Goal: Navigation & Orientation: Find specific page/section

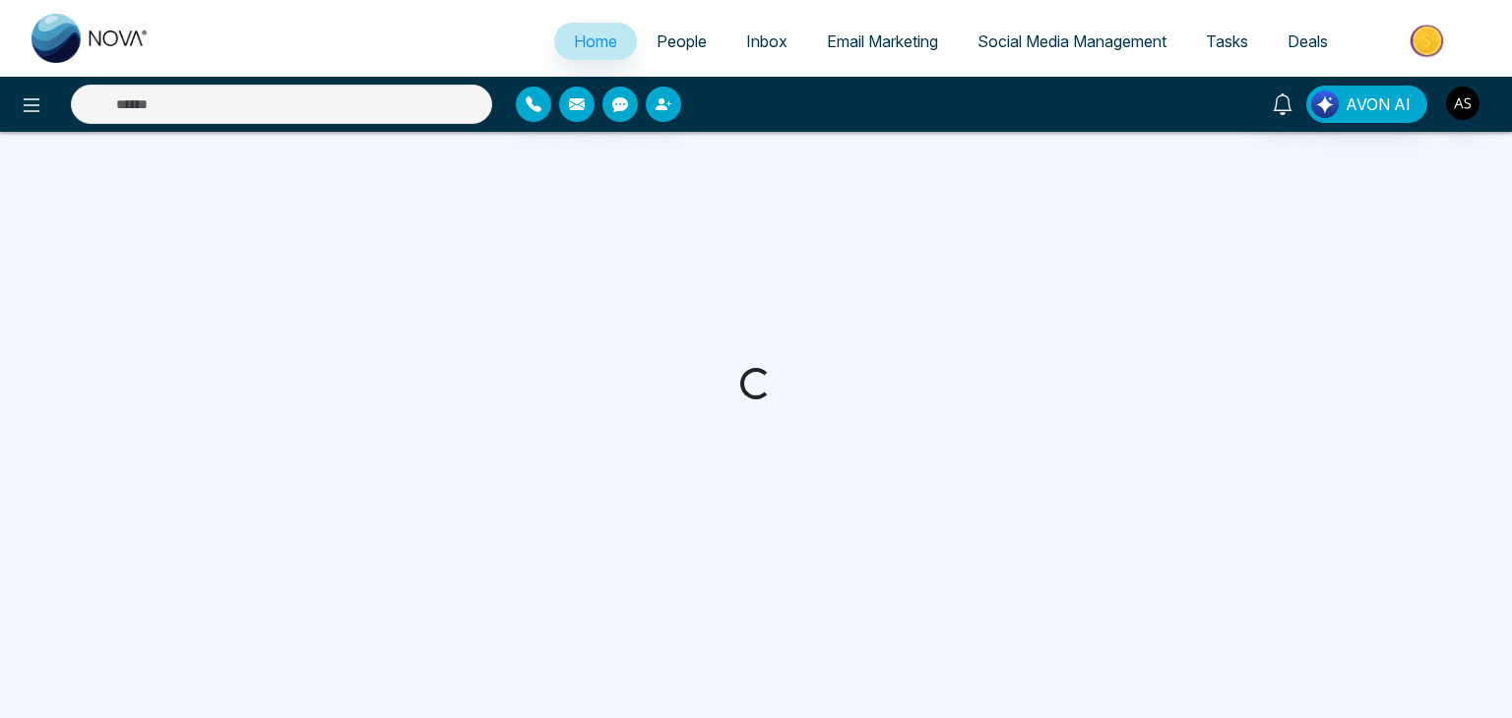
select select "*"
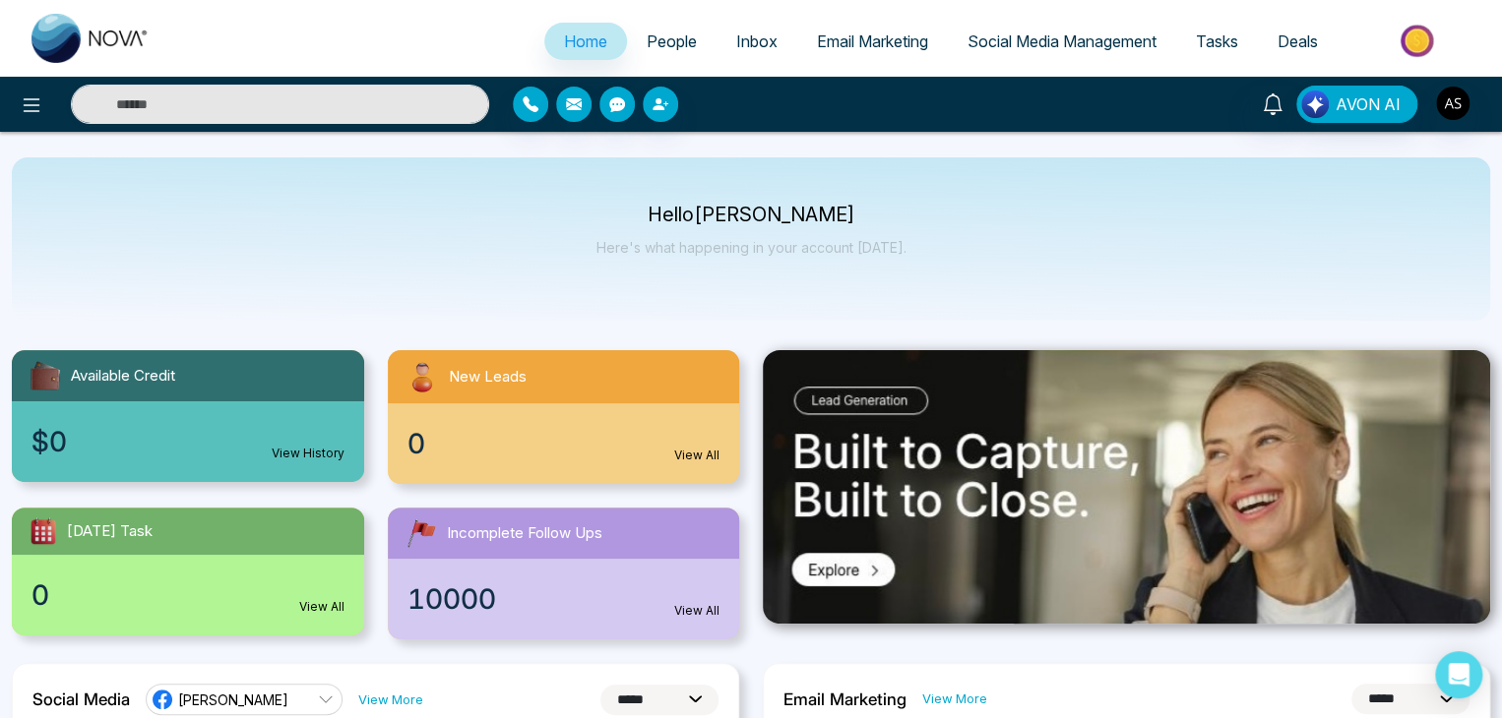
click at [876, 39] on span "Email Marketing" at bounding box center [872, 41] width 111 height 20
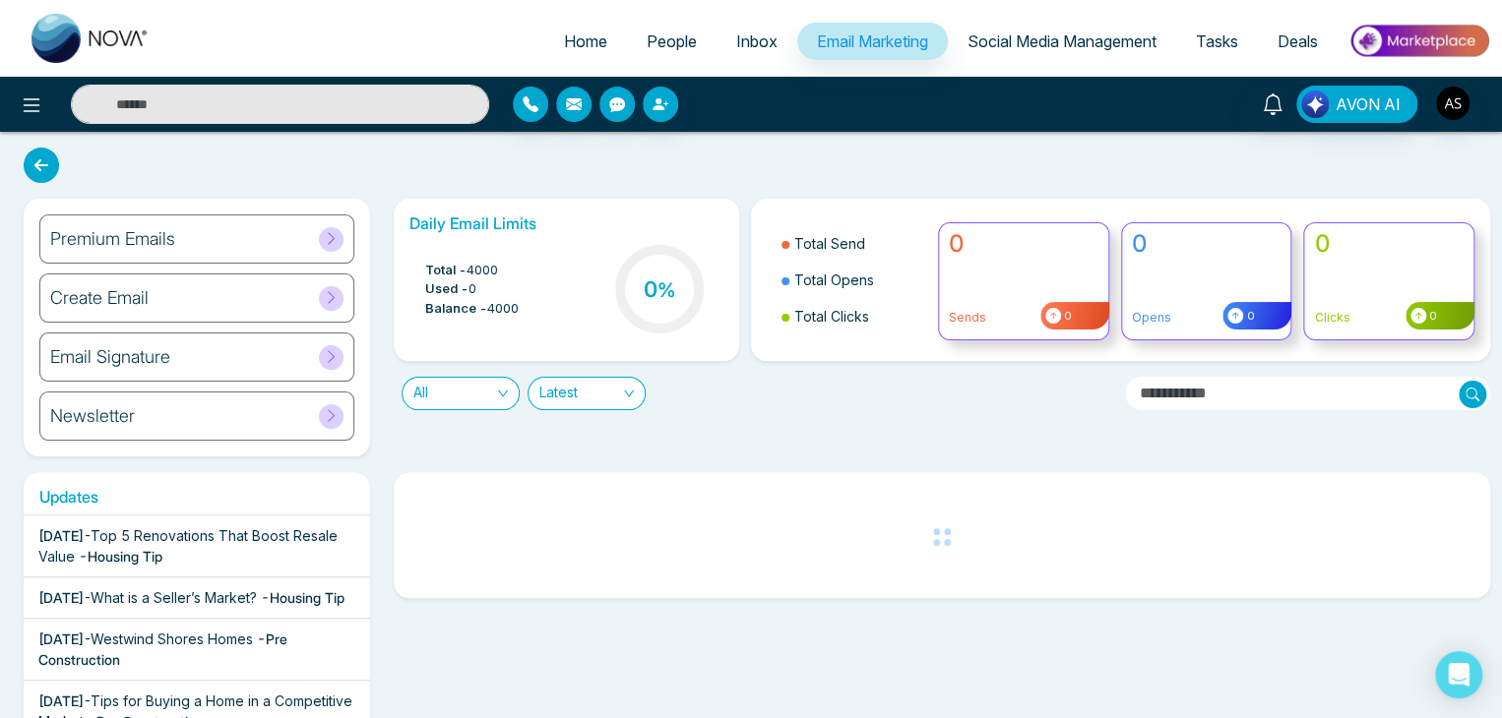
click at [736, 40] on span "Inbox" at bounding box center [756, 41] width 41 height 20
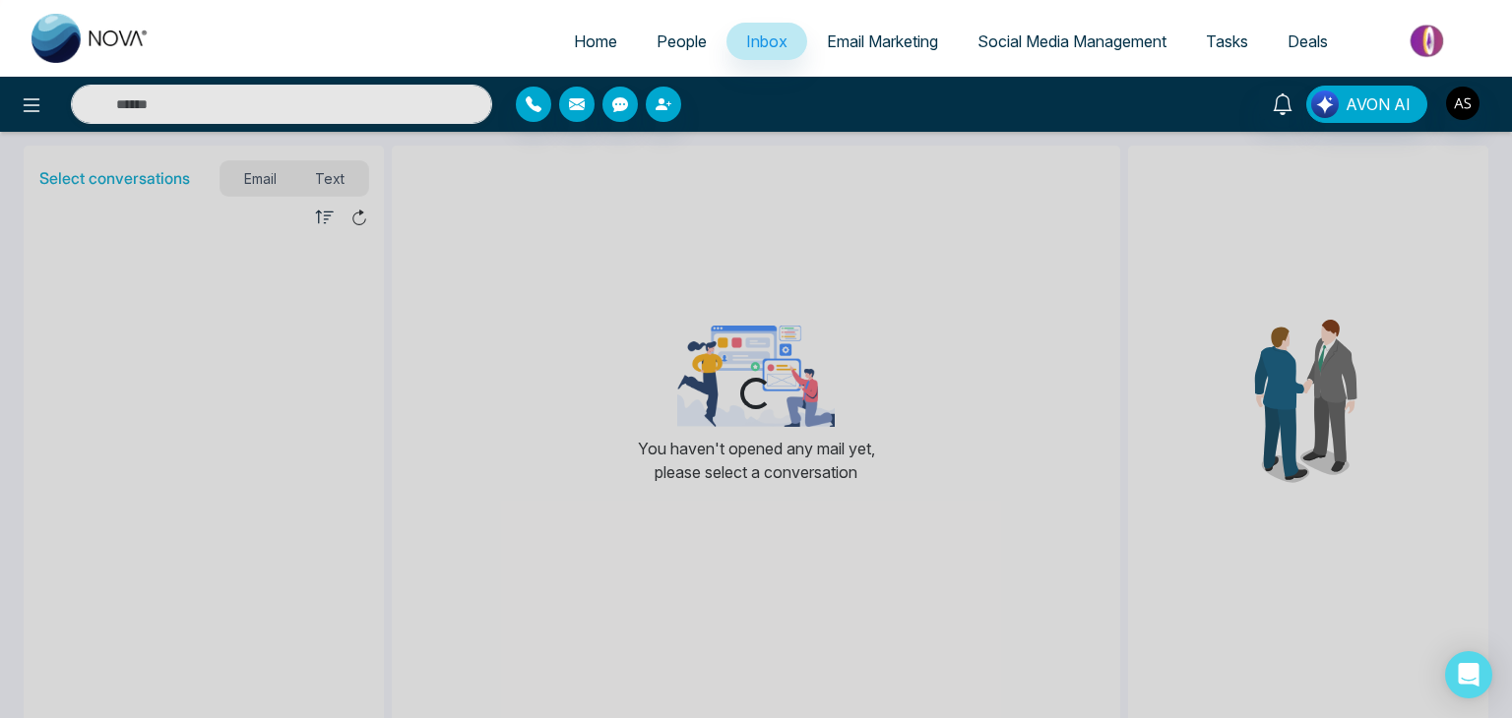
click at [637, 35] on link "People" at bounding box center [682, 41] width 90 height 37
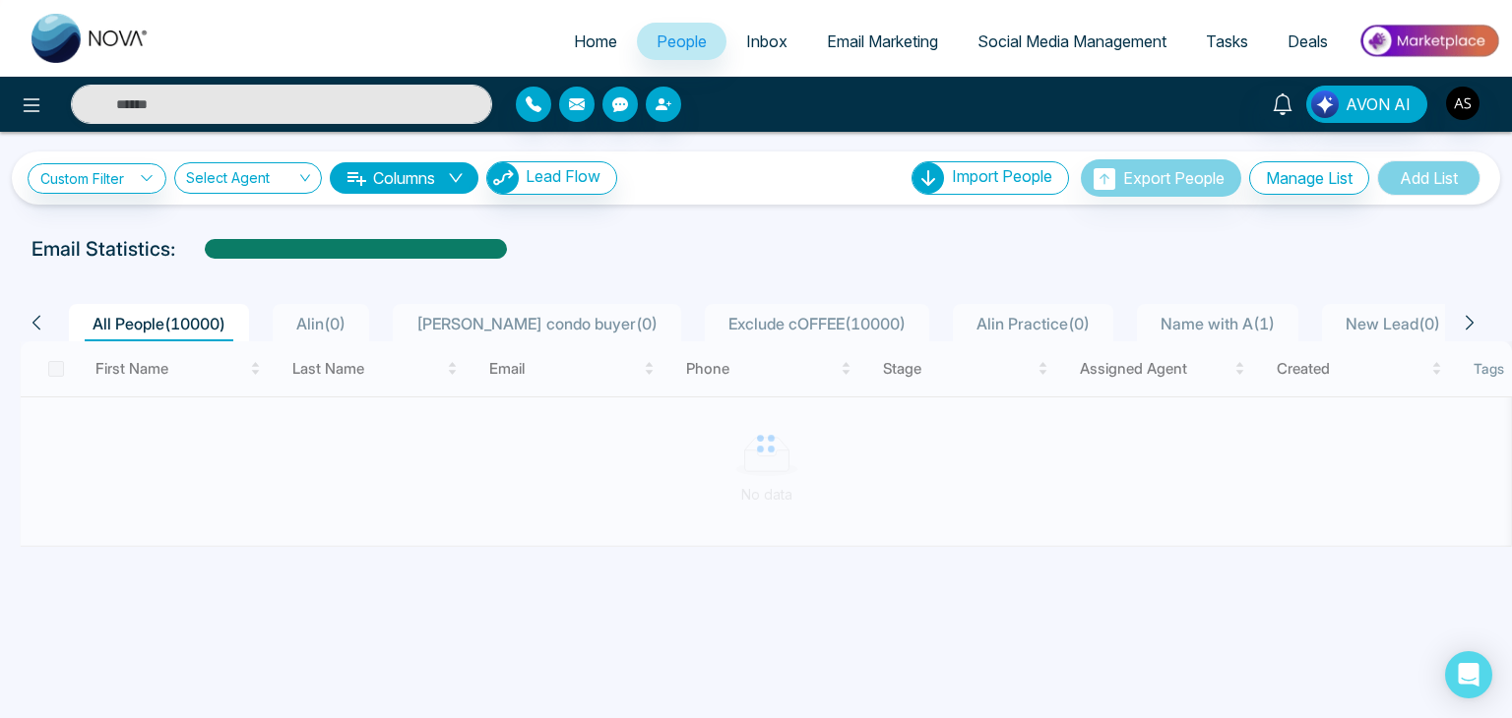
click at [554, 40] on link "Home" at bounding box center [595, 41] width 83 height 37
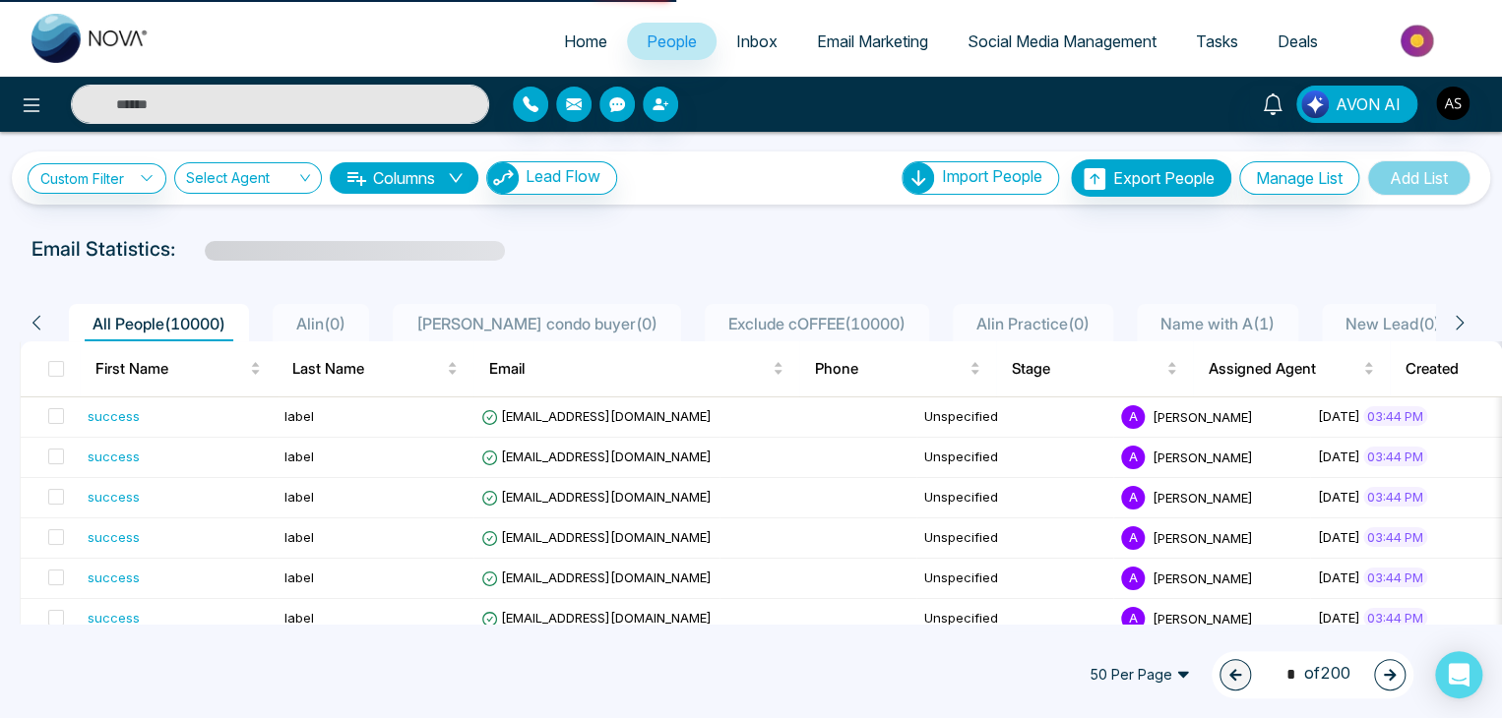
select select "*"
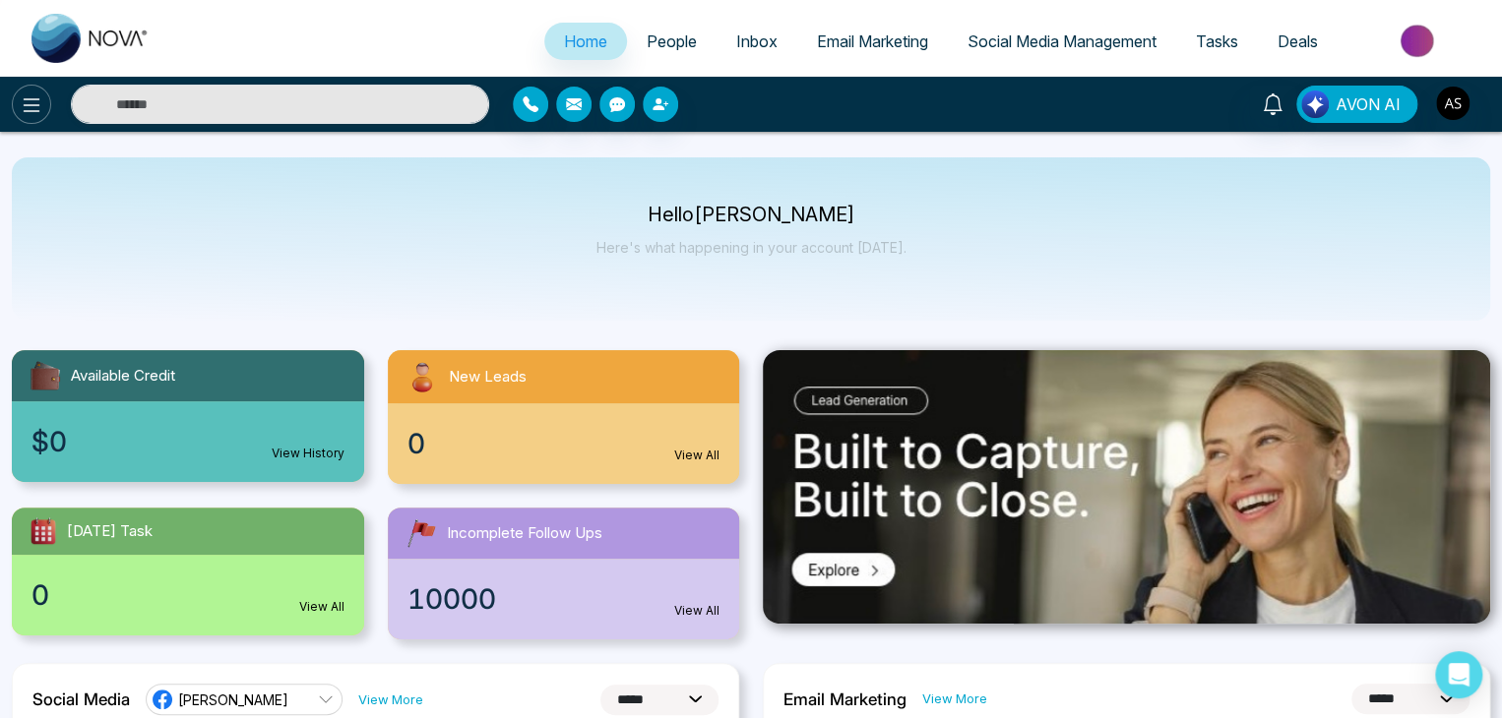
click at [18, 118] on button at bounding box center [31, 104] width 39 height 39
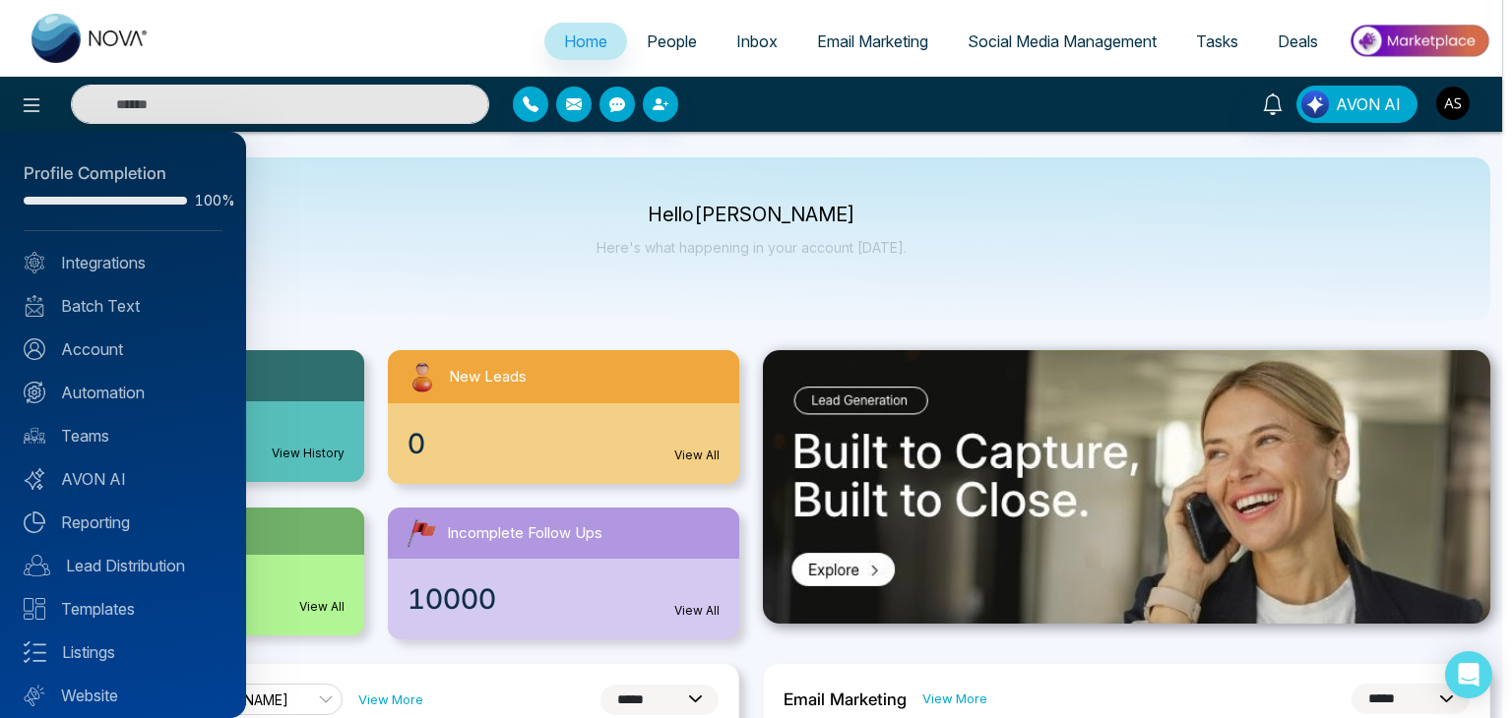
click at [473, 249] on div at bounding box center [756, 359] width 1512 height 718
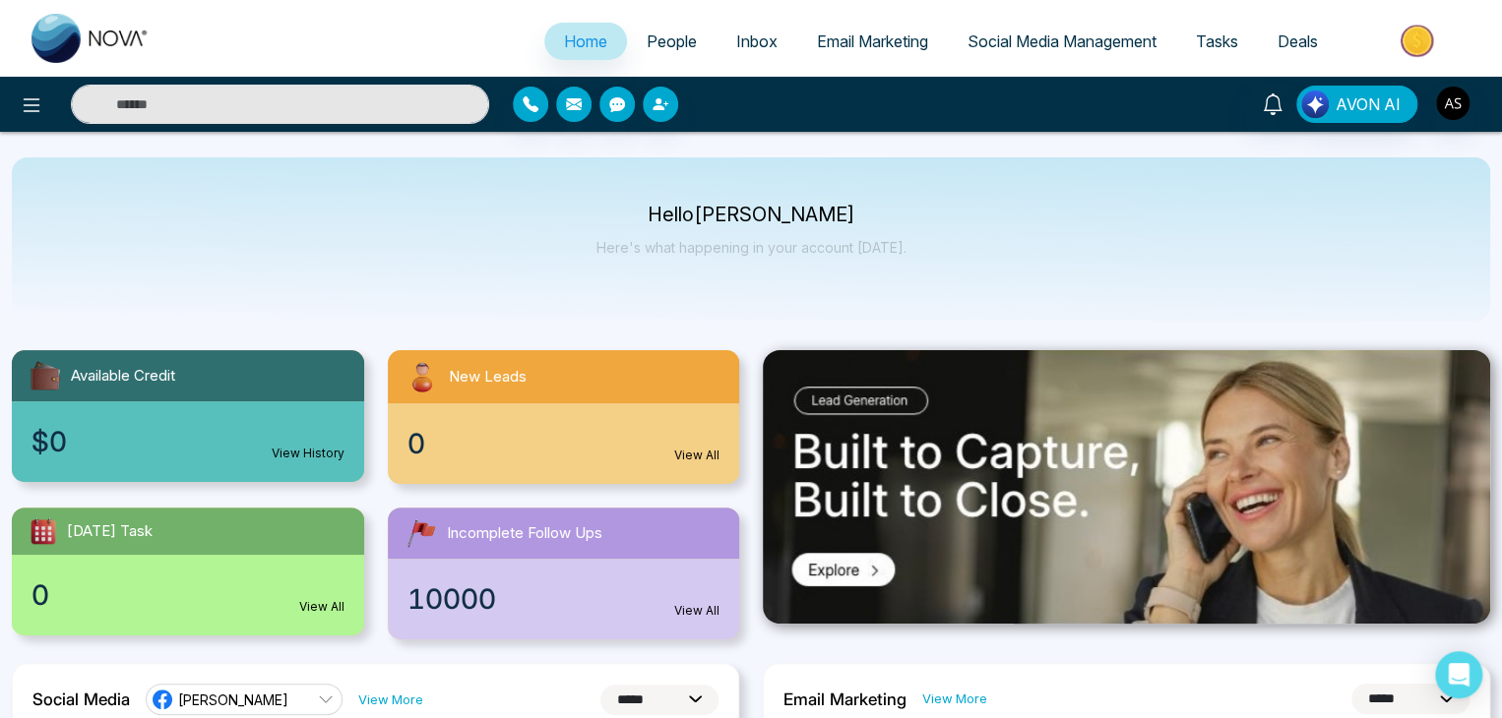
click at [36, 123] on div at bounding box center [250, 104] width 501 height 39
click at [36, 115] on icon at bounding box center [32, 105] width 24 height 24
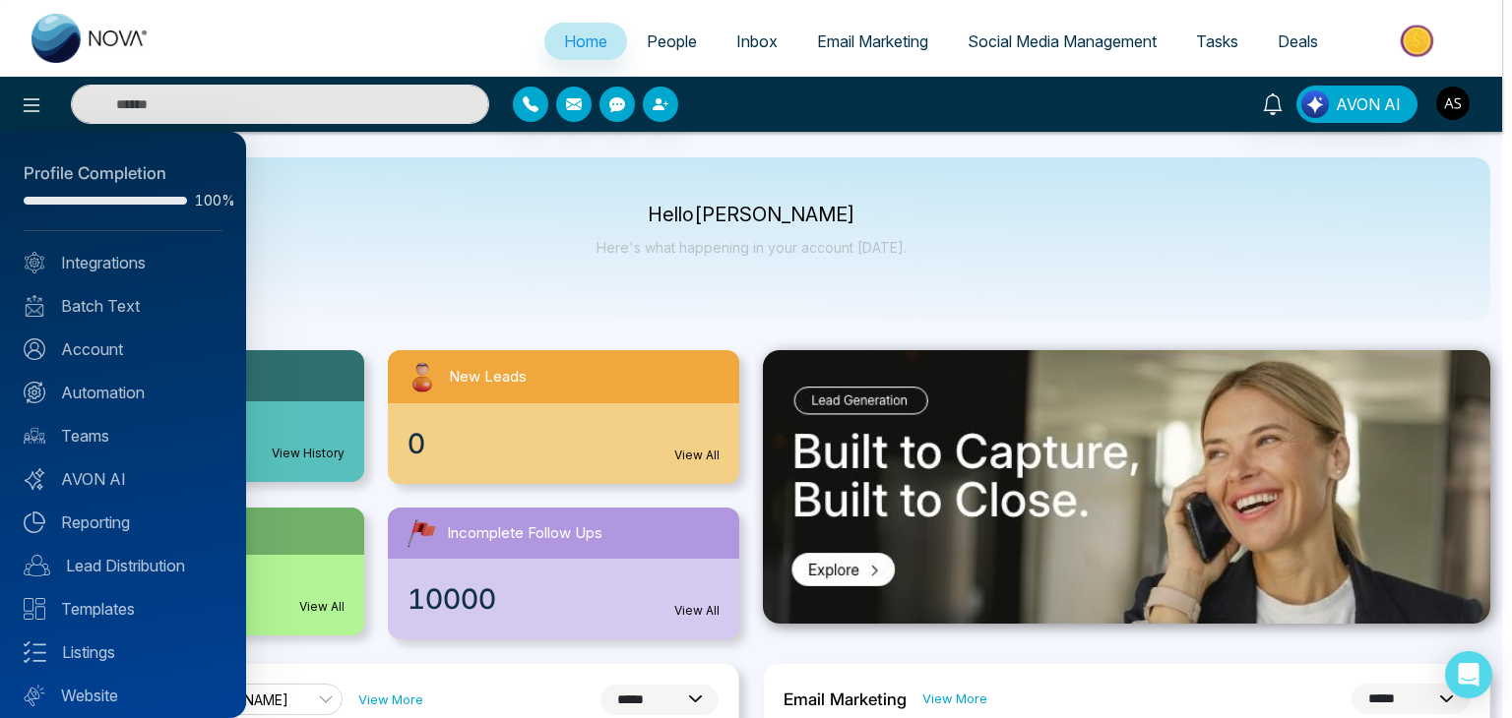
scroll to position [55, 0]
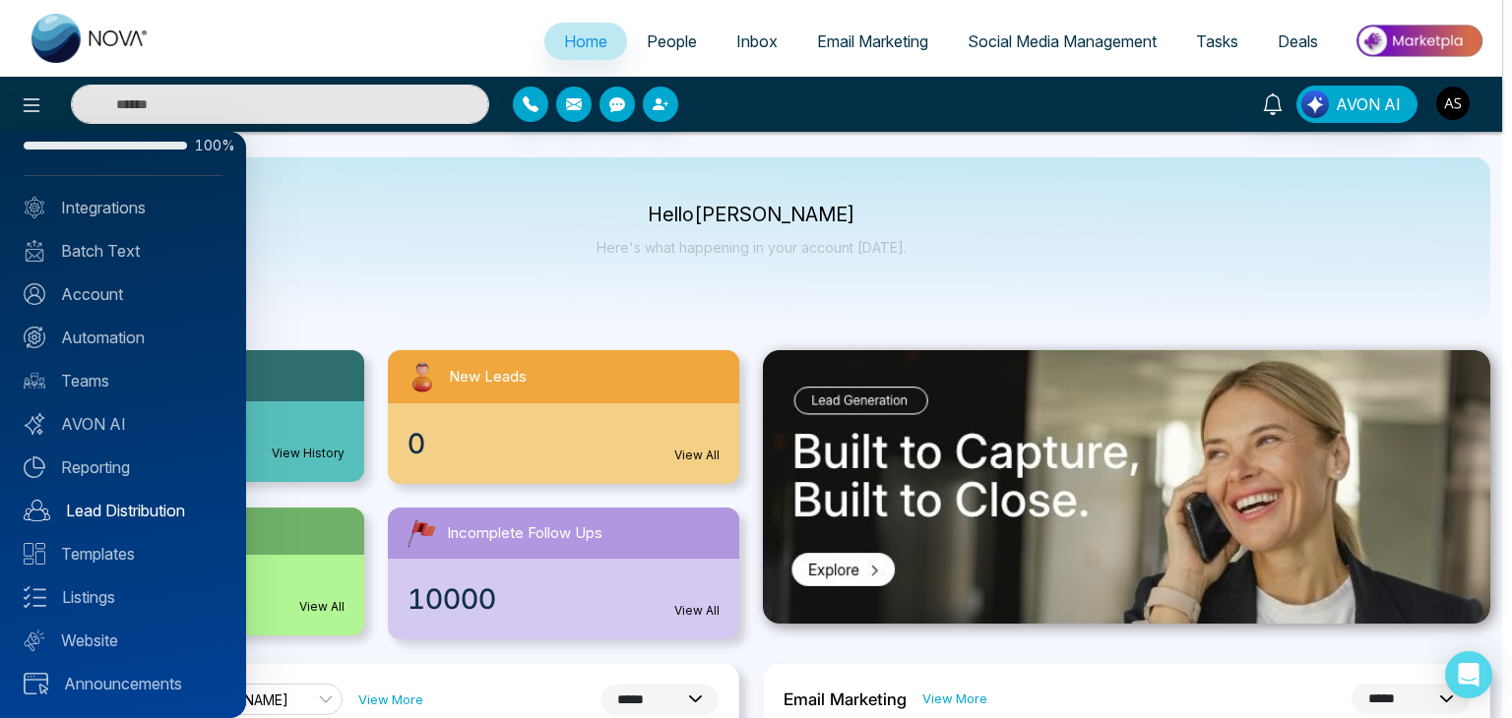
click at [106, 510] on link "Lead Distribution" at bounding box center [123, 511] width 199 height 24
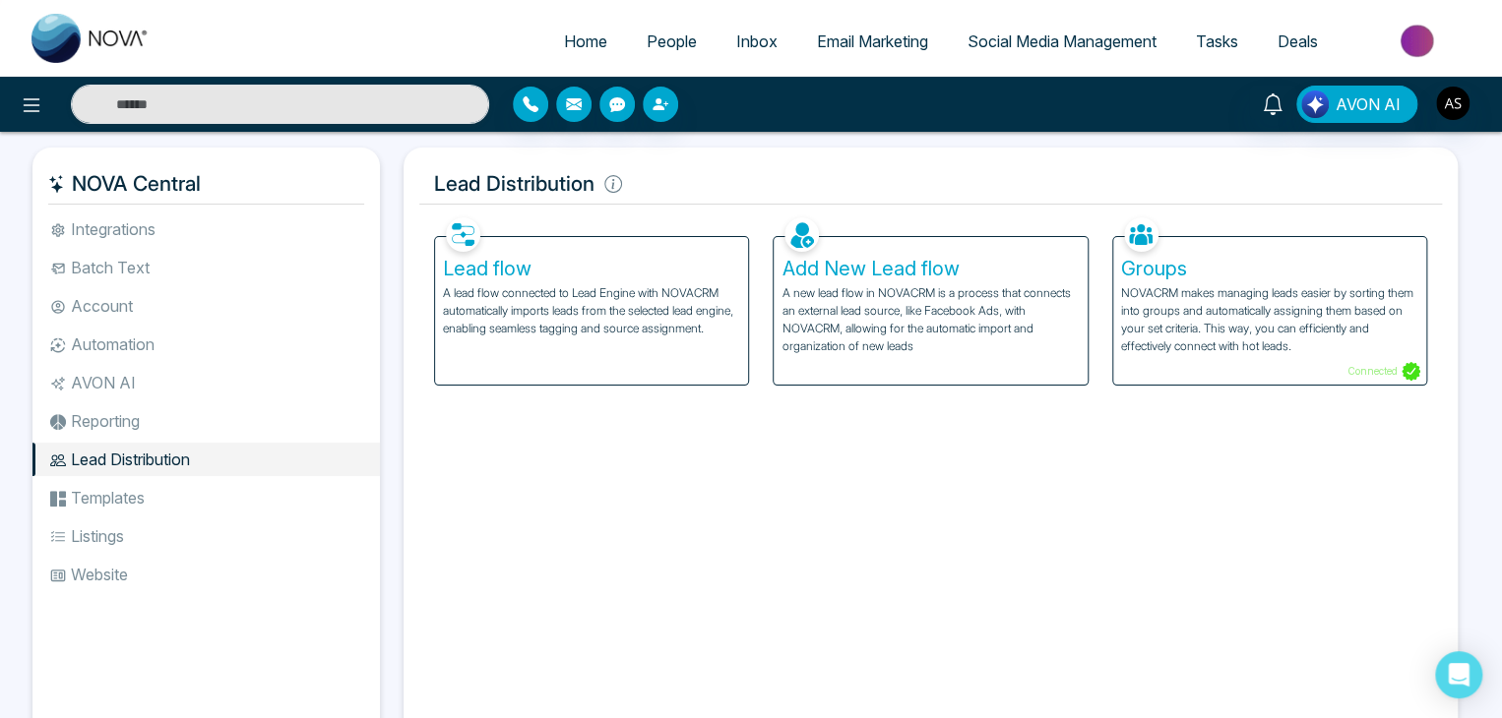
click at [113, 495] on li "Templates" at bounding box center [205, 497] width 347 height 33
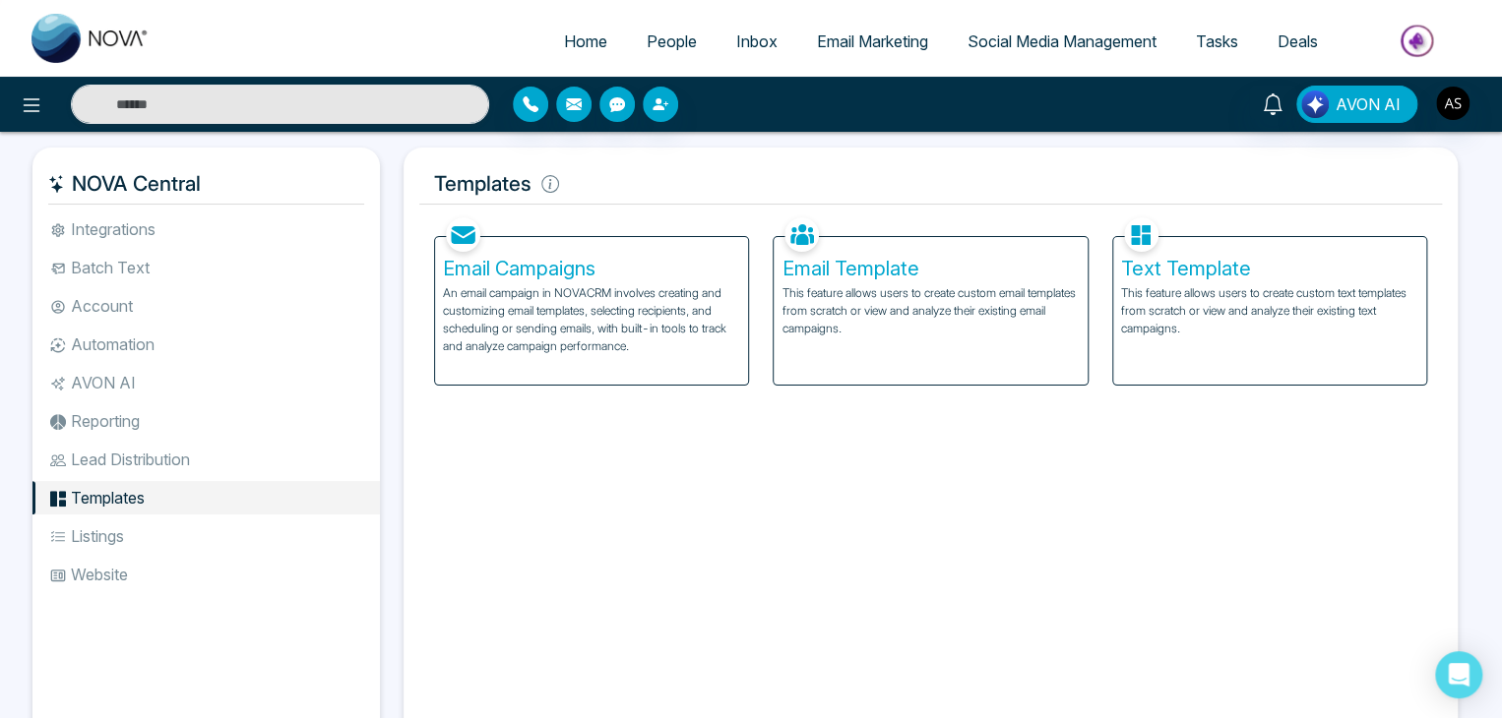
click at [123, 525] on li "Listings" at bounding box center [205, 536] width 347 height 33
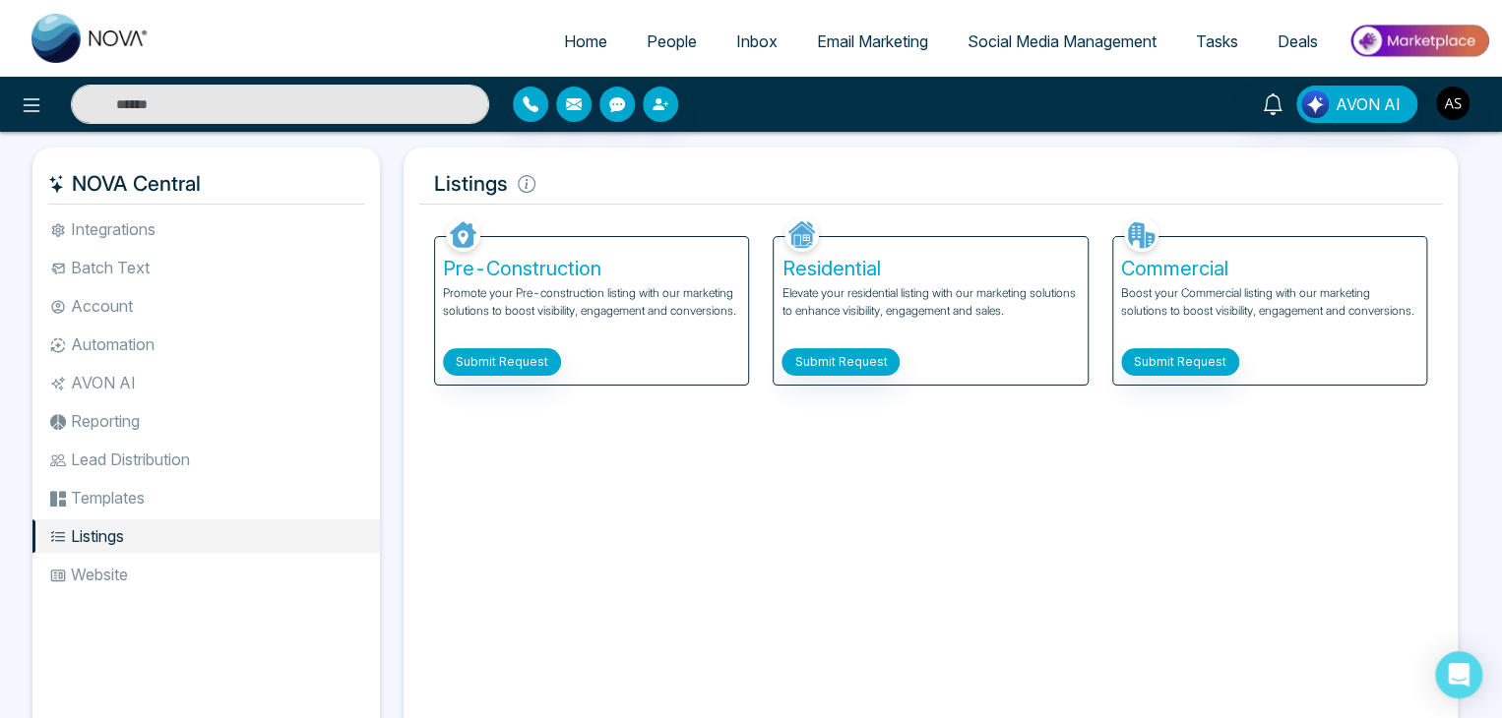
click at [134, 564] on li "Website" at bounding box center [205, 574] width 347 height 33
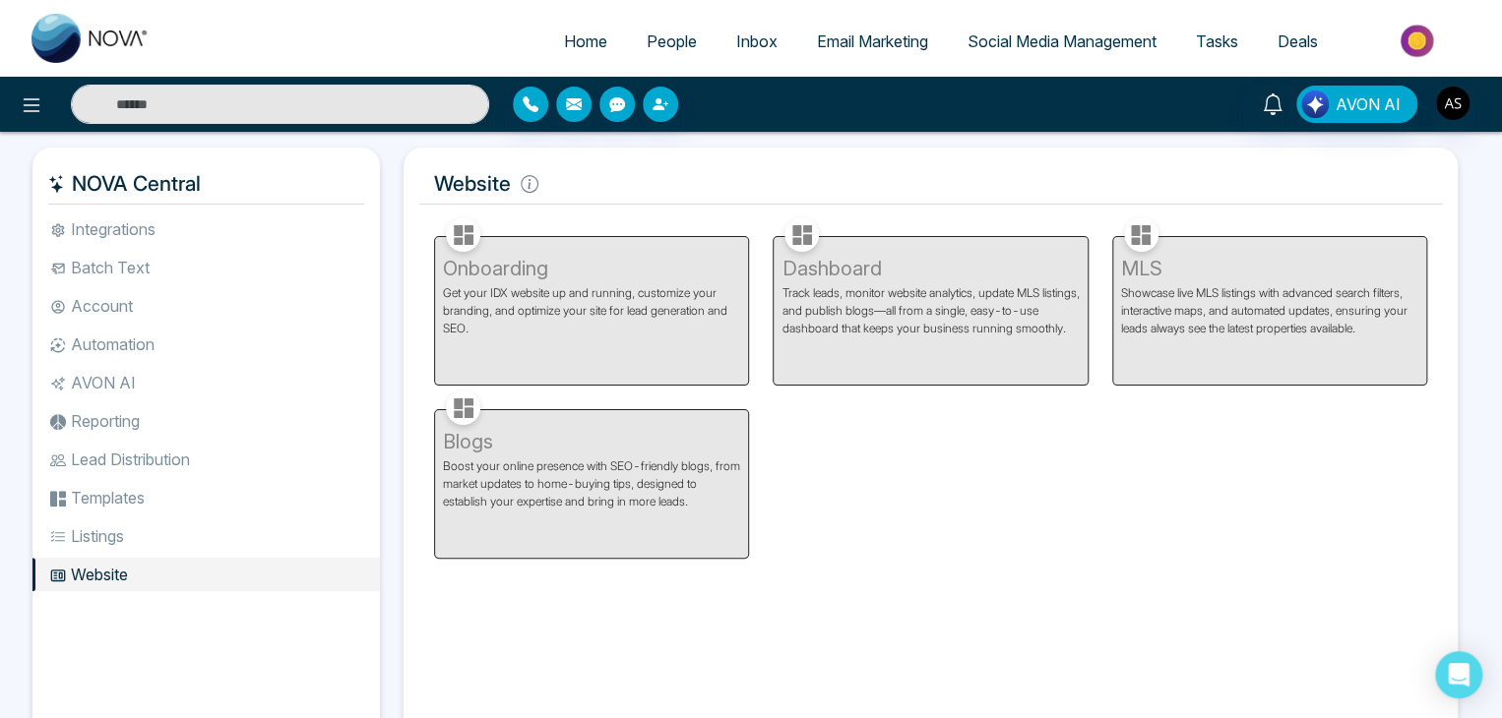
click at [159, 464] on li "Lead Distribution" at bounding box center [205, 459] width 347 height 33
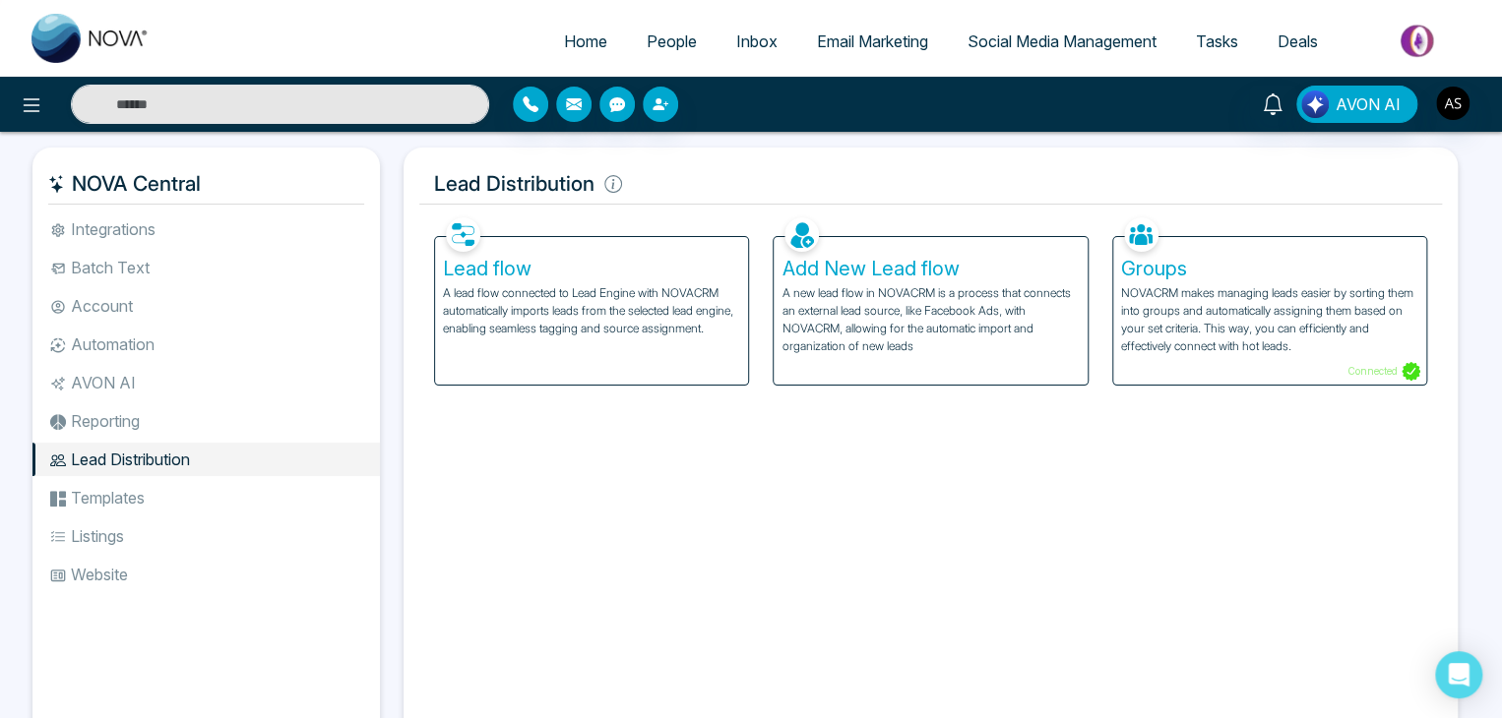
click at [180, 400] on ul "Integrations Batch Text Account Automation AVON AI Reporting Lead Distribution …" at bounding box center [205, 464] width 347 height 503
click at [189, 374] on li "AVON AI" at bounding box center [205, 382] width 347 height 33
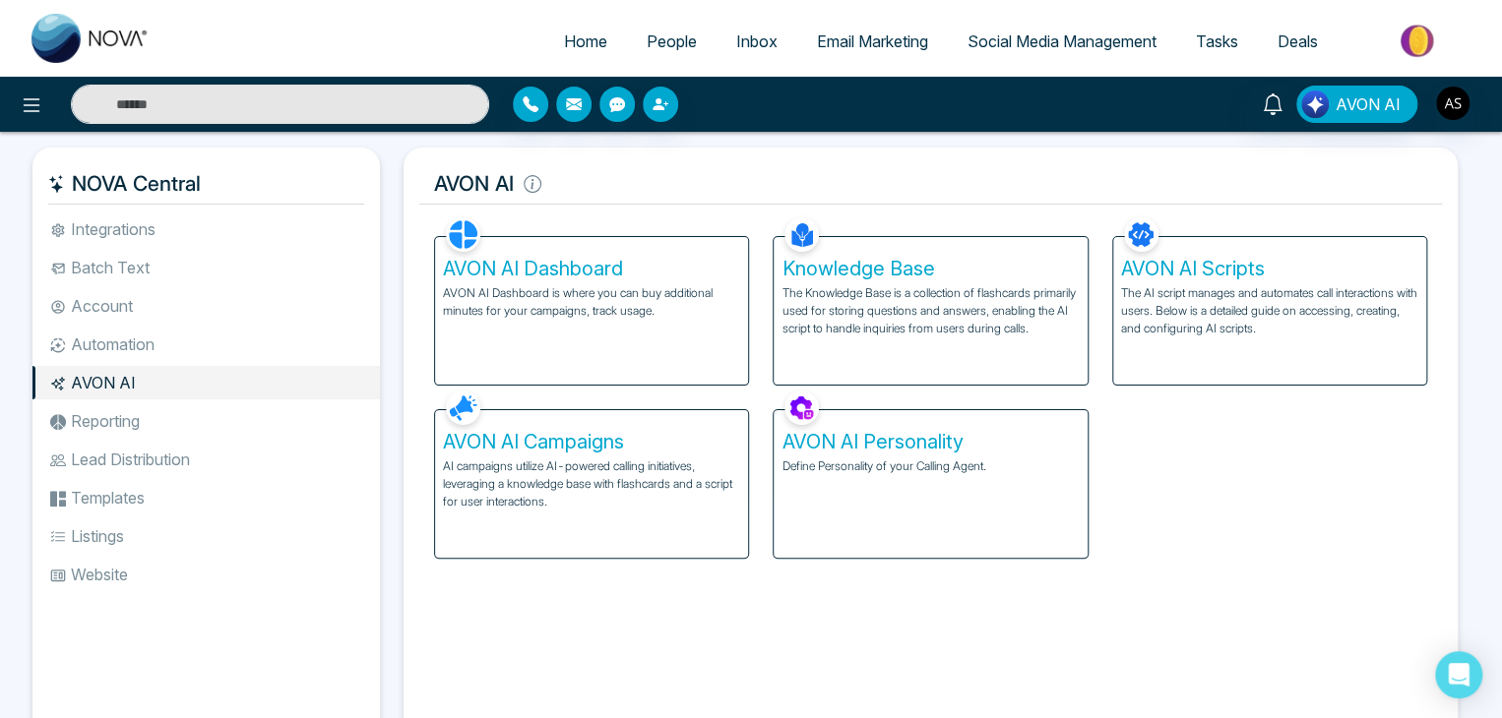
click at [201, 338] on li "Automation" at bounding box center [205, 344] width 347 height 33
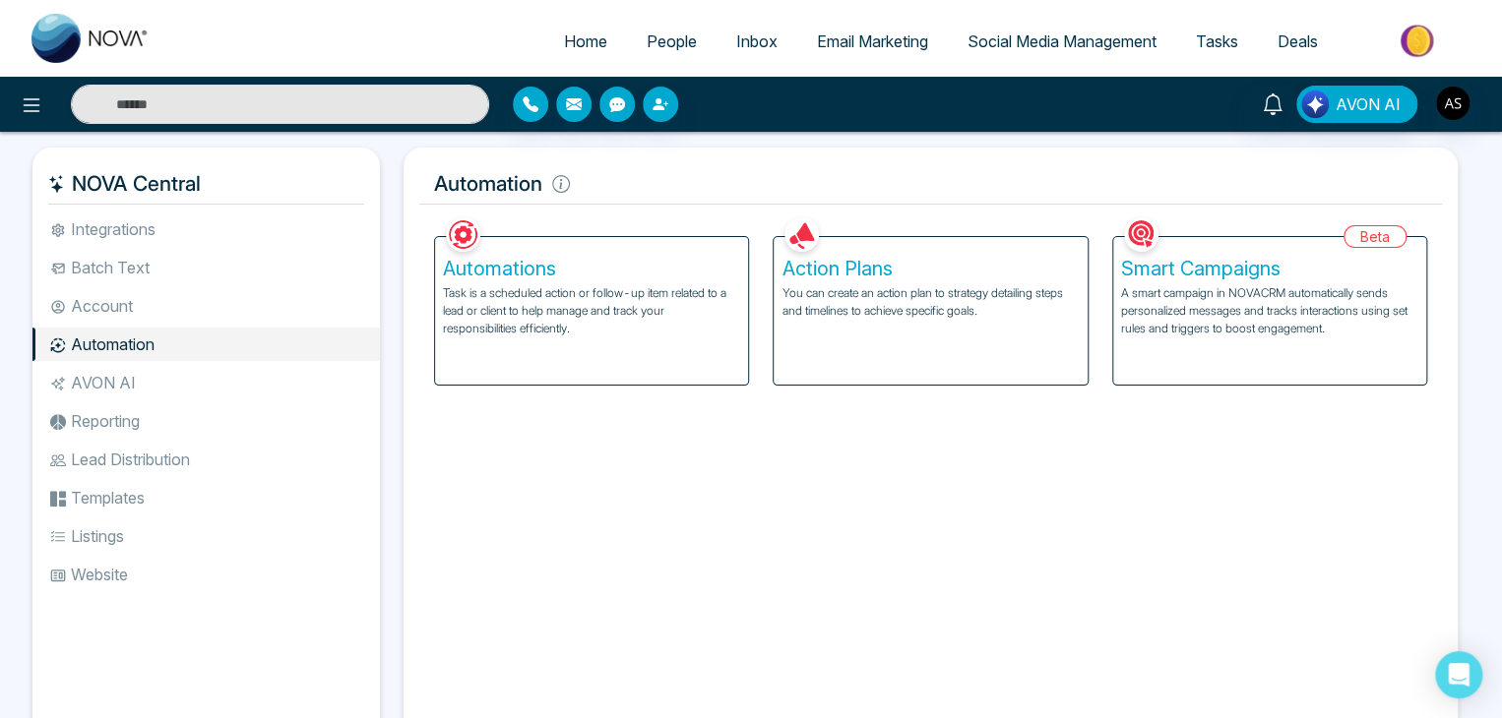
click at [214, 303] on li "Account" at bounding box center [205, 305] width 347 height 33
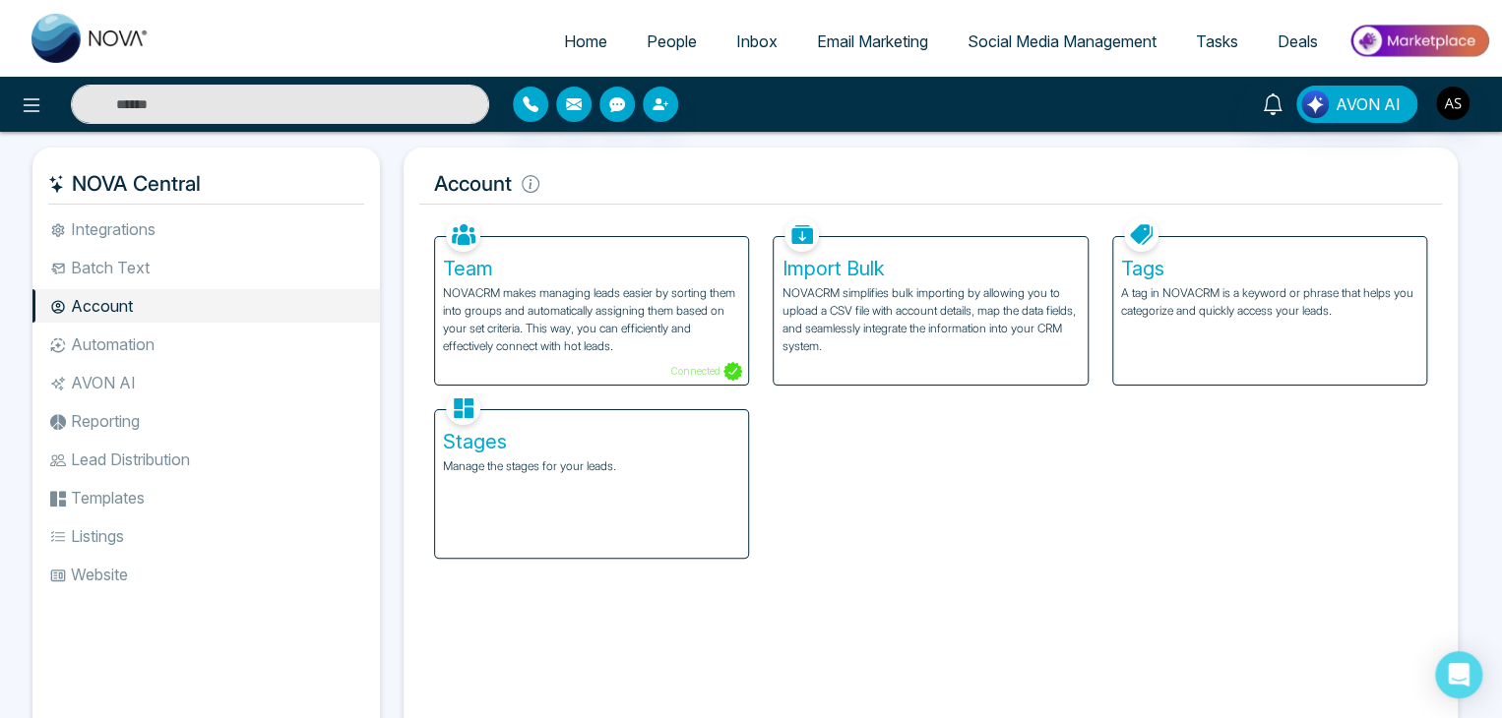
click at [225, 275] on li "Batch Text" at bounding box center [205, 267] width 347 height 33
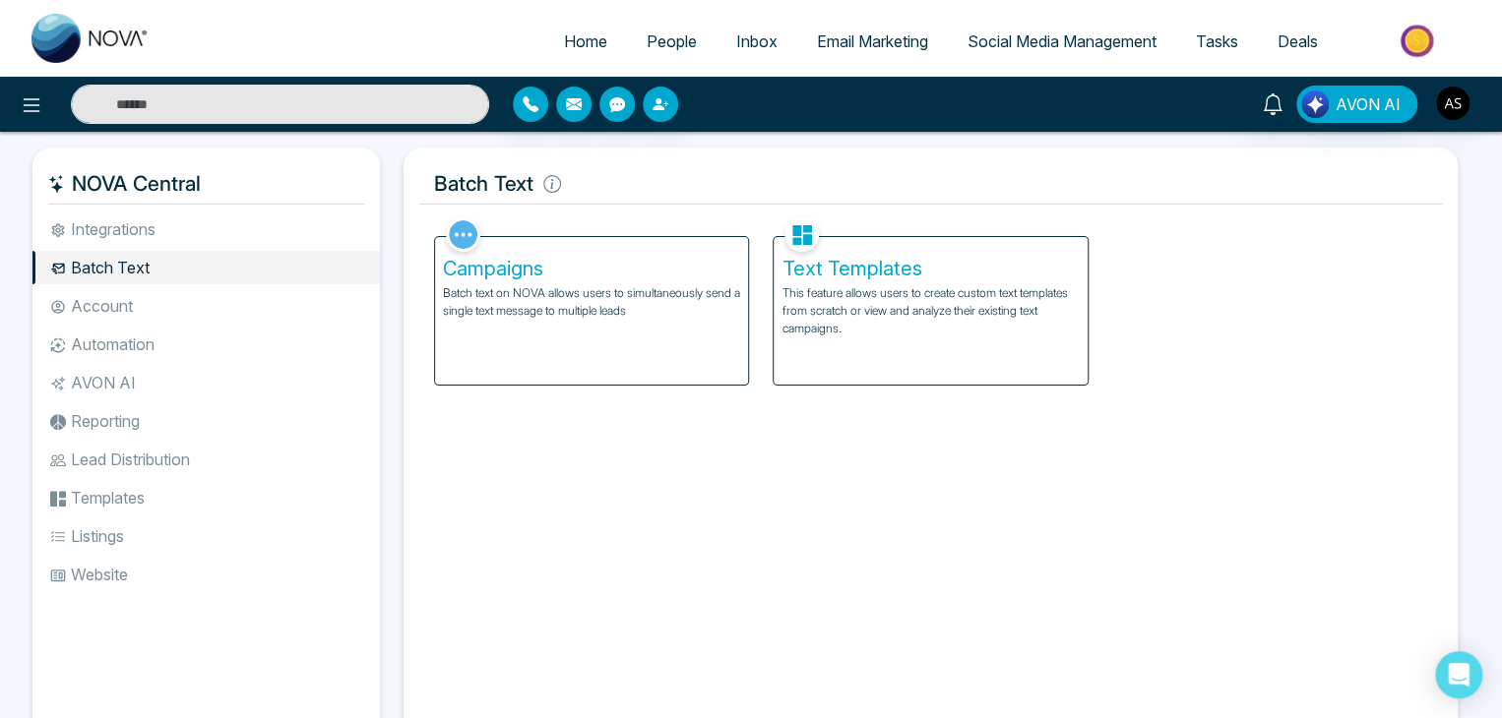
click at [241, 232] on li "Integrations" at bounding box center [205, 229] width 347 height 33
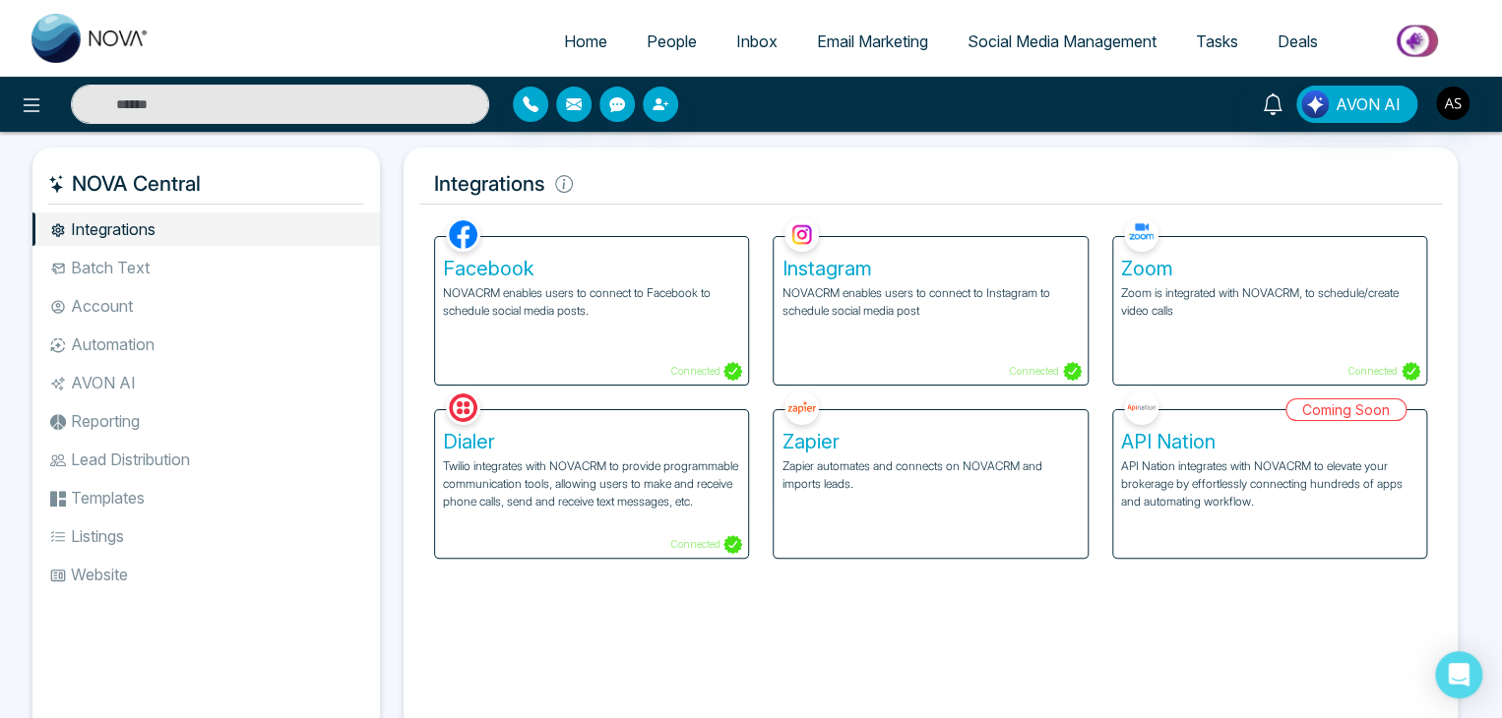
click at [669, 40] on span "People" at bounding box center [672, 41] width 50 height 20
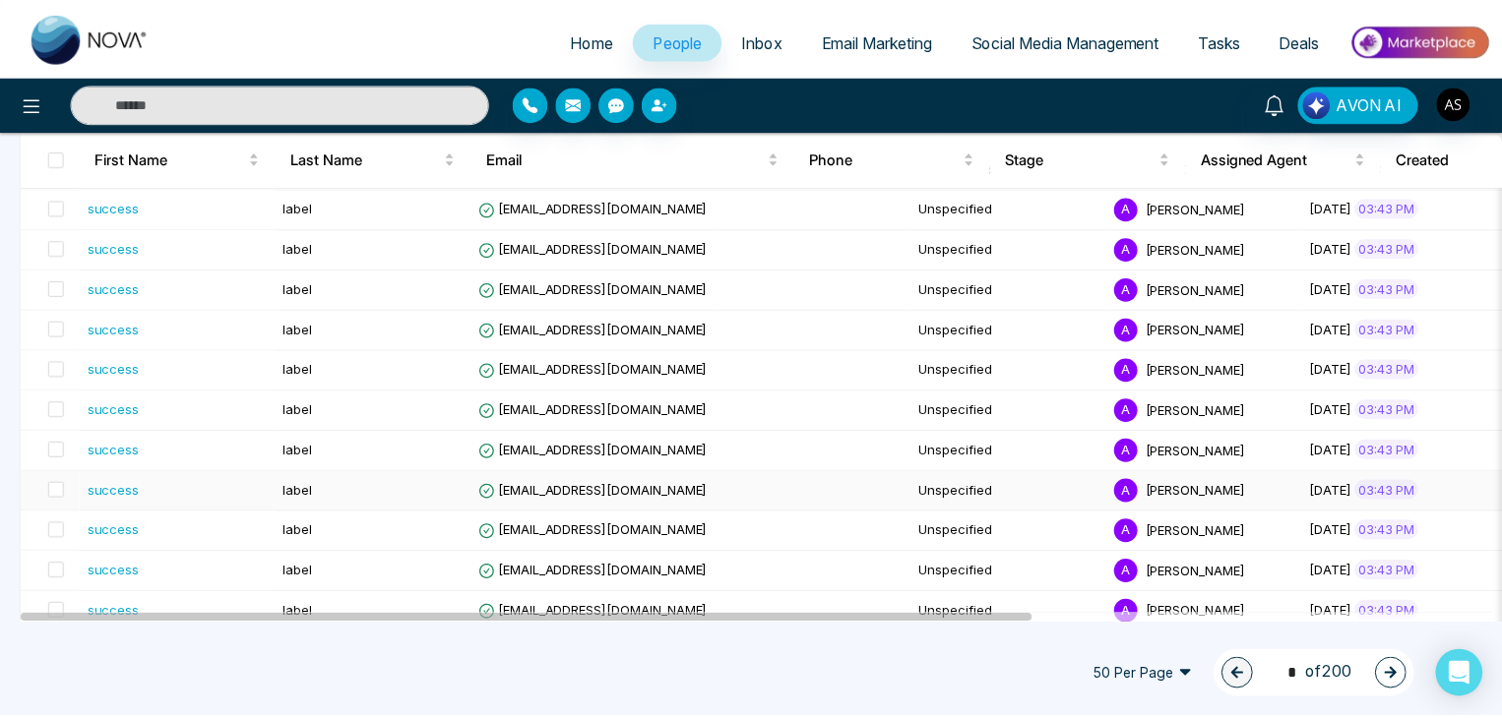
scroll to position [1790, 0]
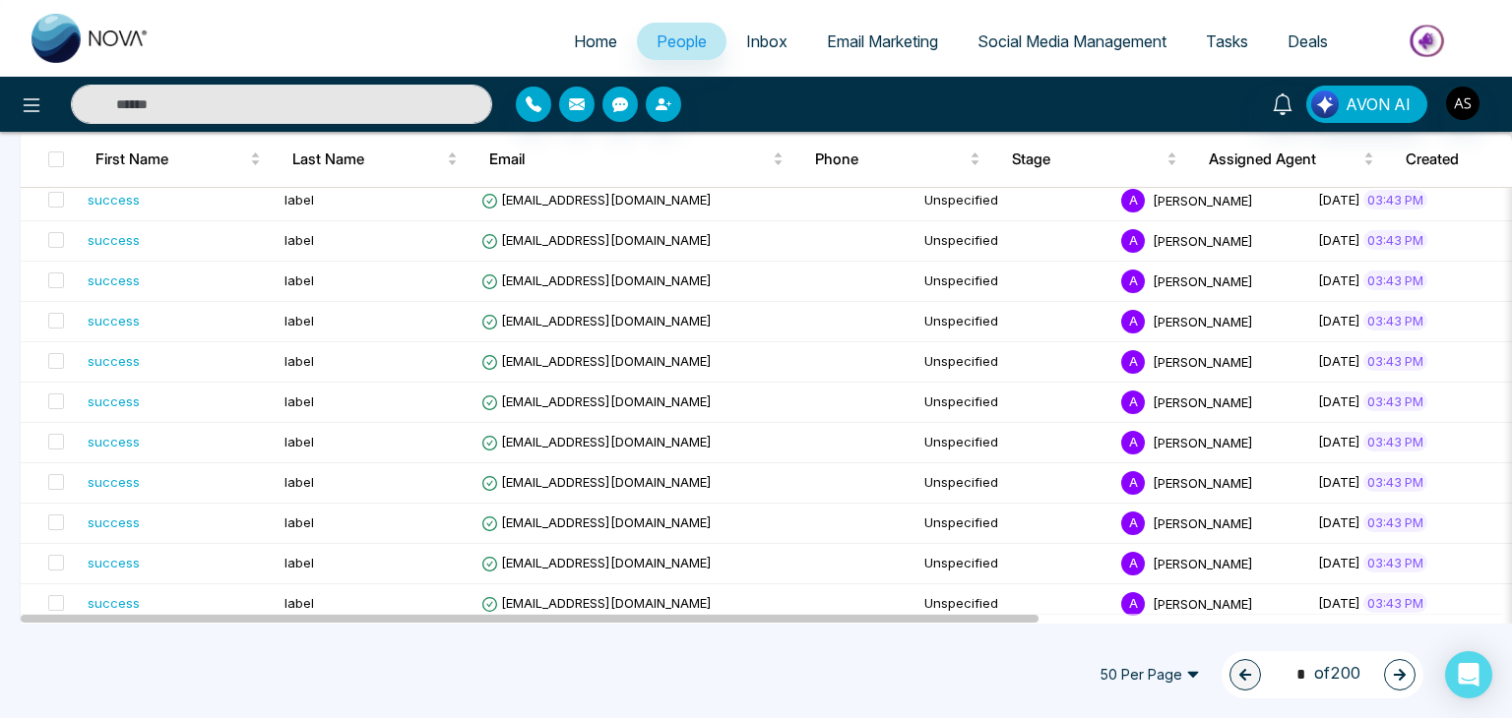
click at [762, 29] on link "Inbox" at bounding box center [766, 41] width 81 height 37
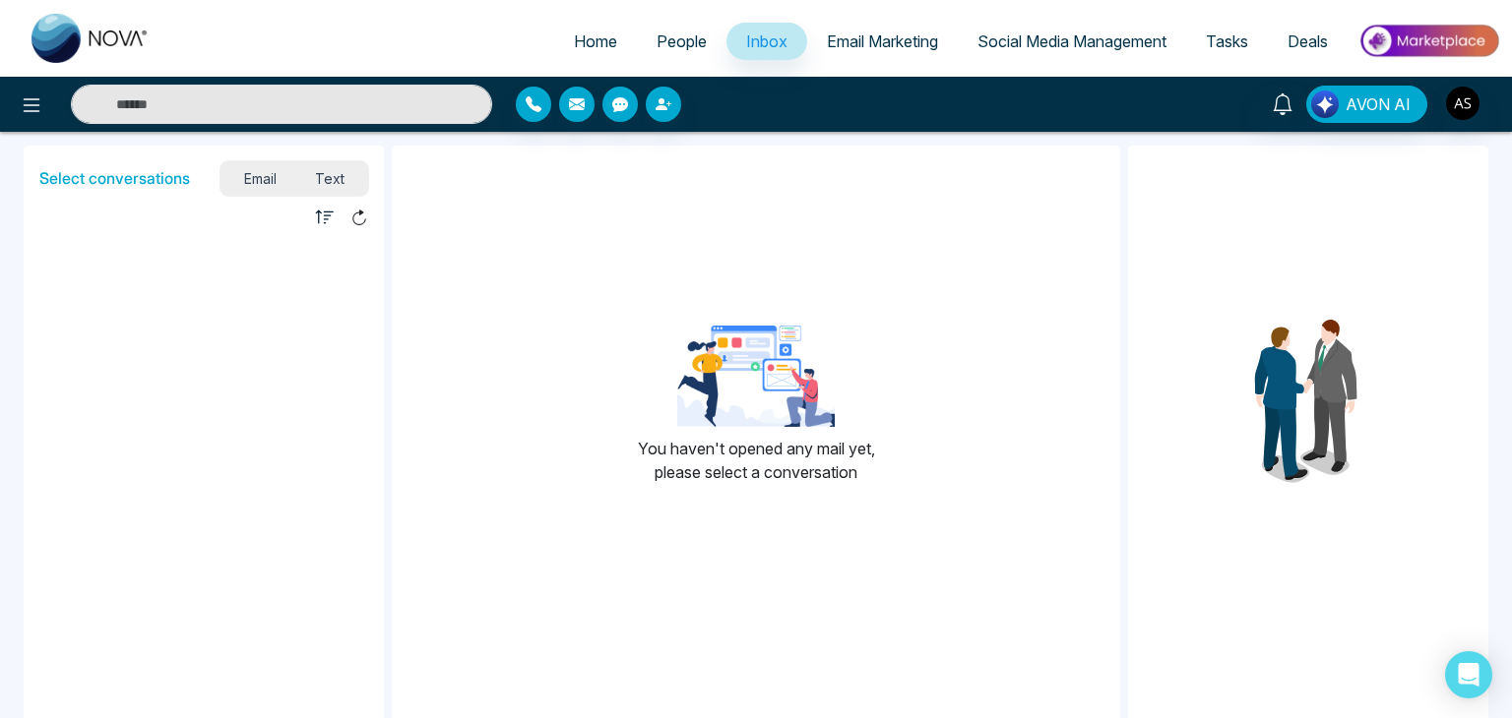
click at [322, 182] on span "Text" at bounding box center [330, 178] width 69 height 27
click at [277, 181] on span "Email" at bounding box center [260, 178] width 72 height 27
click at [899, 25] on link "Email Marketing" at bounding box center [882, 41] width 151 height 37
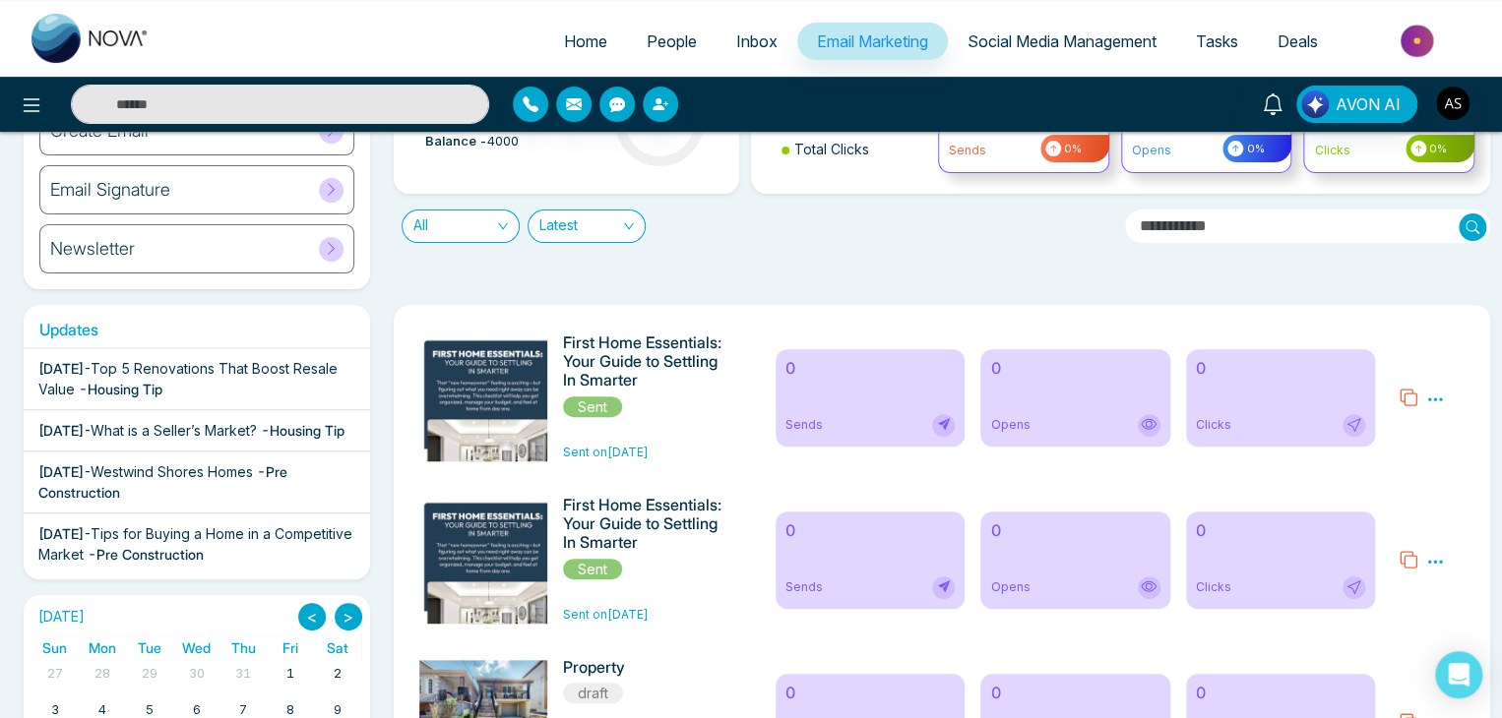
click at [244, 375] on span "Top 5 Renovations That Boost Resale Value" at bounding box center [187, 378] width 299 height 37
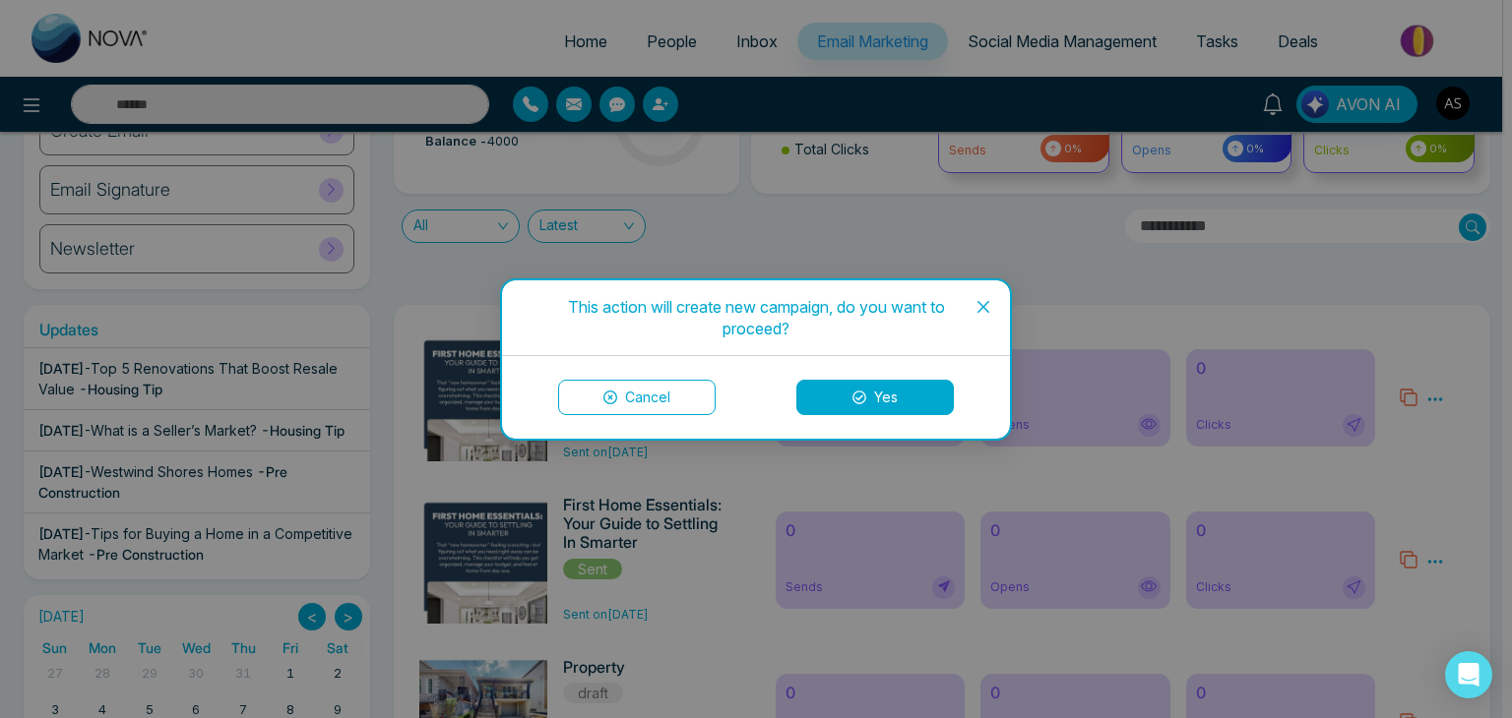
click at [984, 302] on icon "close" at bounding box center [983, 307] width 16 height 16
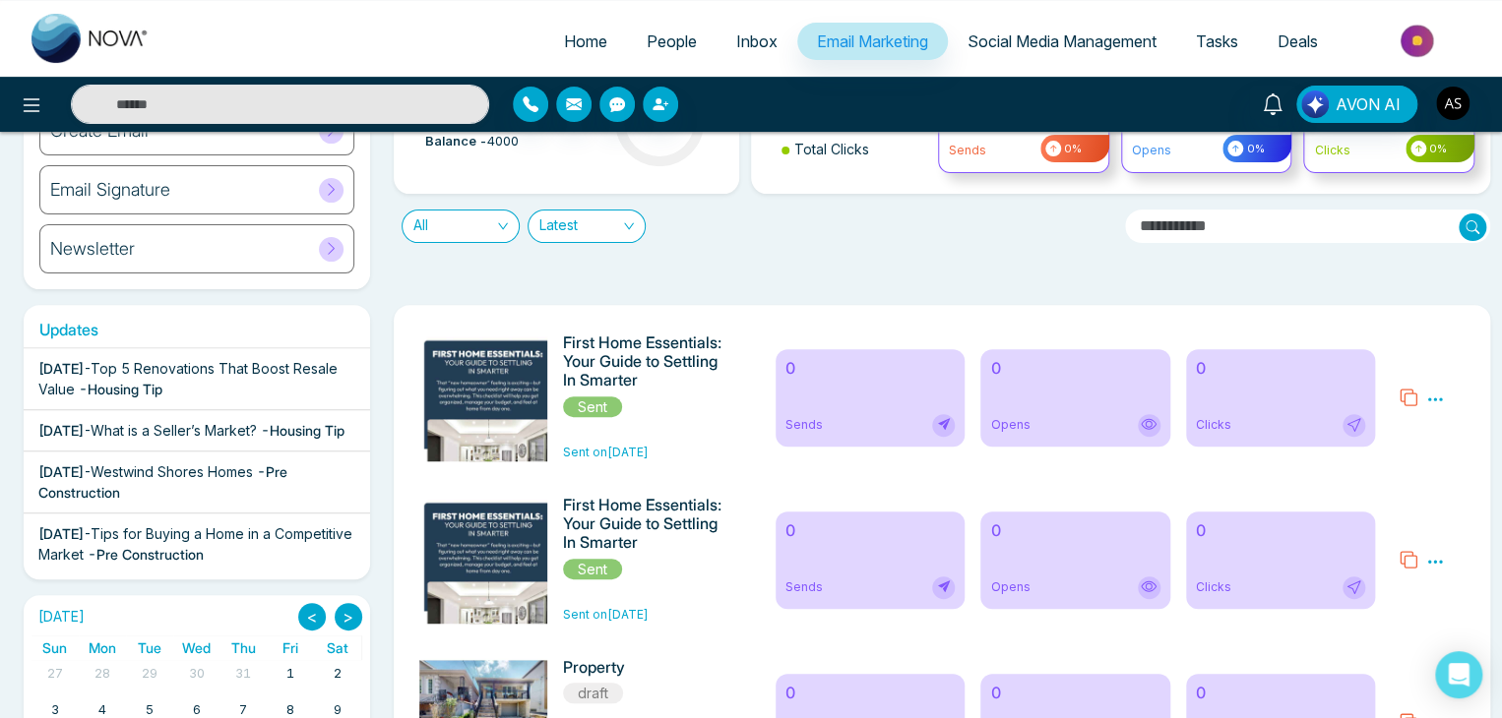
click at [1015, 25] on link "Social Media Management" at bounding box center [1062, 41] width 228 height 37
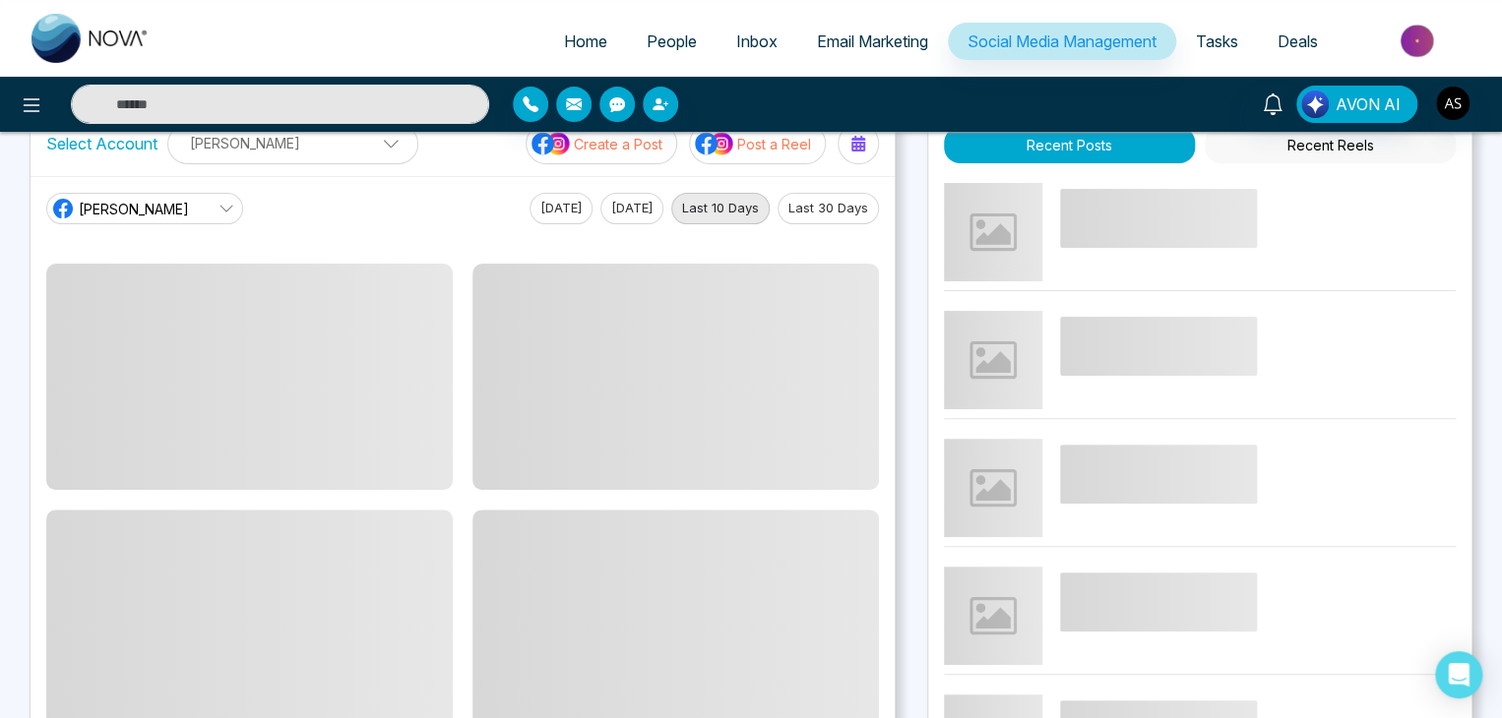
scroll to position [47, 0]
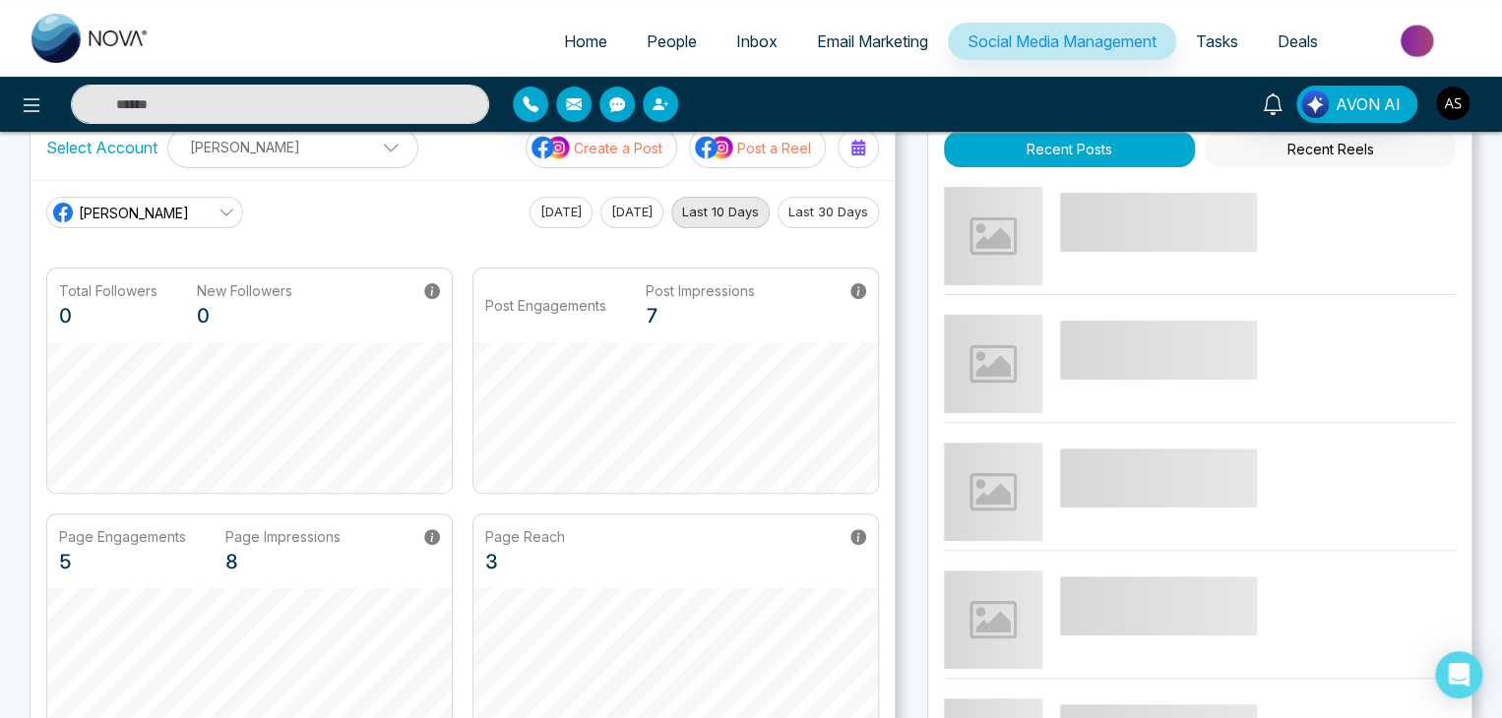
click at [853, 214] on button "Last 30 Days" at bounding box center [827, 212] width 101 height 31
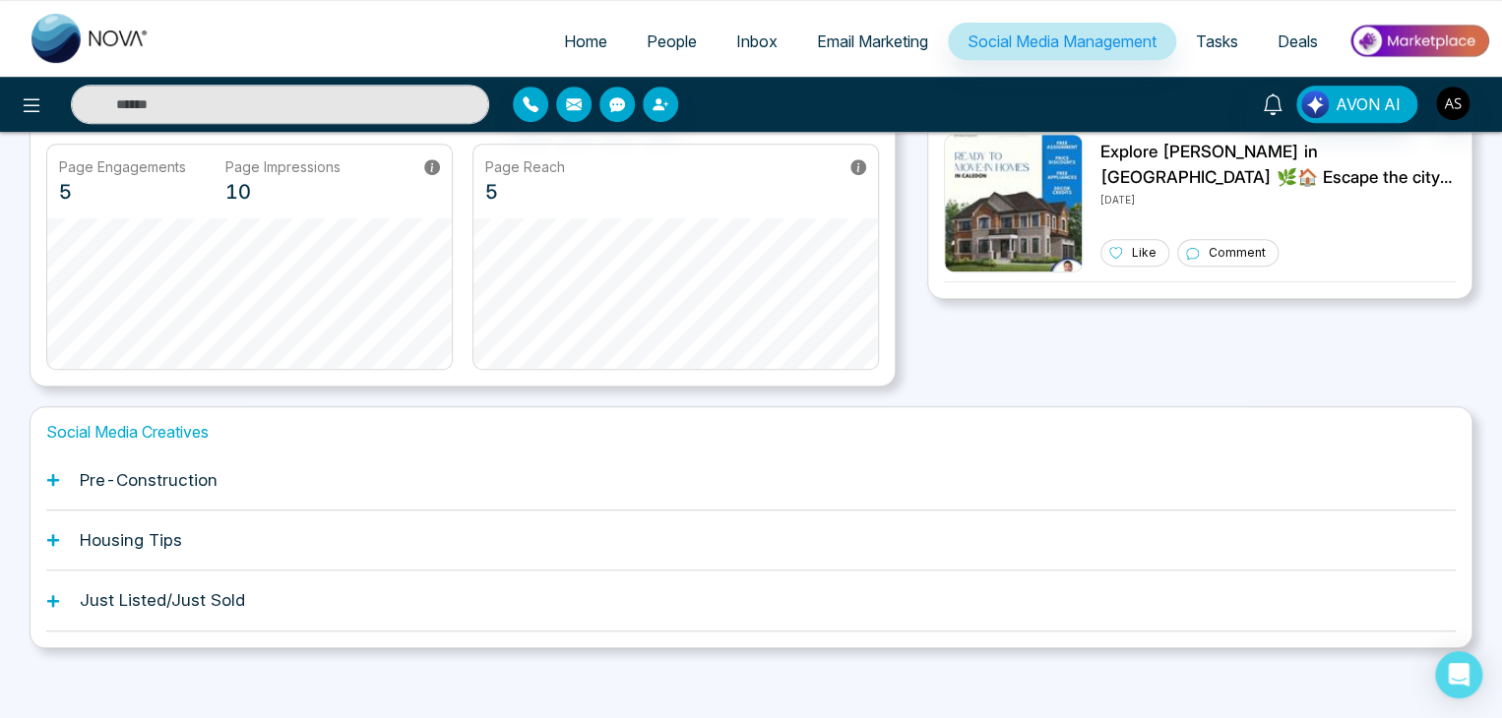
scroll to position [424, 0]
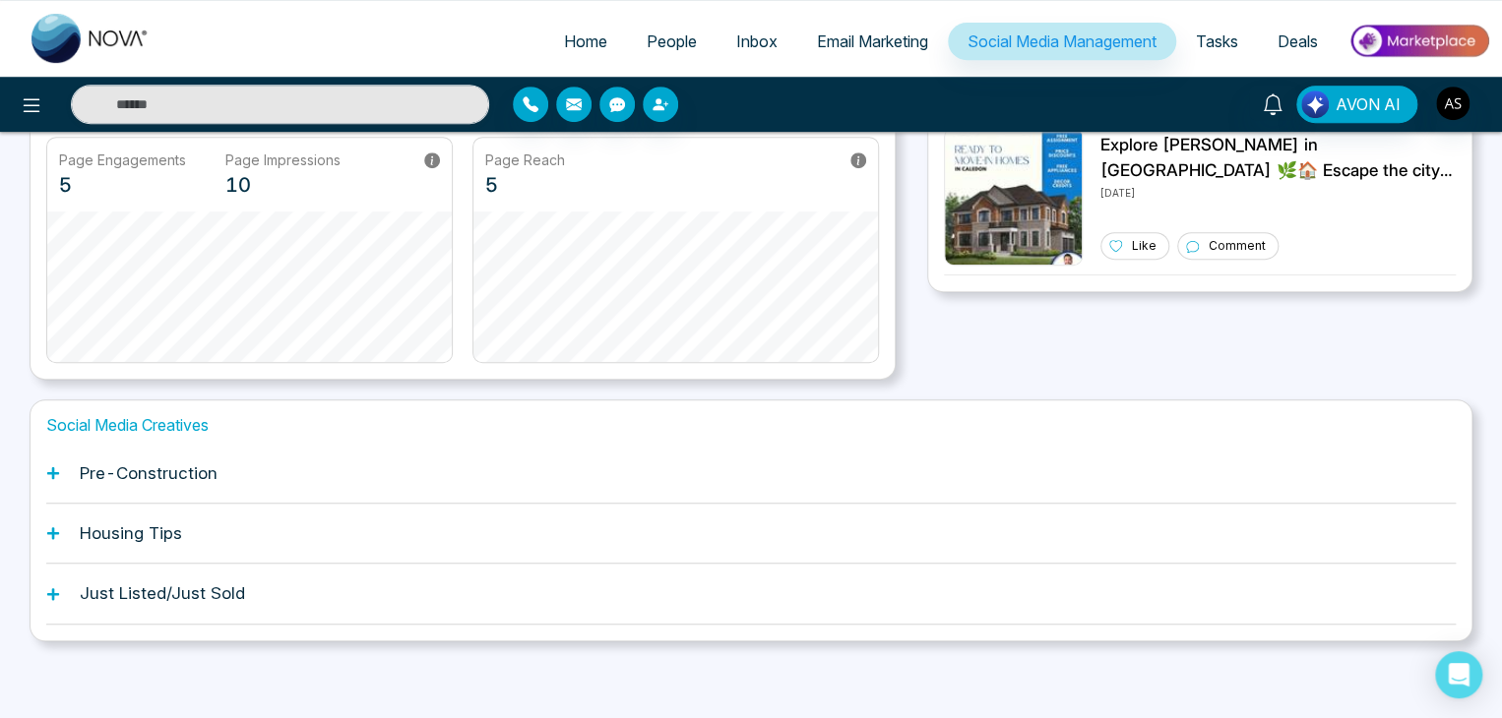
click at [1206, 40] on span "Tasks" at bounding box center [1217, 41] width 42 height 20
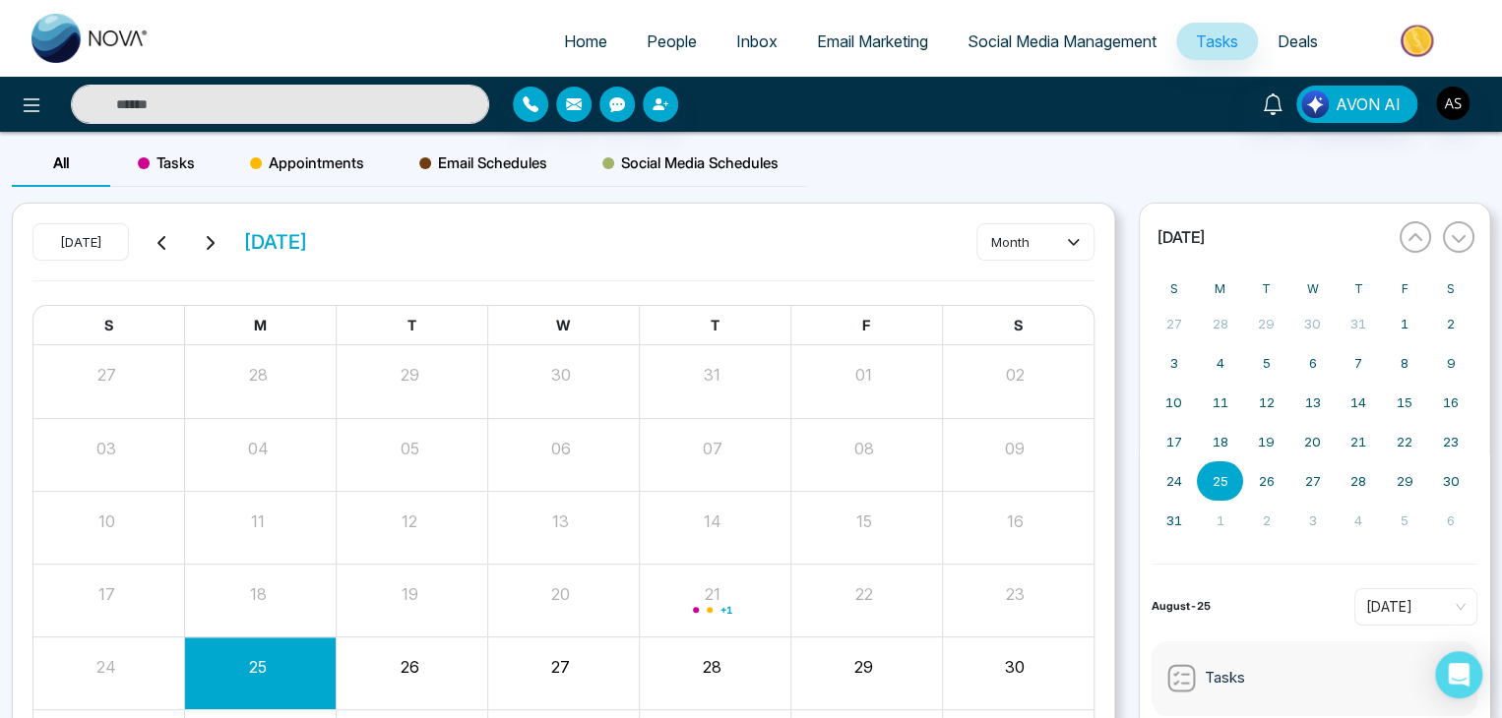
click at [1304, 35] on span "Deals" at bounding box center [1297, 41] width 40 height 20
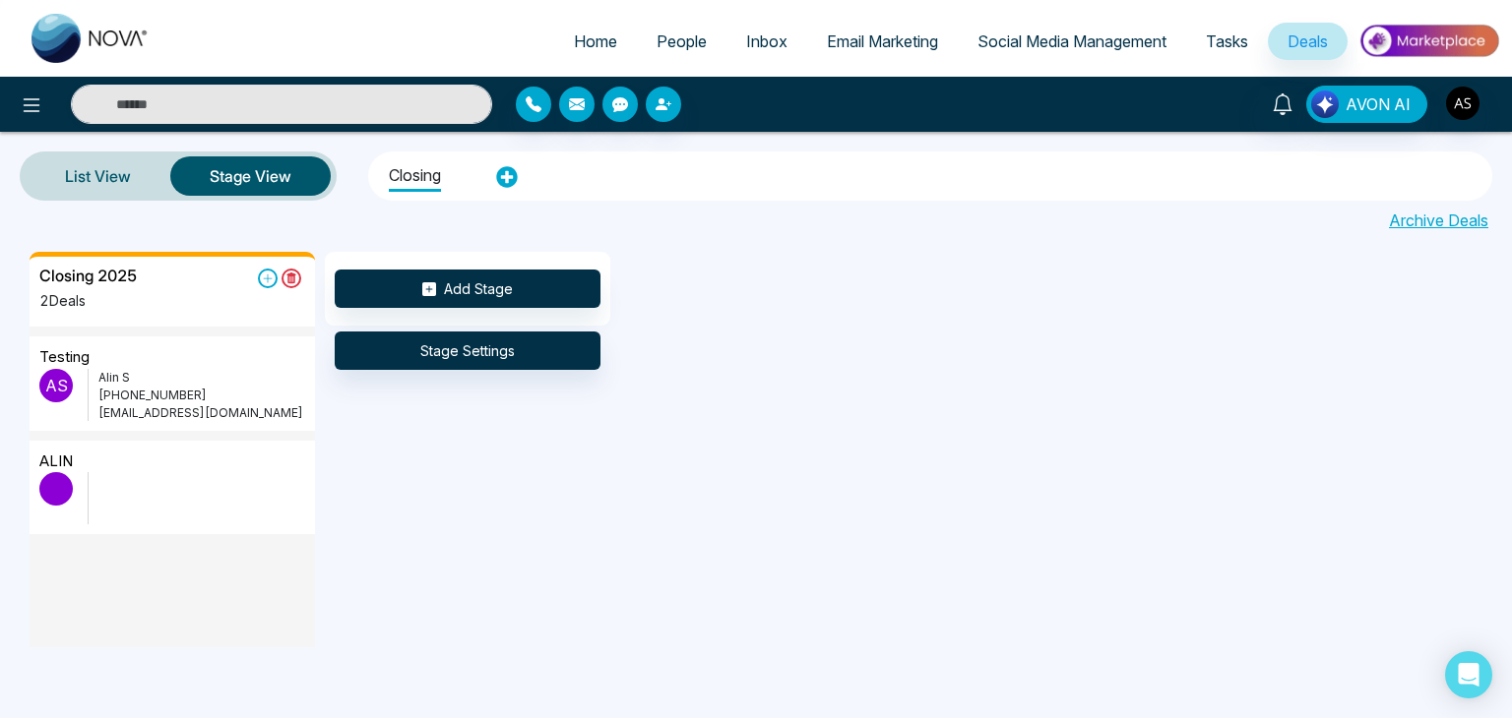
click at [1403, 36] on img at bounding box center [1428, 41] width 143 height 44
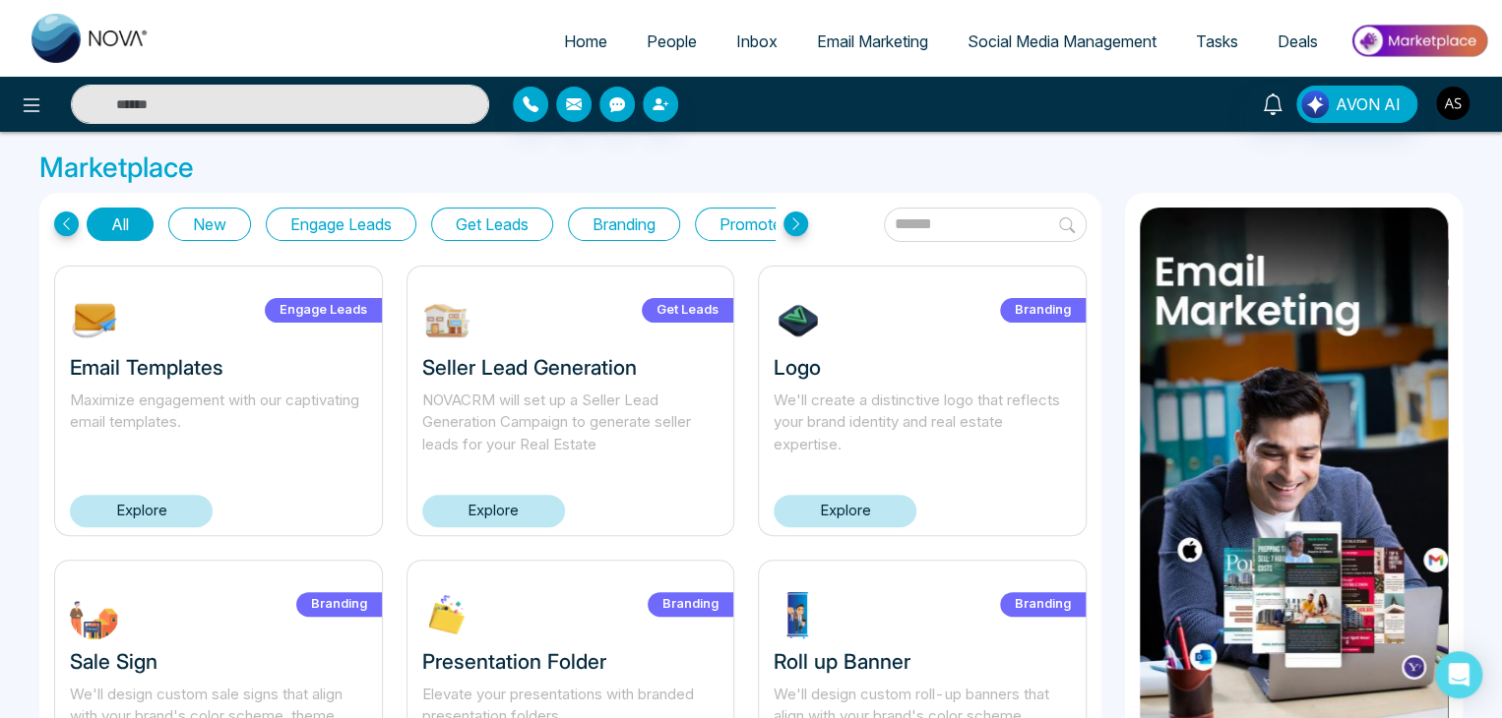
click at [1447, 92] on img "button" at bounding box center [1452, 103] width 33 height 33
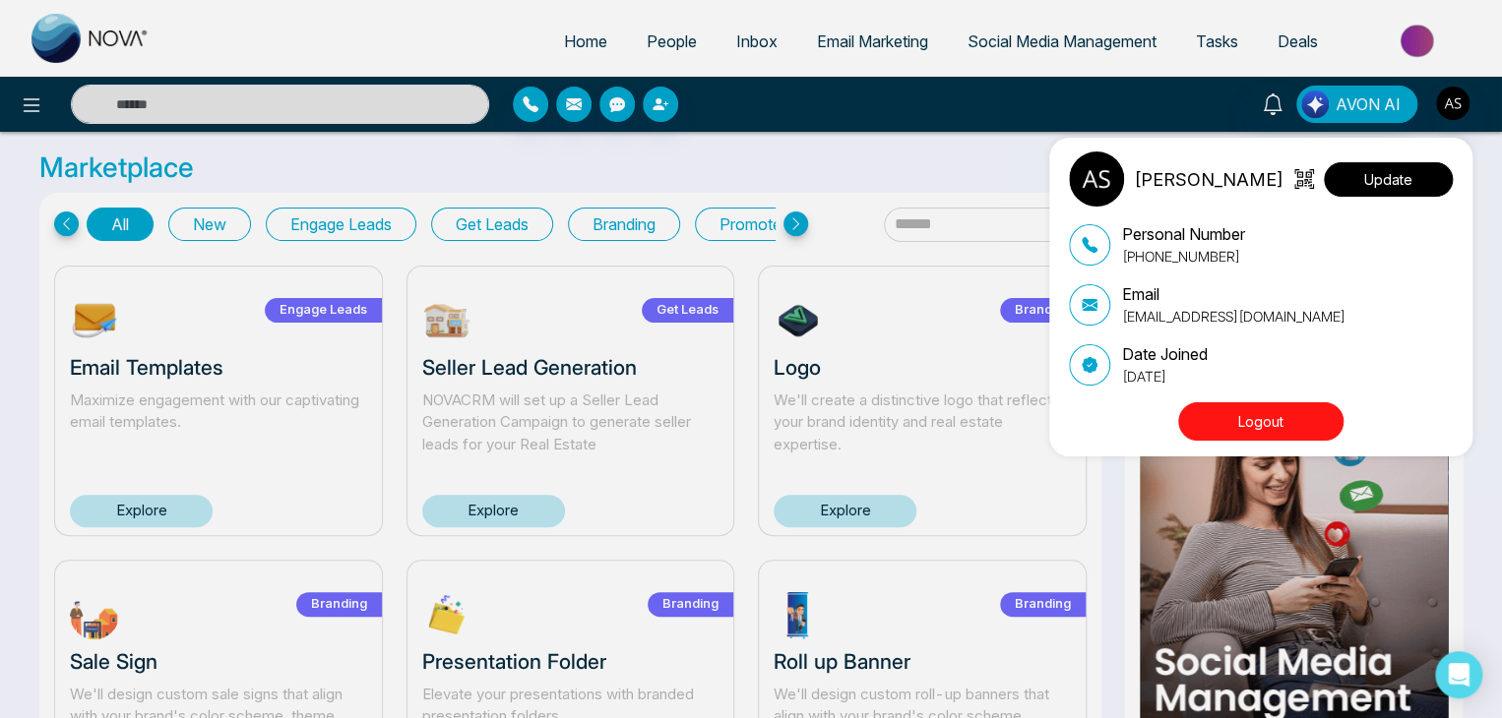
click at [1409, 178] on button "Update" at bounding box center [1388, 179] width 129 height 34
select select
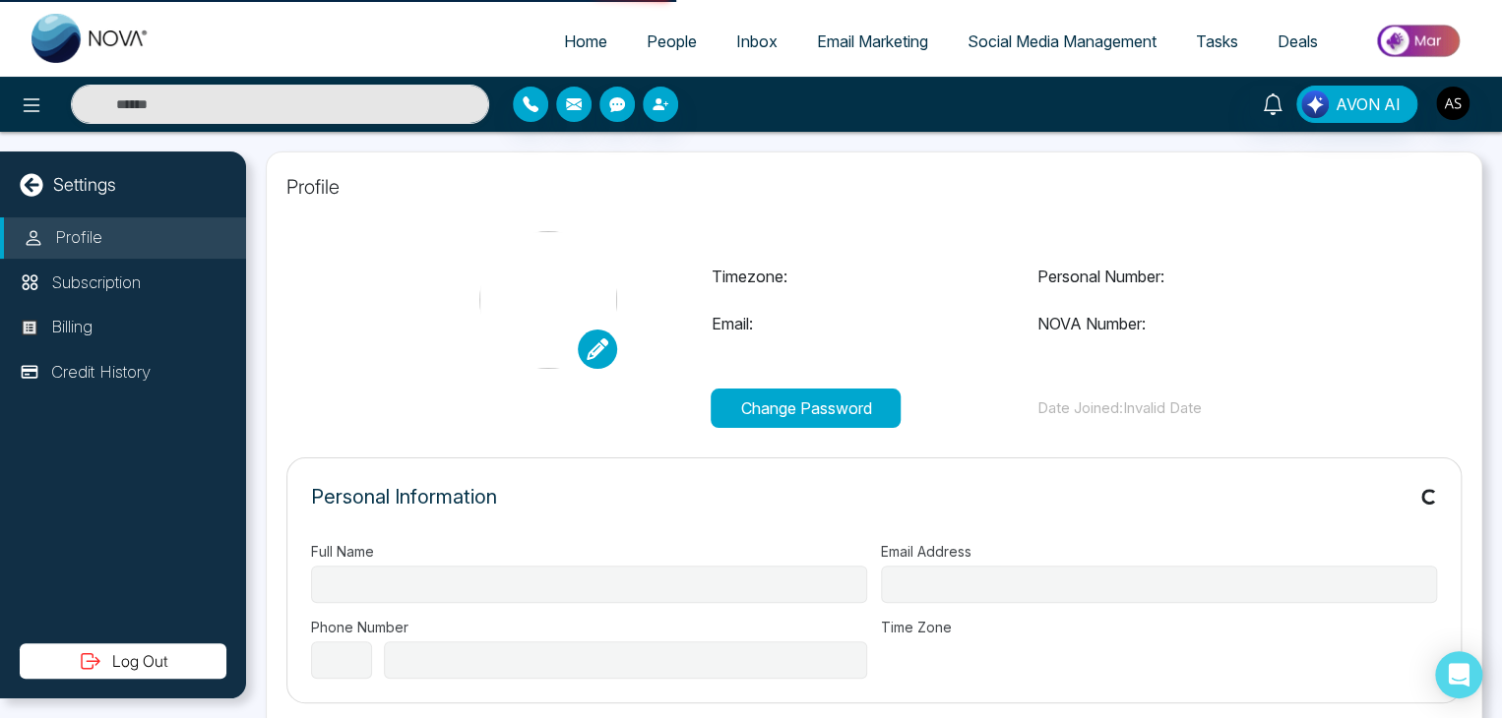
type input "*********"
type input "**********"
select select "**"
type input "**********"
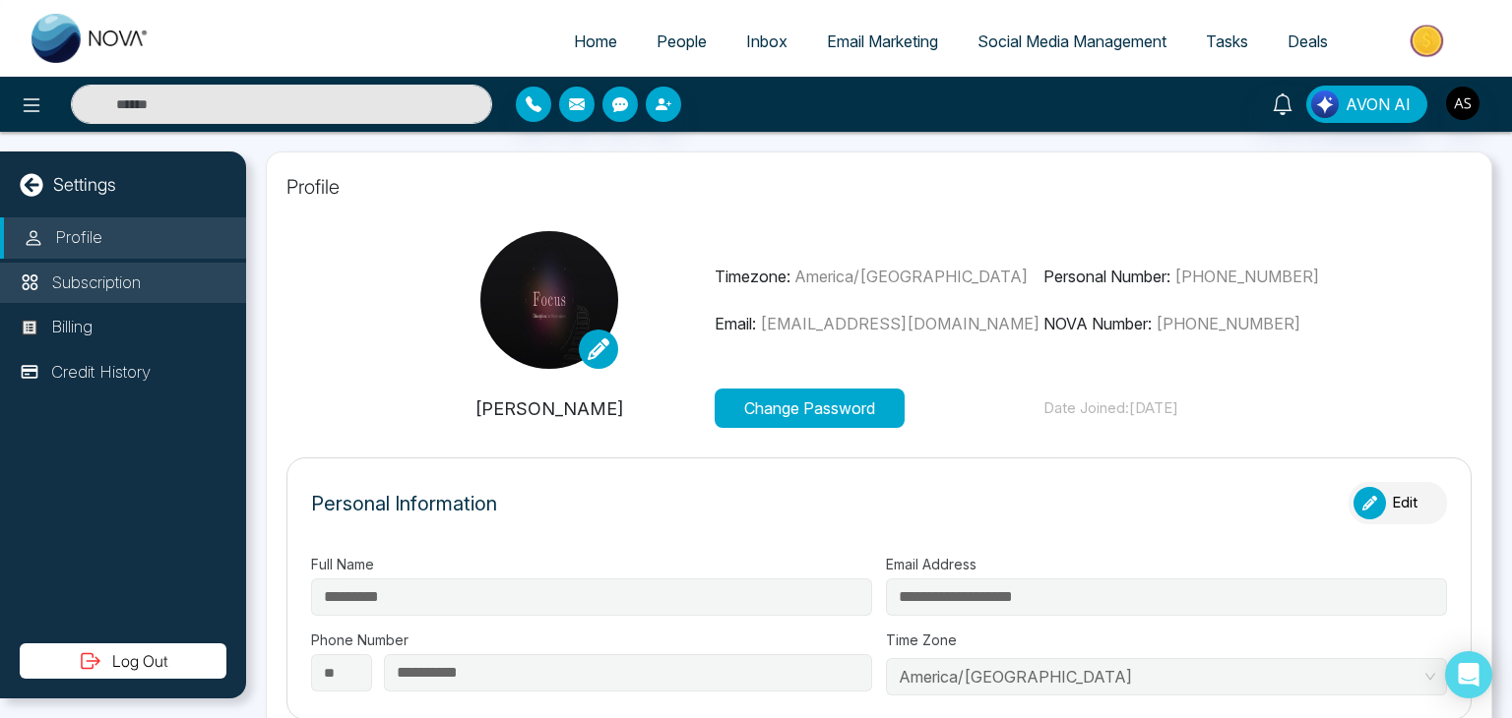
click at [90, 284] on p "Subscription" at bounding box center [96, 284] width 90 height 26
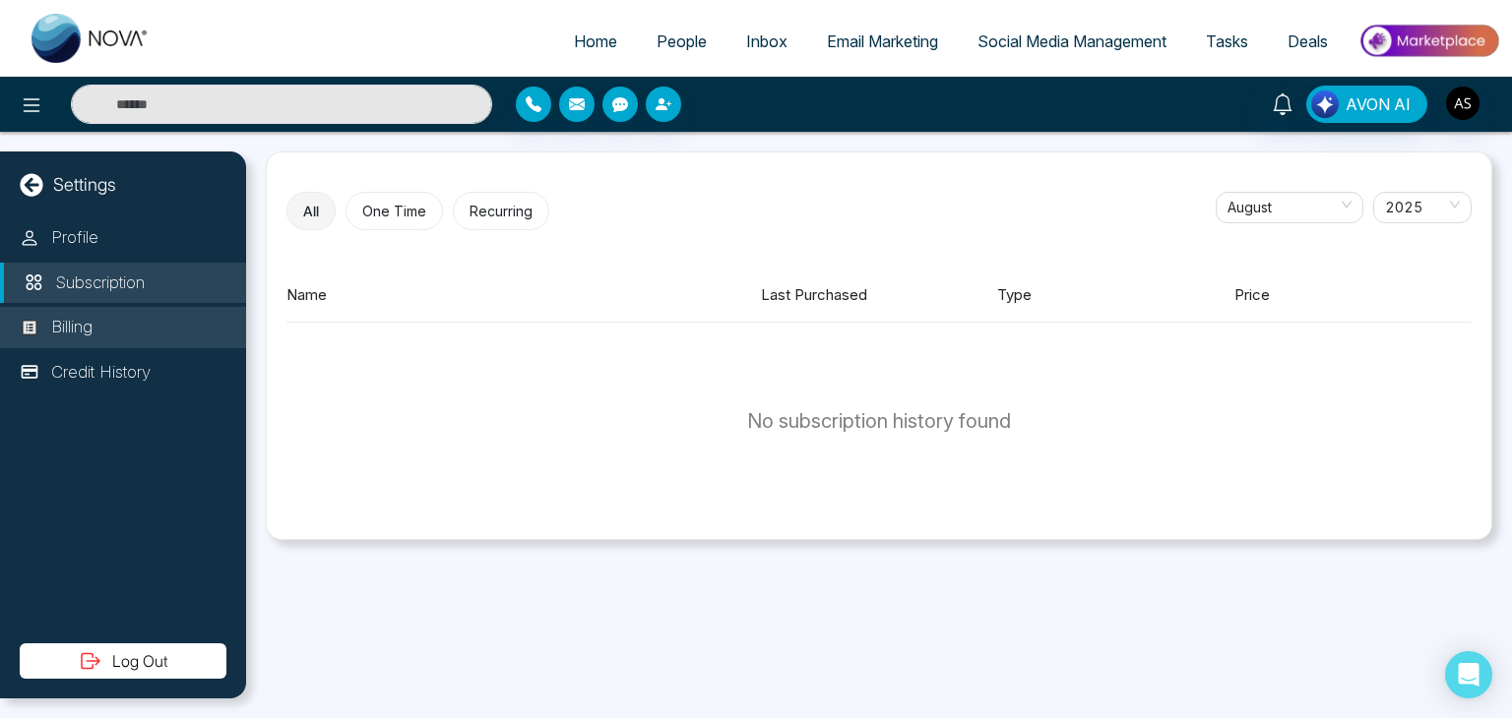
click at [98, 312] on li "Billing" at bounding box center [123, 327] width 246 height 41
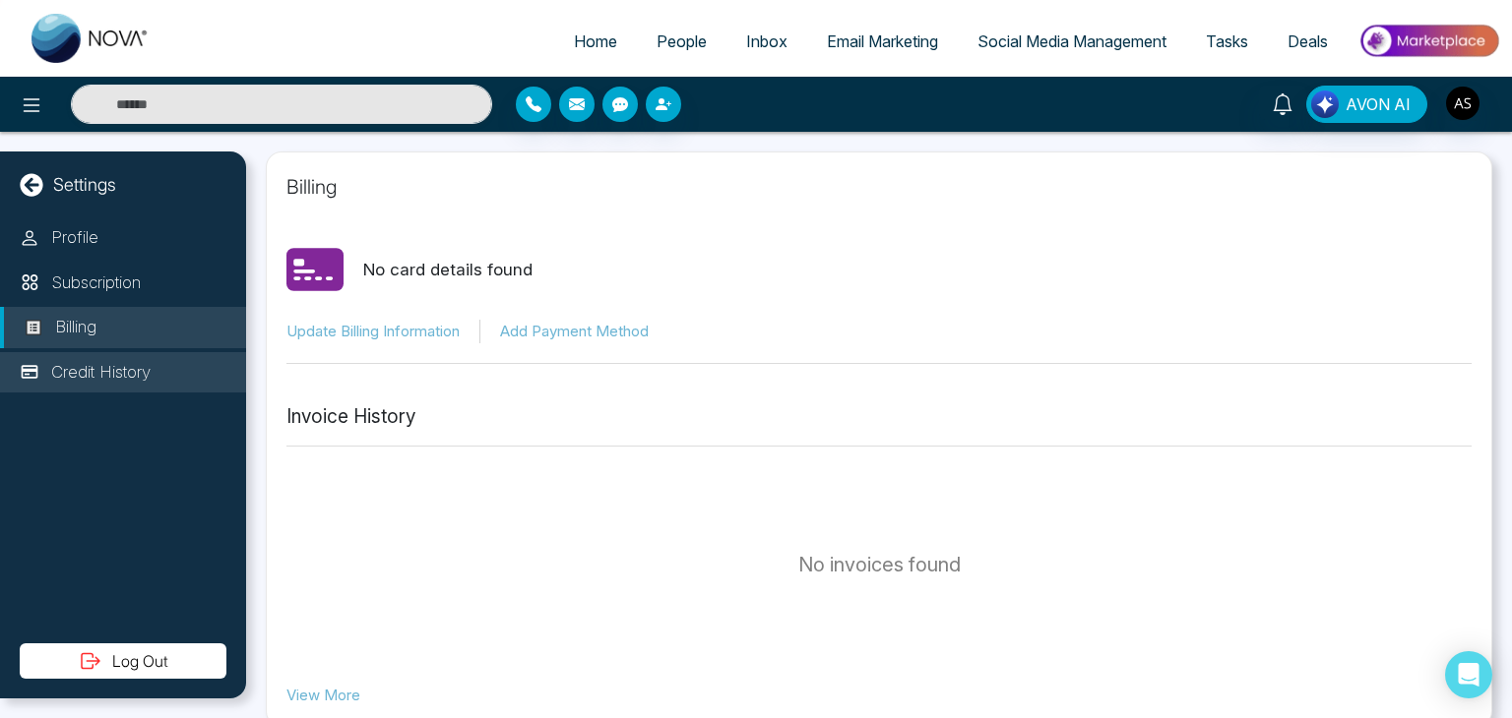
click at [118, 369] on p "Credit History" at bounding box center [100, 373] width 99 height 26
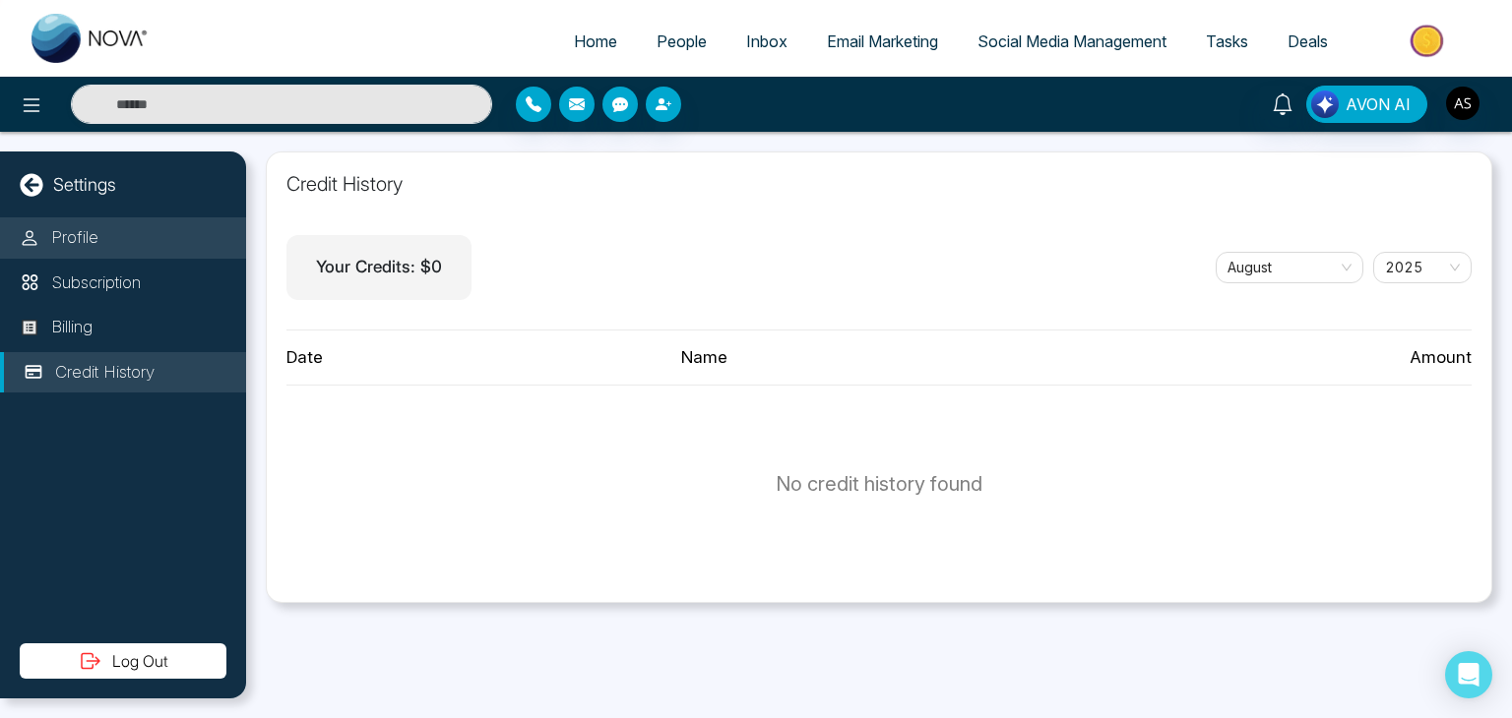
click at [162, 225] on li "Profile" at bounding box center [123, 238] width 246 height 41
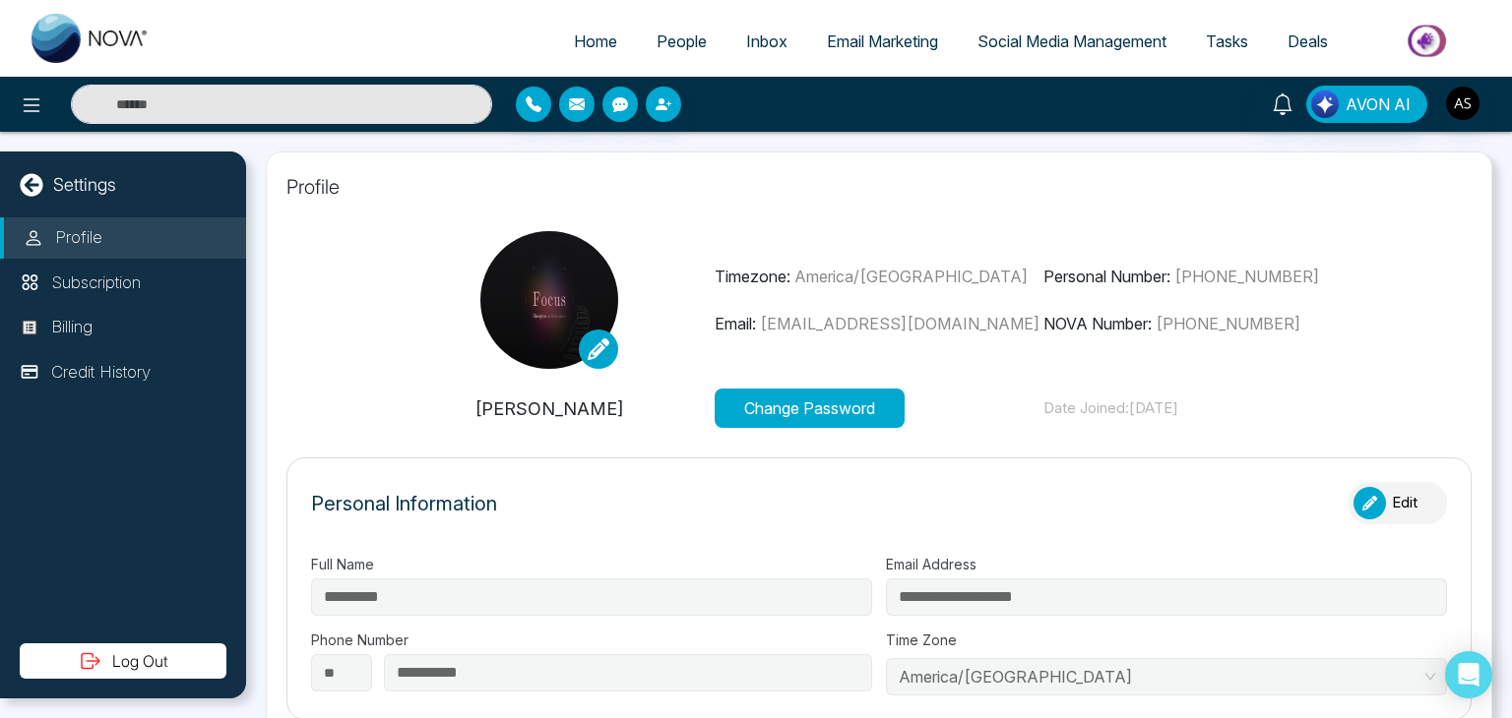
click at [554, 46] on link "Home" at bounding box center [595, 41] width 83 height 37
select select "*"
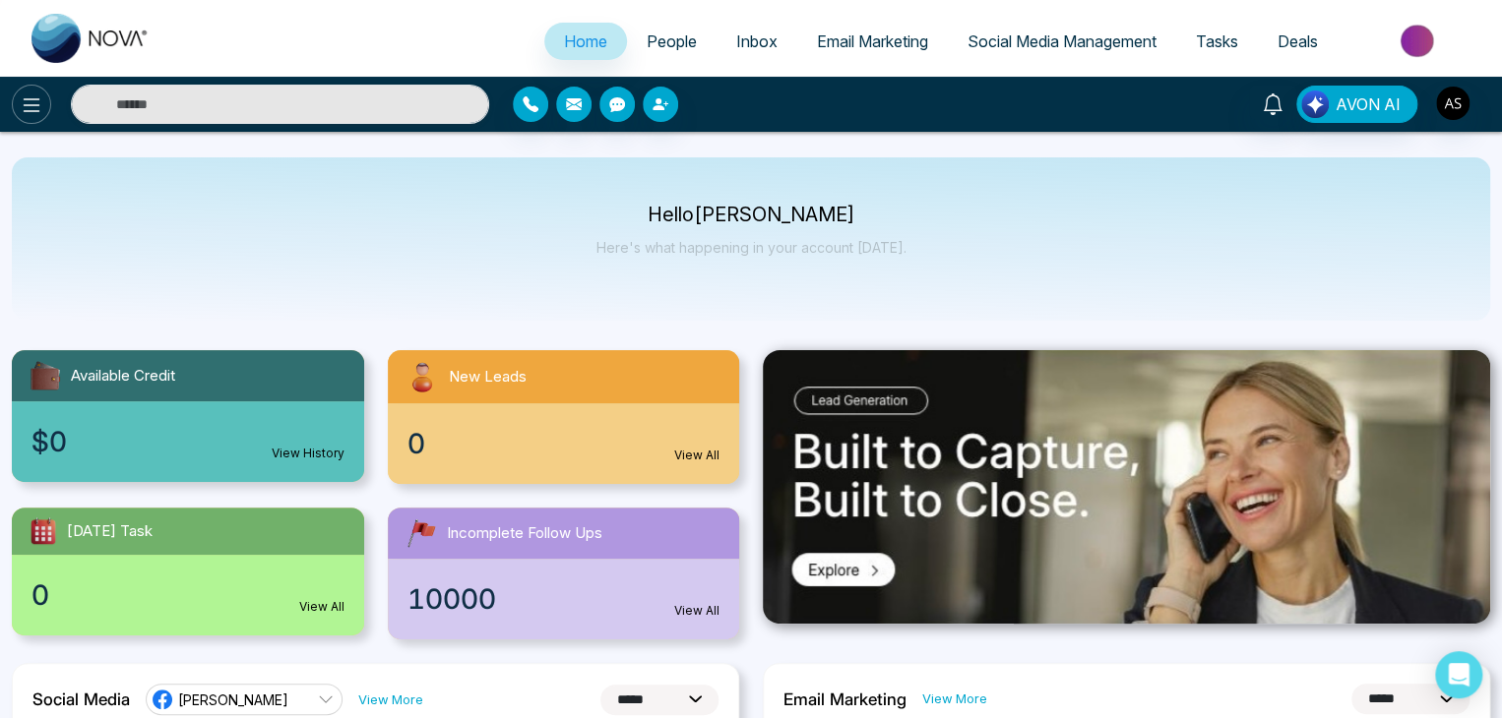
click at [47, 95] on button at bounding box center [31, 104] width 39 height 39
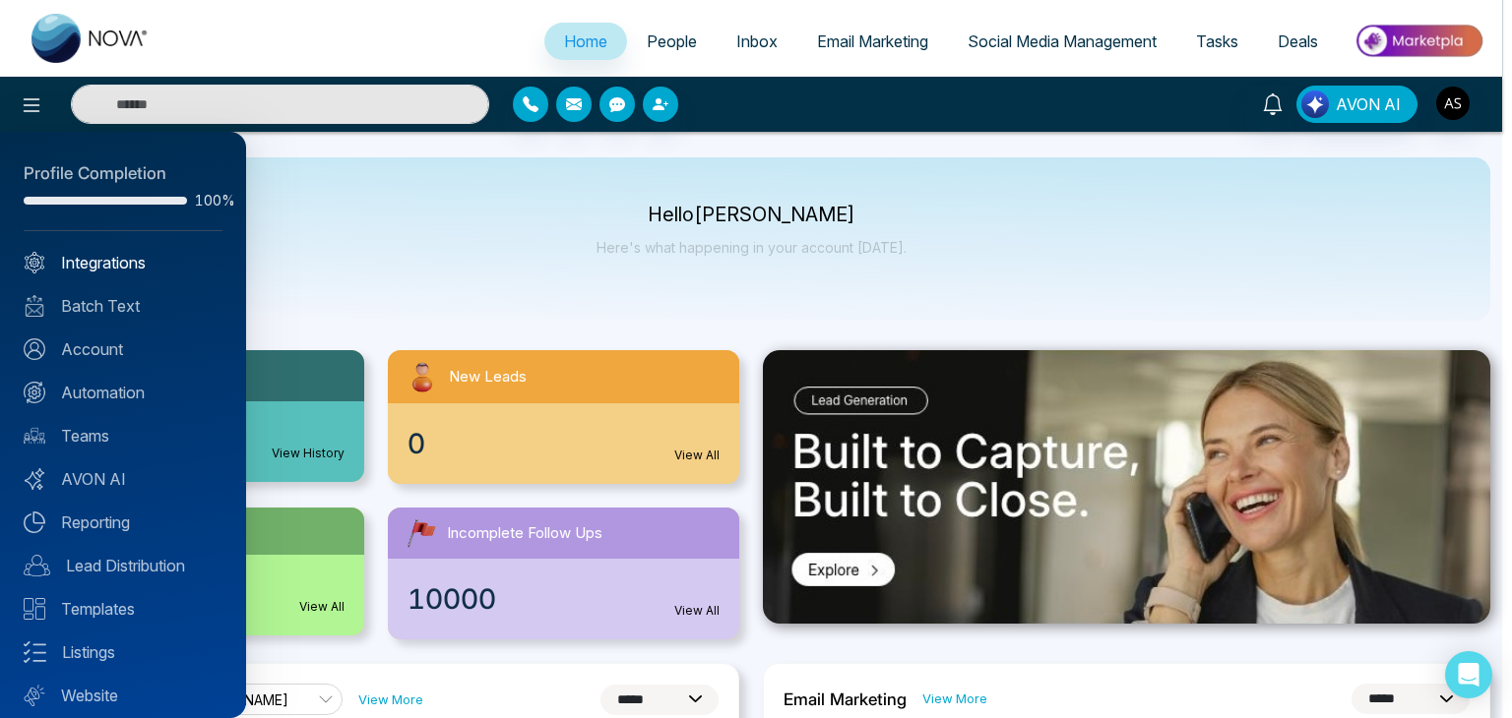
click at [167, 269] on link "Integrations" at bounding box center [123, 263] width 199 height 24
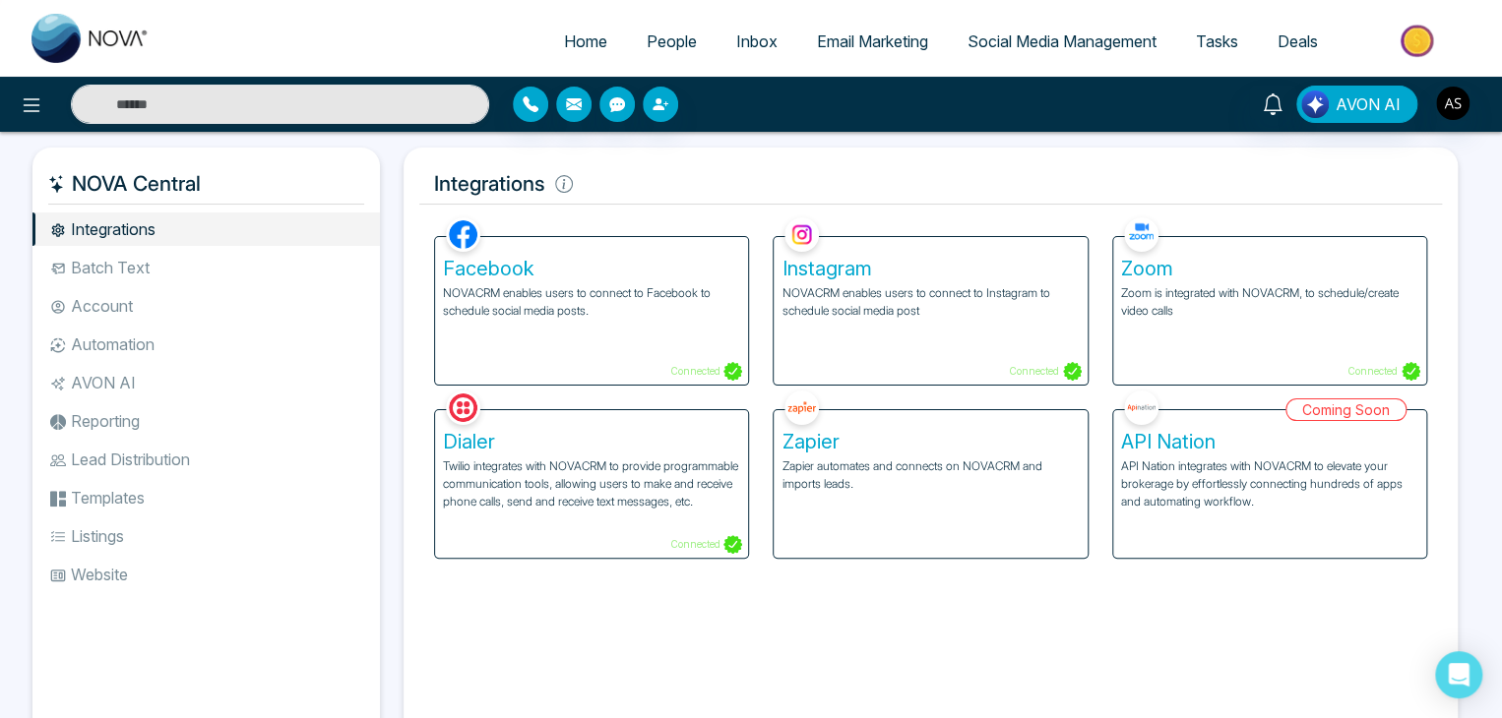
click at [167, 269] on li "Batch Text" at bounding box center [205, 267] width 347 height 33
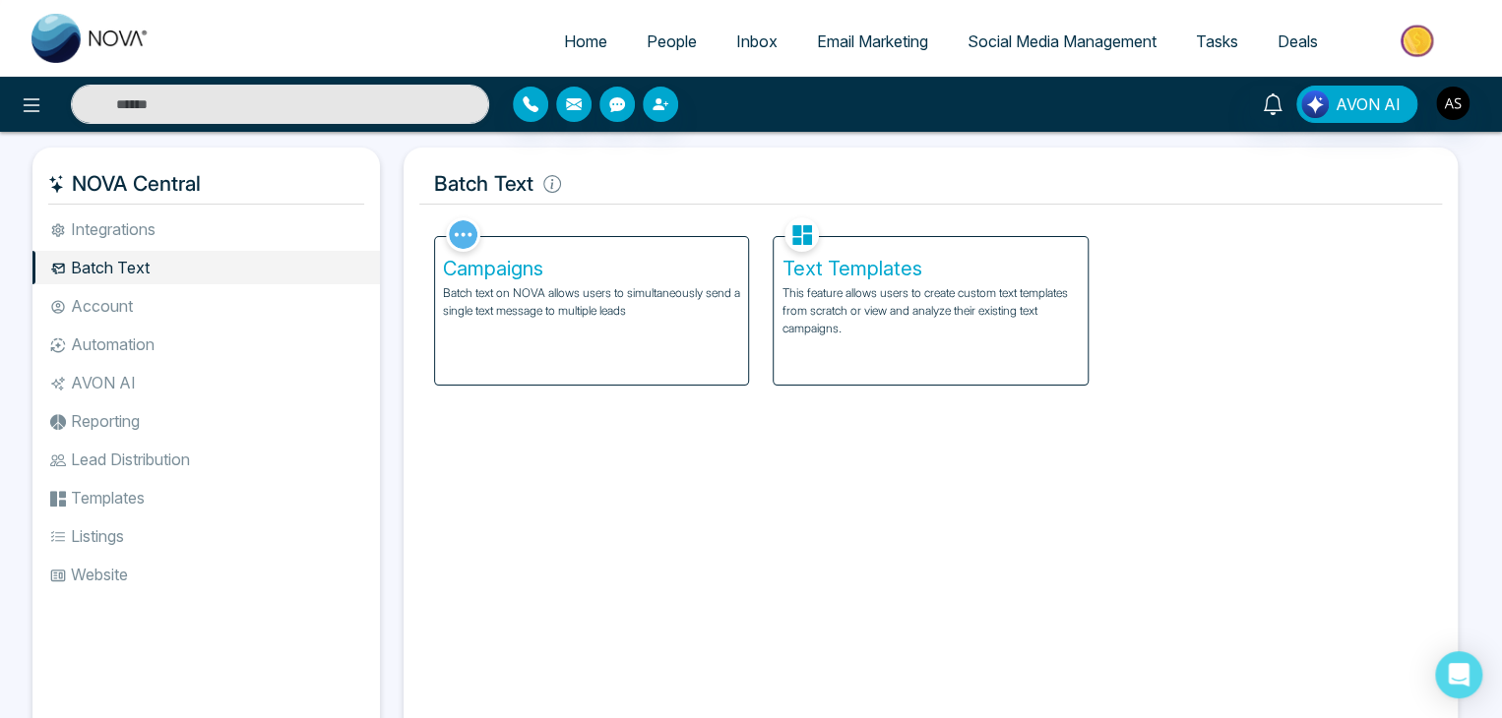
click at [172, 303] on li "Account" at bounding box center [205, 305] width 347 height 33
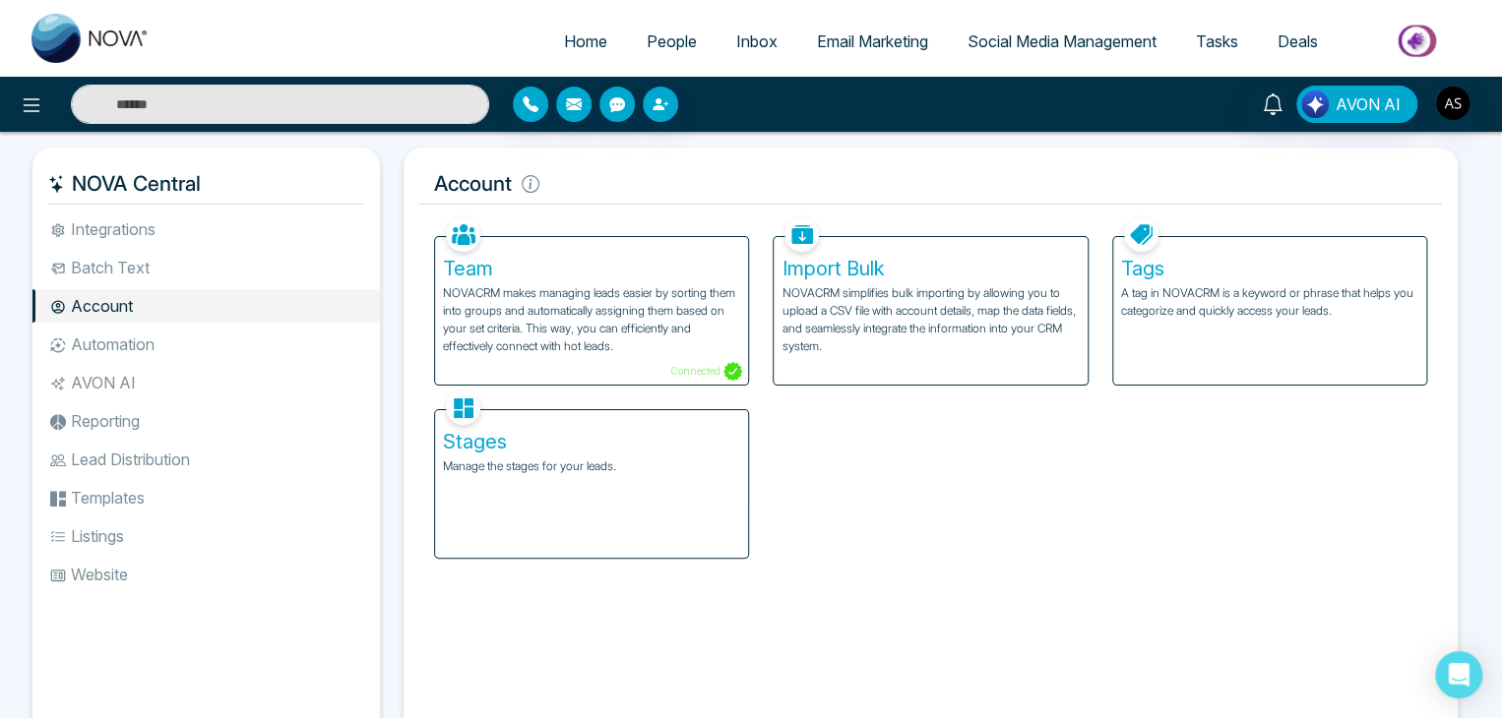
click at [177, 349] on li "Automation" at bounding box center [205, 344] width 347 height 33
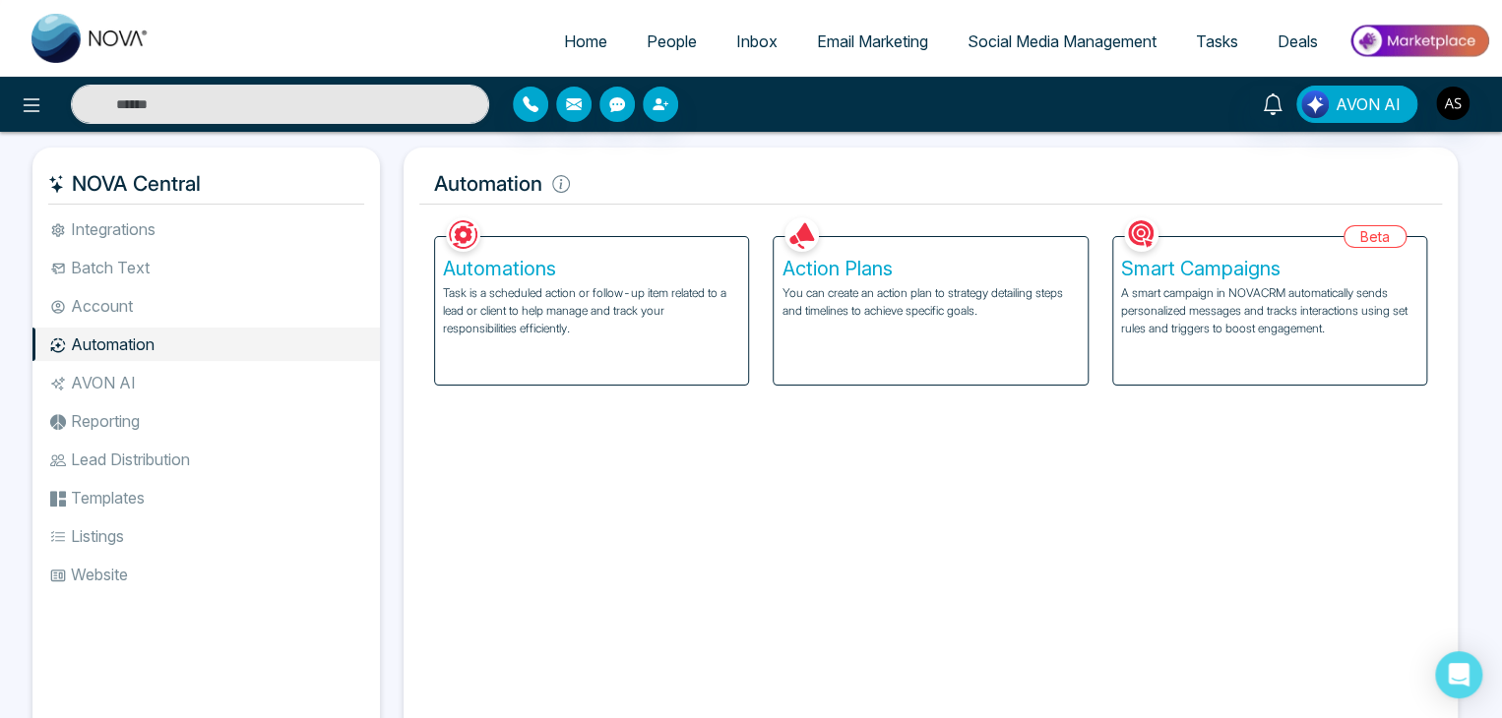
click at [188, 375] on li "AVON AI" at bounding box center [205, 382] width 347 height 33
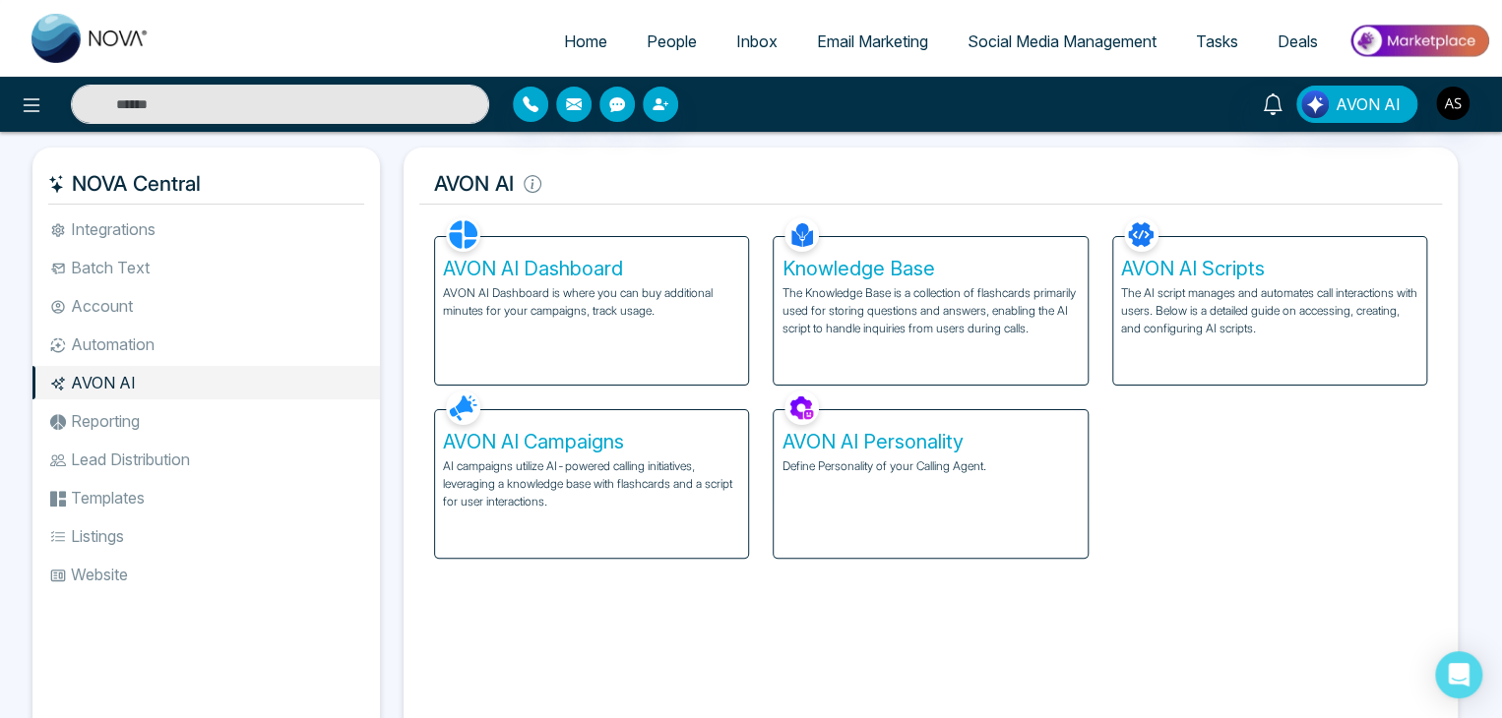
click at [205, 300] on li "Account" at bounding box center [205, 305] width 347 height 33
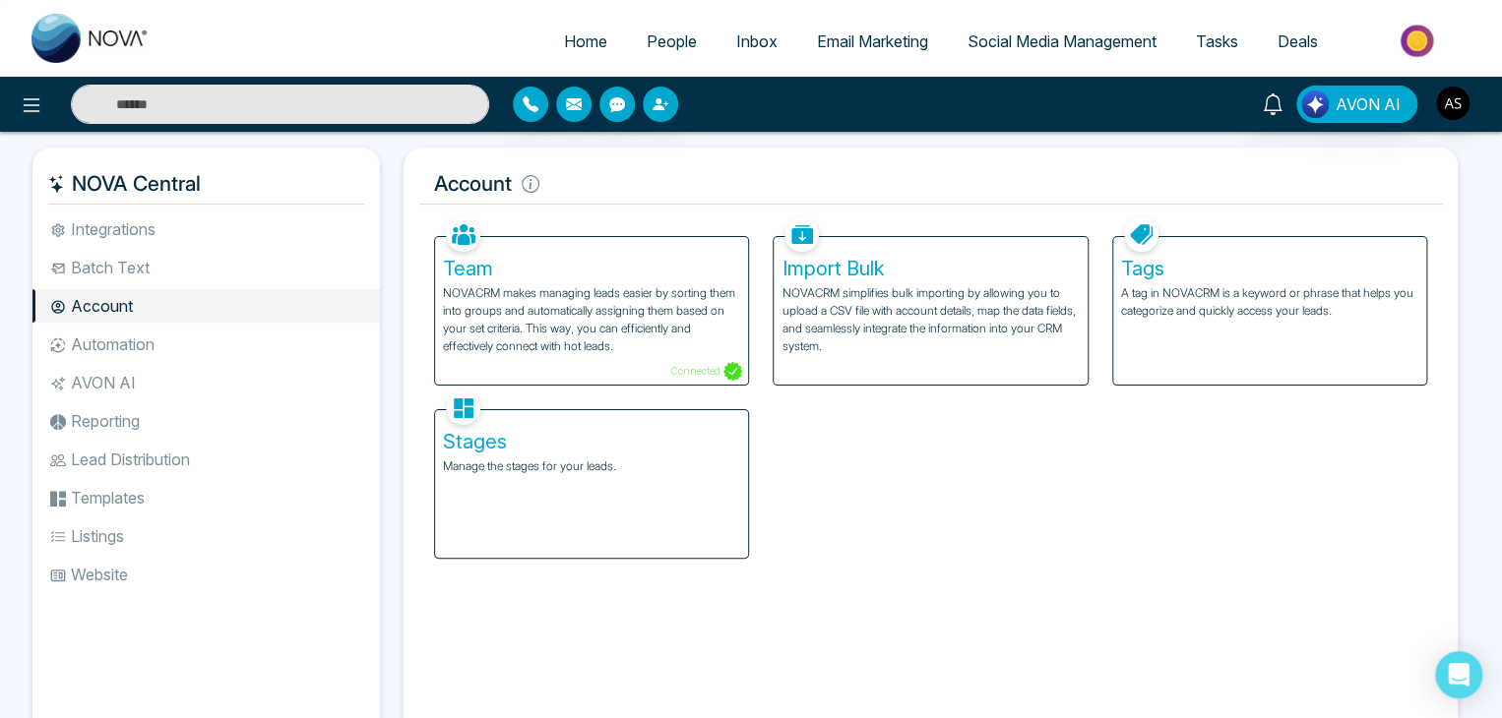
click at [604, 469] on p "Manage the stages for your leads." at bounding box center [591, 467] width 297 height 18
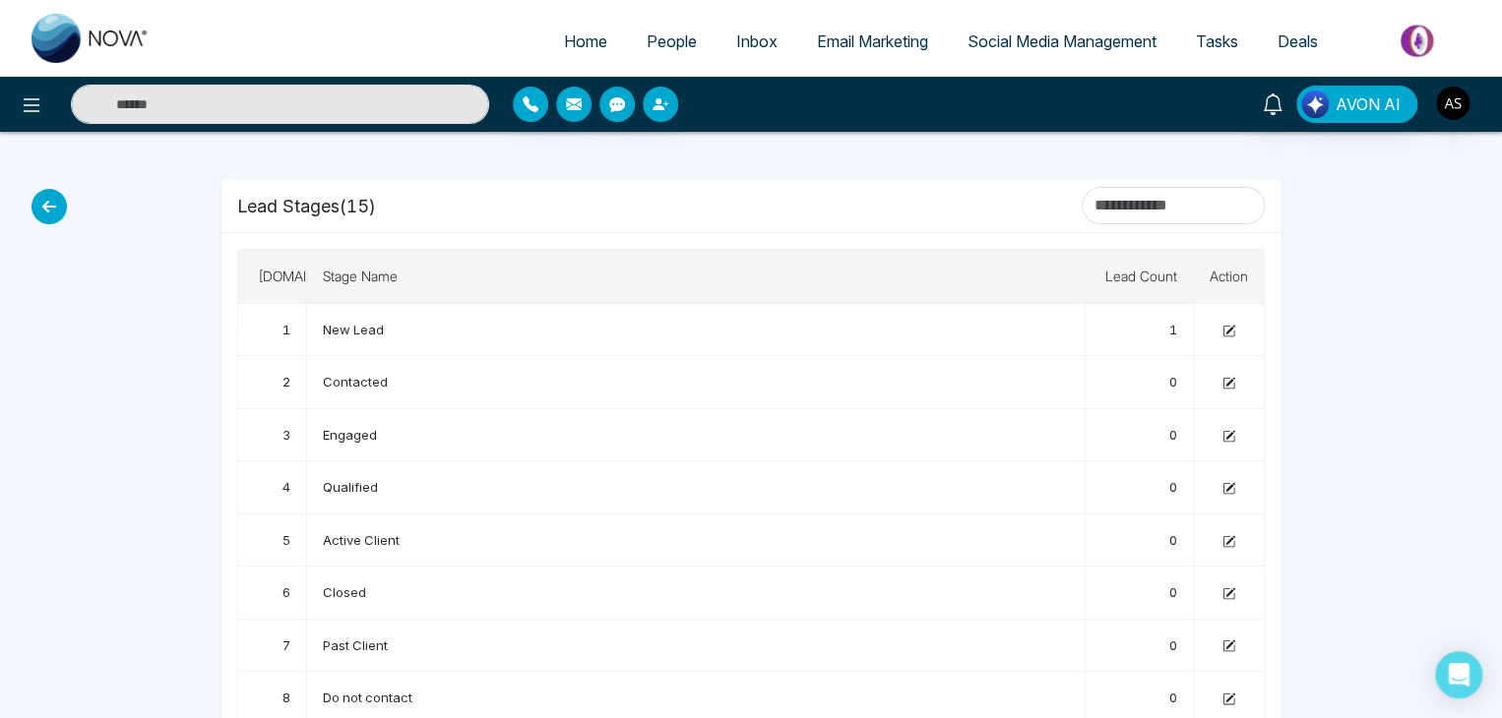
click at [46, 201] on icon at bounding box center [48, 206] width 35 height 35
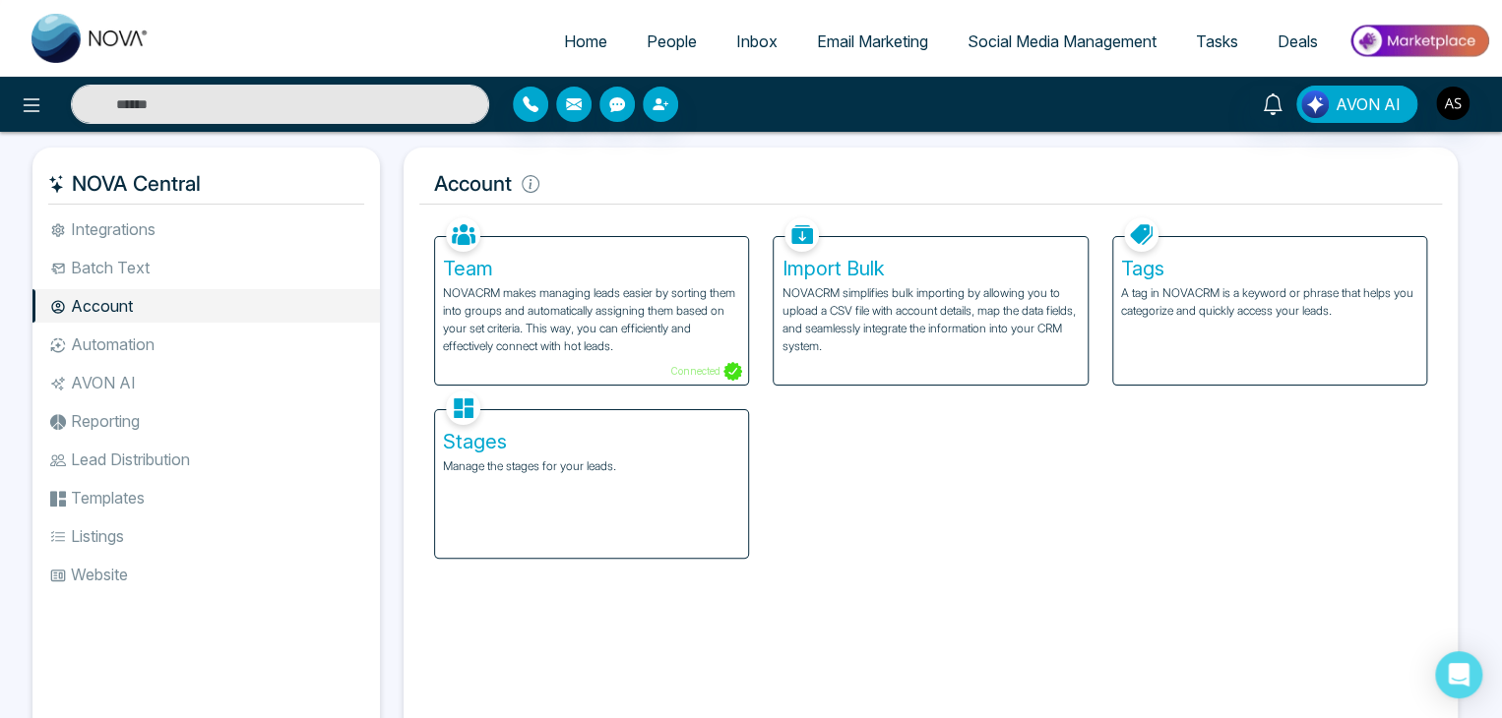
click at [160, 340] on li "Automation" at bounding box center [205, 344] width 347 height 33
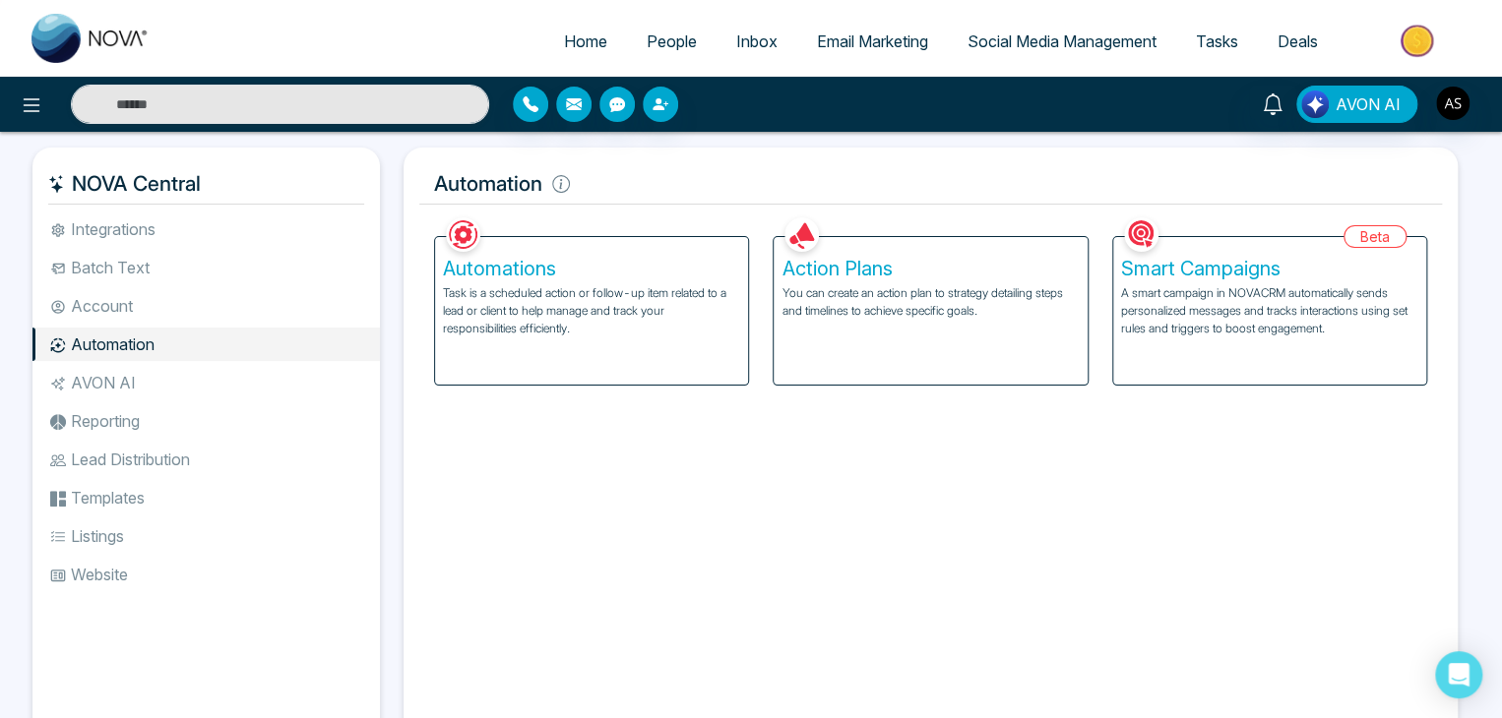
click at [170, 381] on li "AVON AI" at bounding box center [205, 382] width 347 height 33
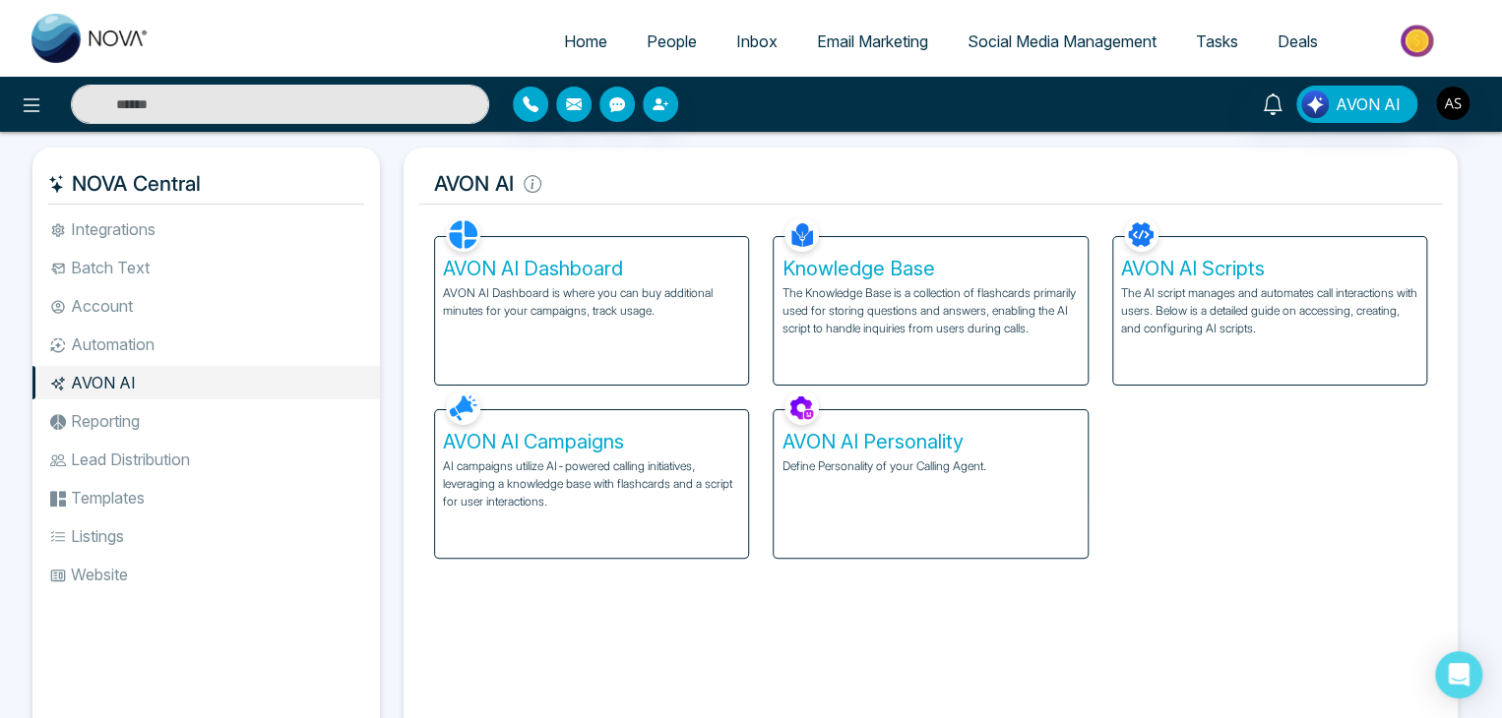
click at [181, 410] on li "Reporting" at bounding box center [205, 420] width 347 height 33
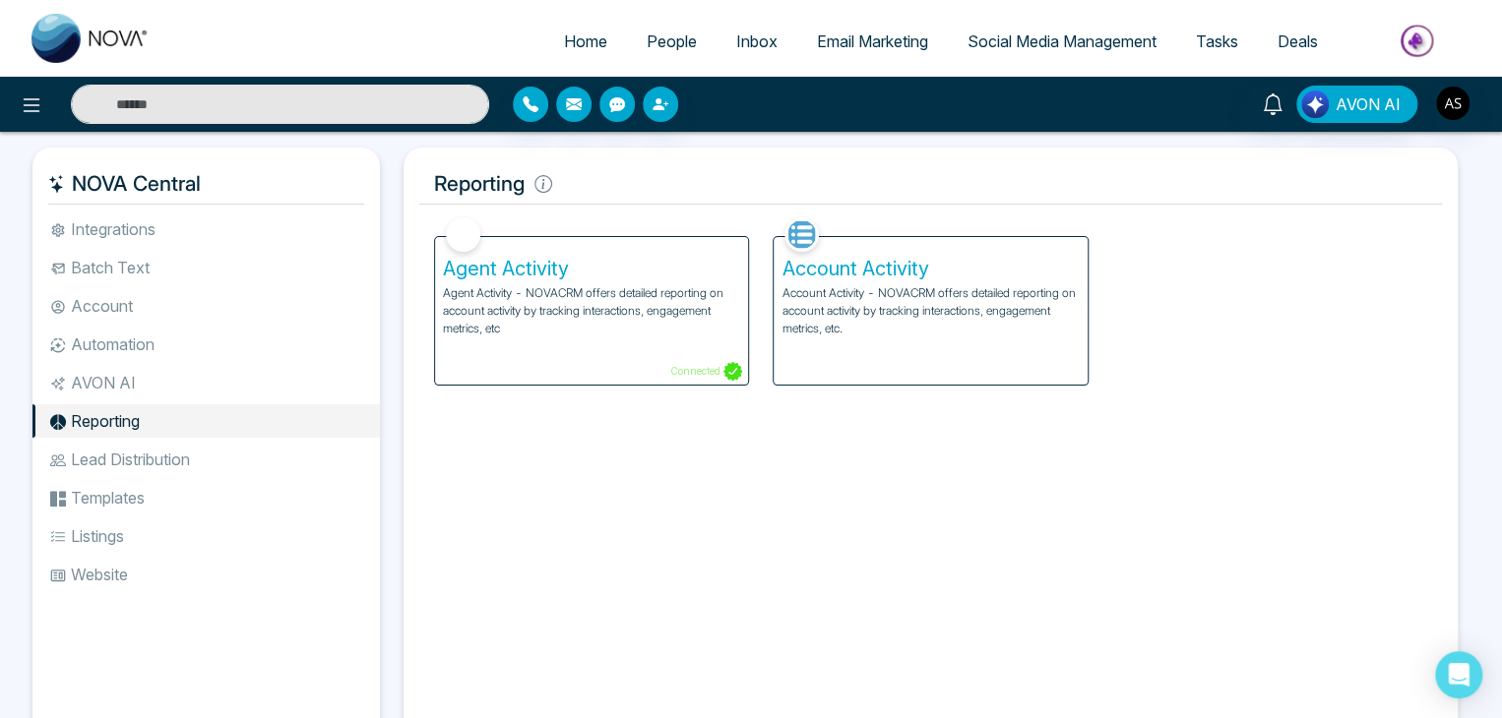
click at [197, 463] on li "Lead Distribution" at bounding box center [205, 459] width 347 height 33
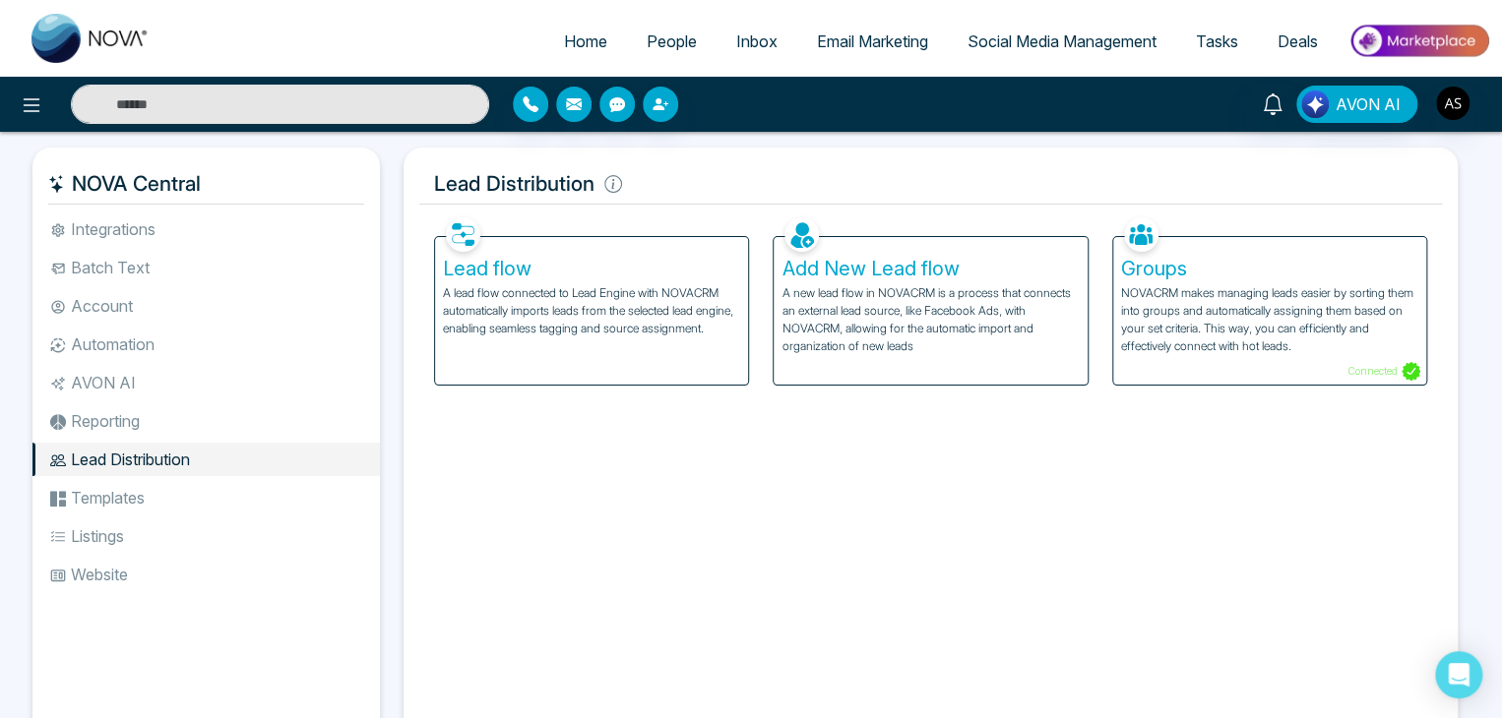
click at [204, 497] on li "Templates" at bounding box center [205, 497] width 347 height 33
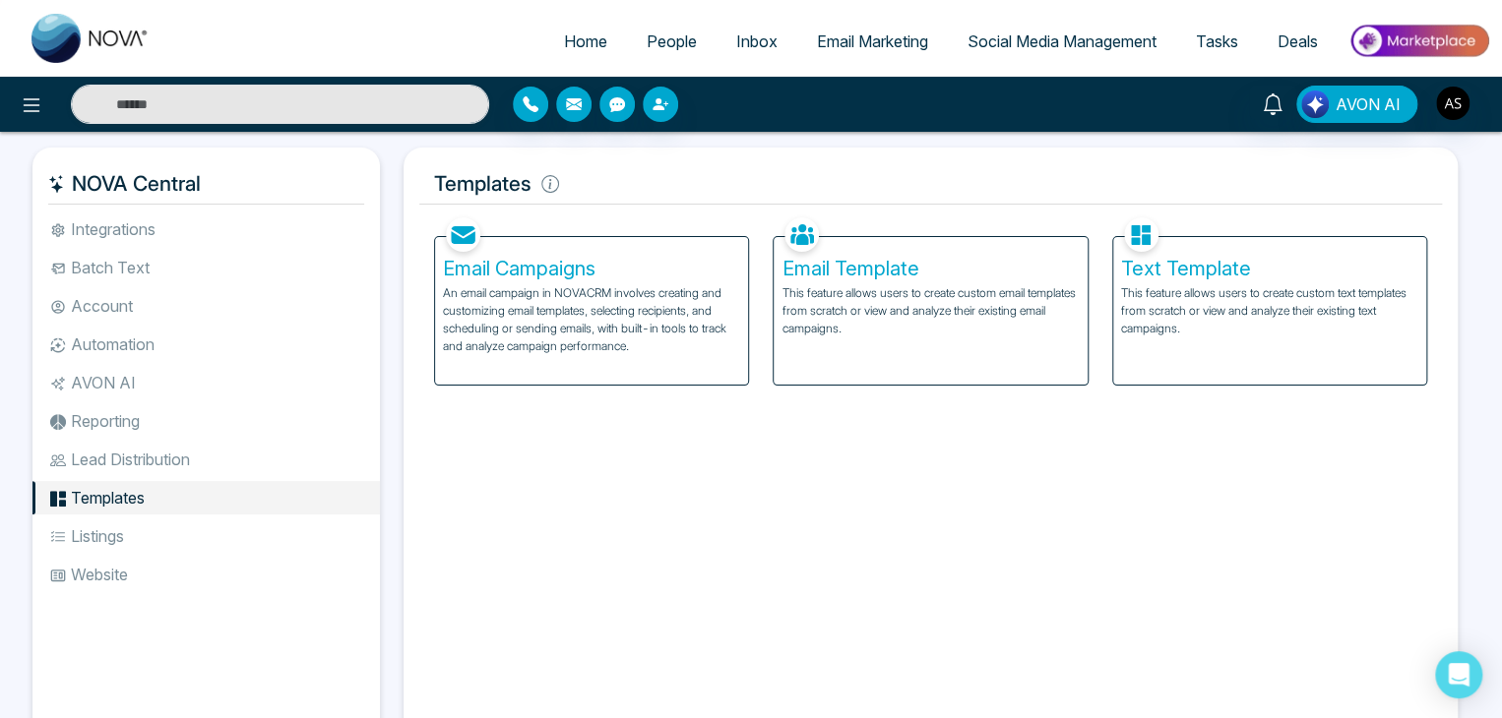
click at [204, 538] on li "Listings" at bounding box center [205, 536] width 347 height 33
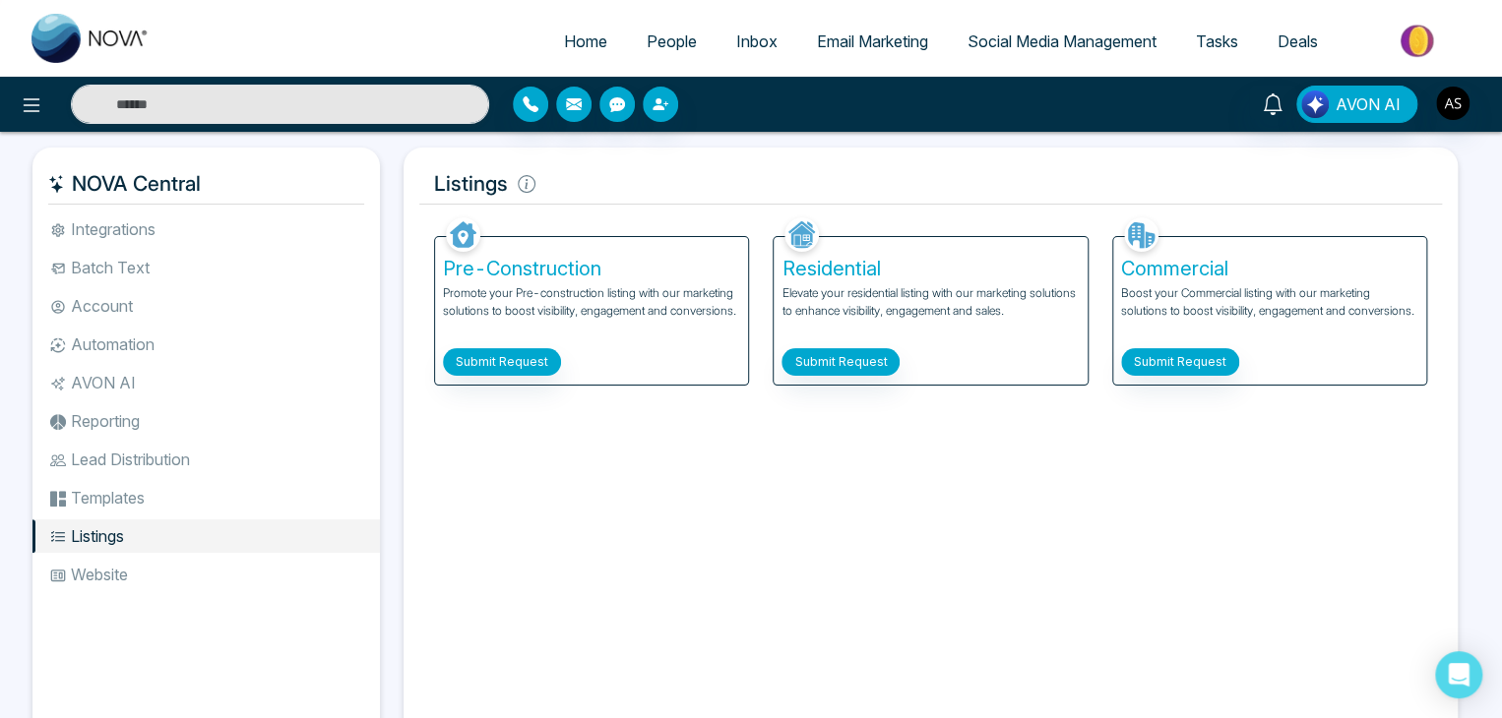
click at [210, 577] on li "Website" at bounding box center [205, 574] width 347 height 33
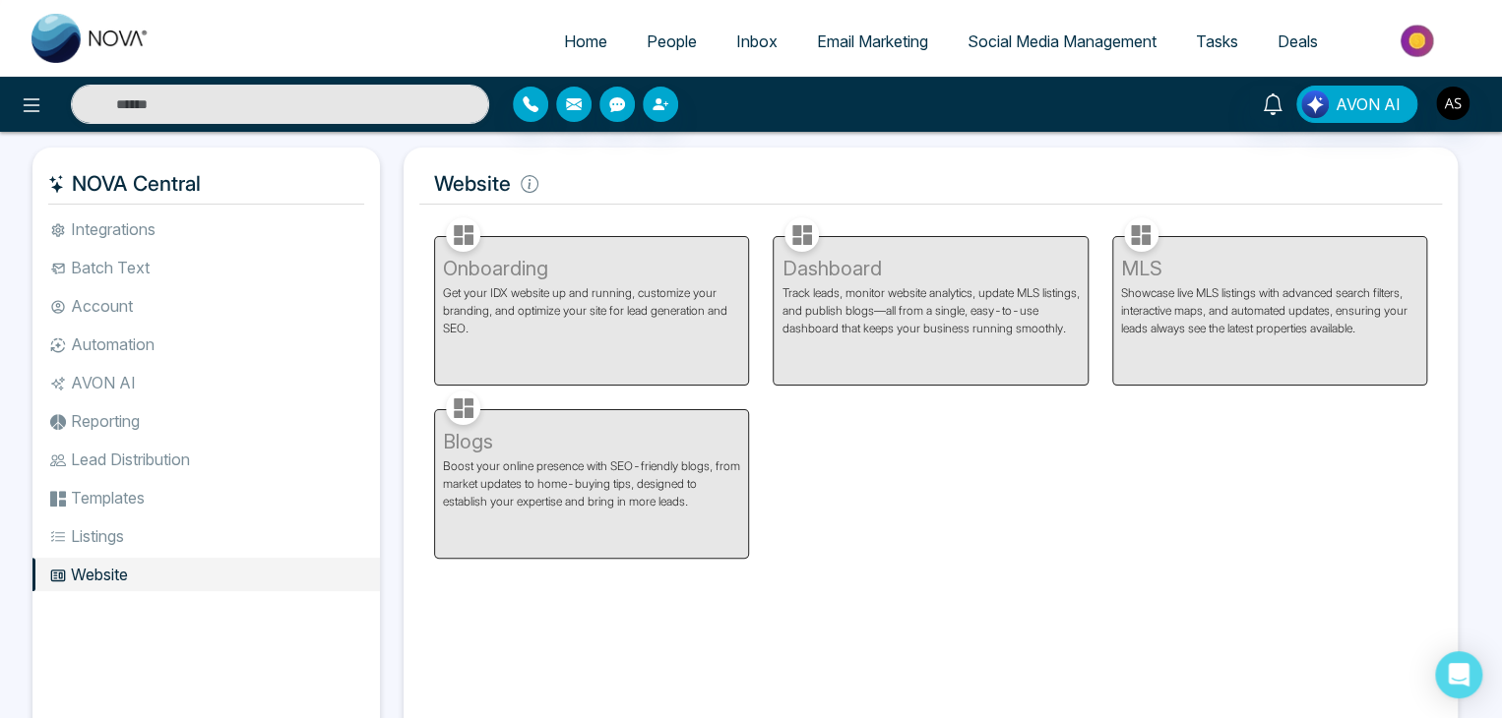
click at [288, 237] on li "Integrations" at bounding box center [205, 229] width 347 height 33
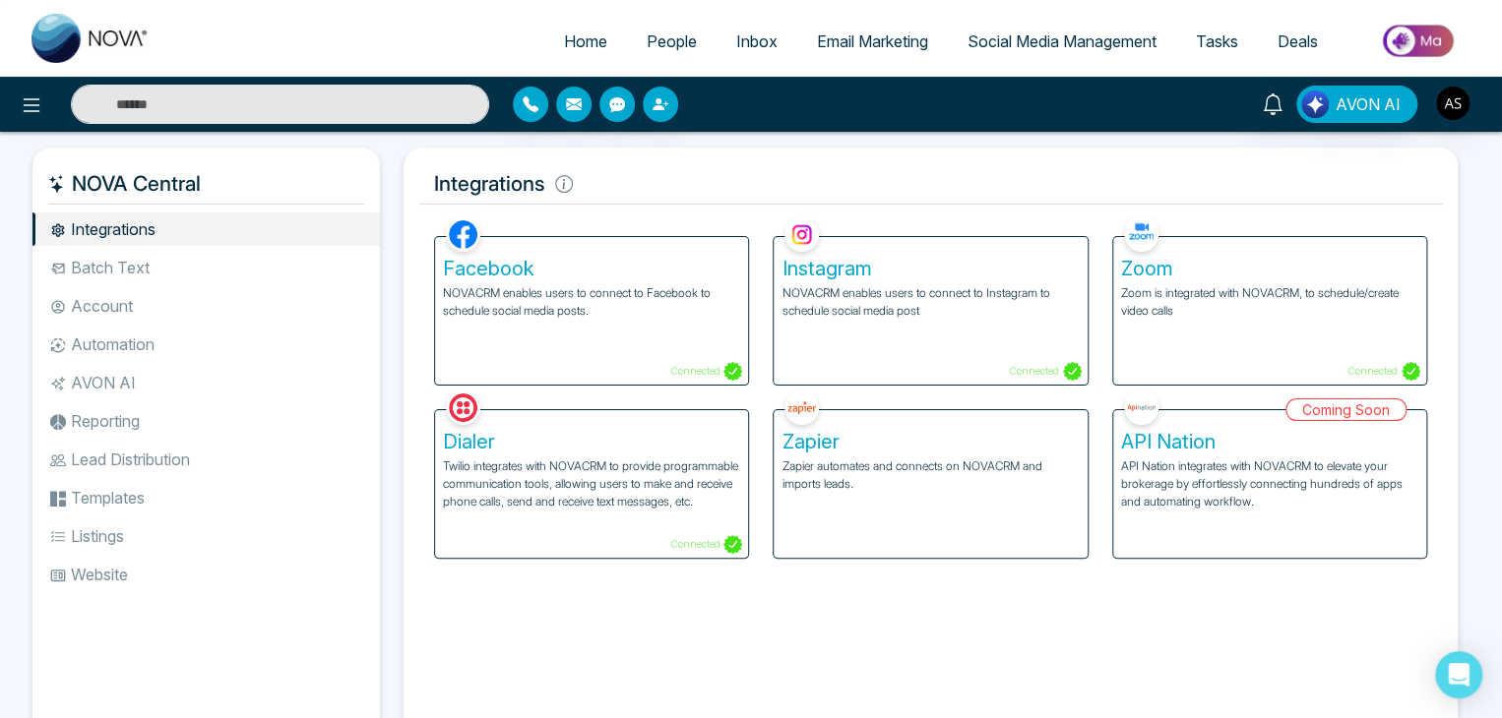
click at [564, 46] on span "Home" at bounding box center [585, 41] width 43 height 20
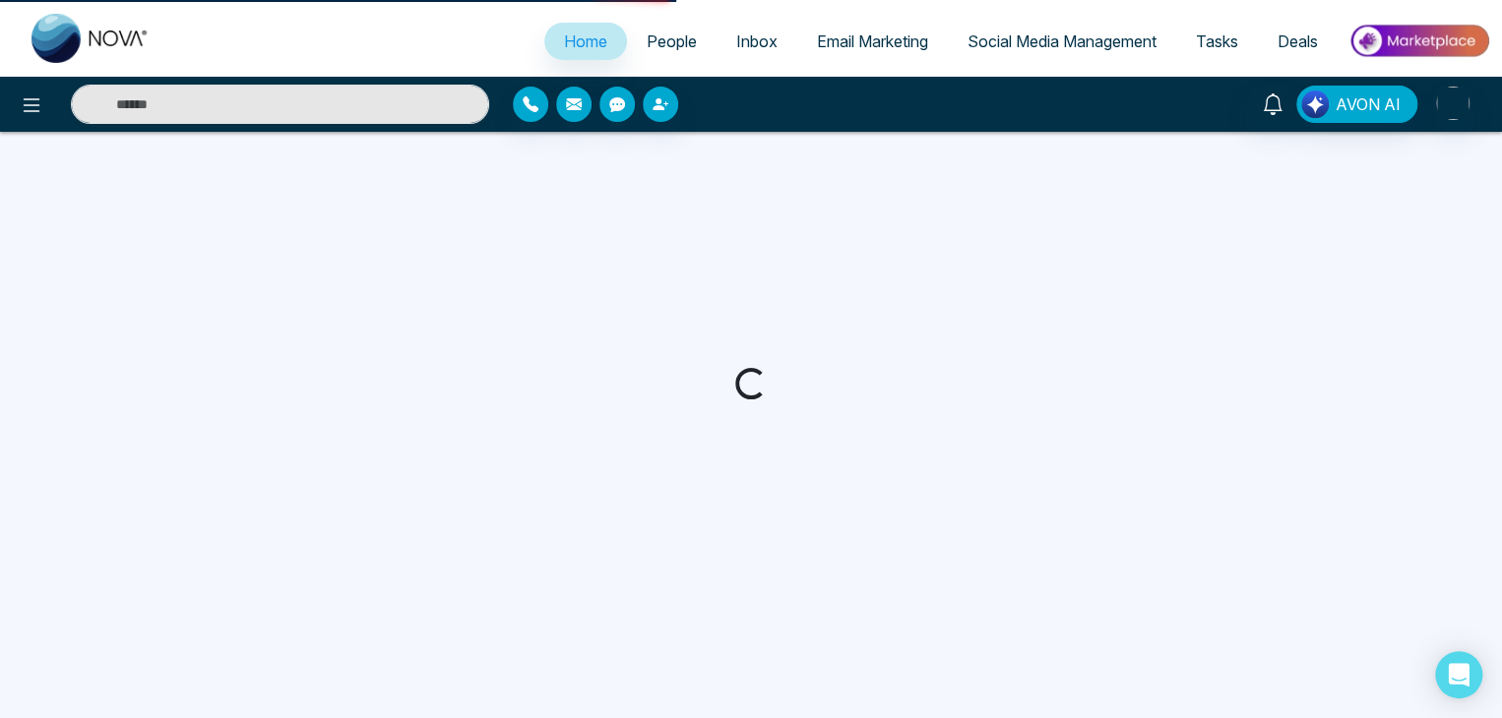
select select "*"
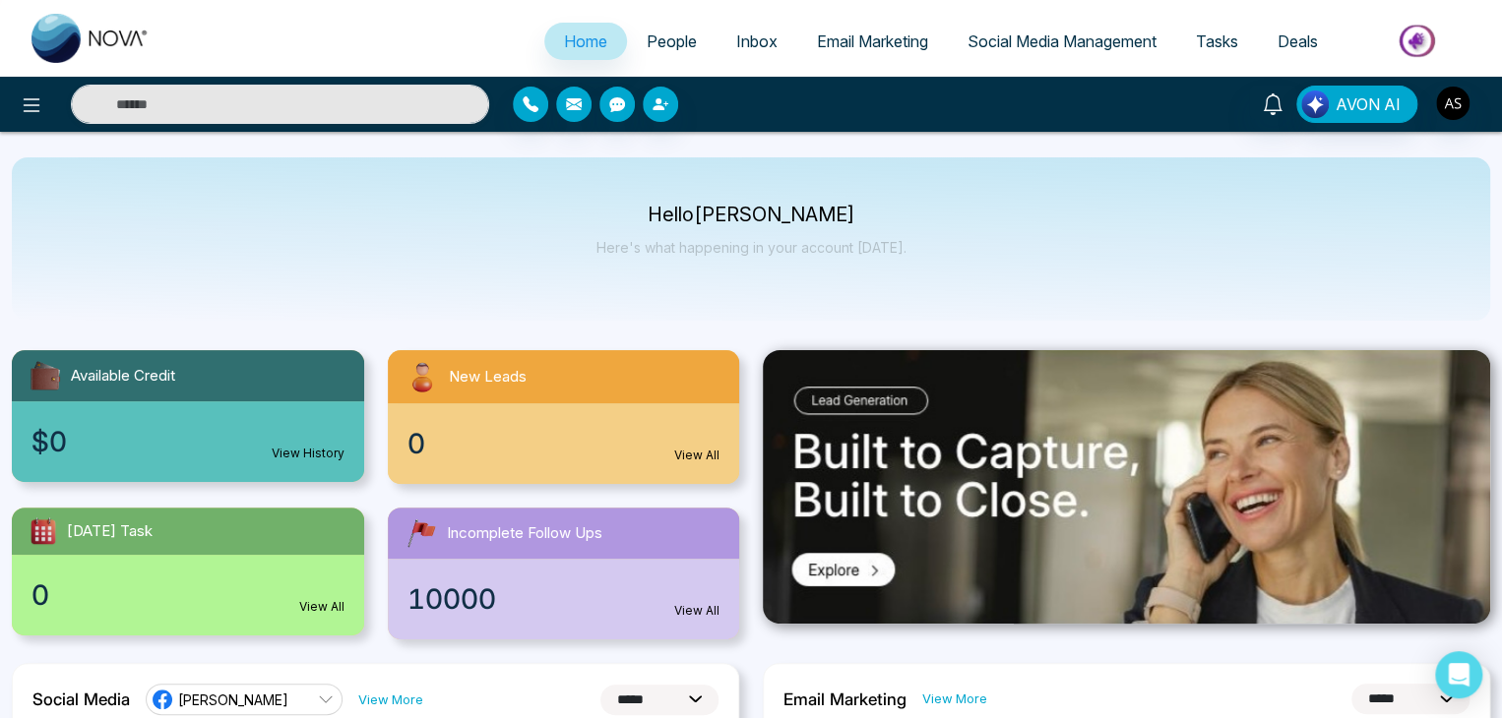
click at [881, 239] on p "Here's what happening in your account [DATE]." at bounding box center [751, 247] width 310 height 17
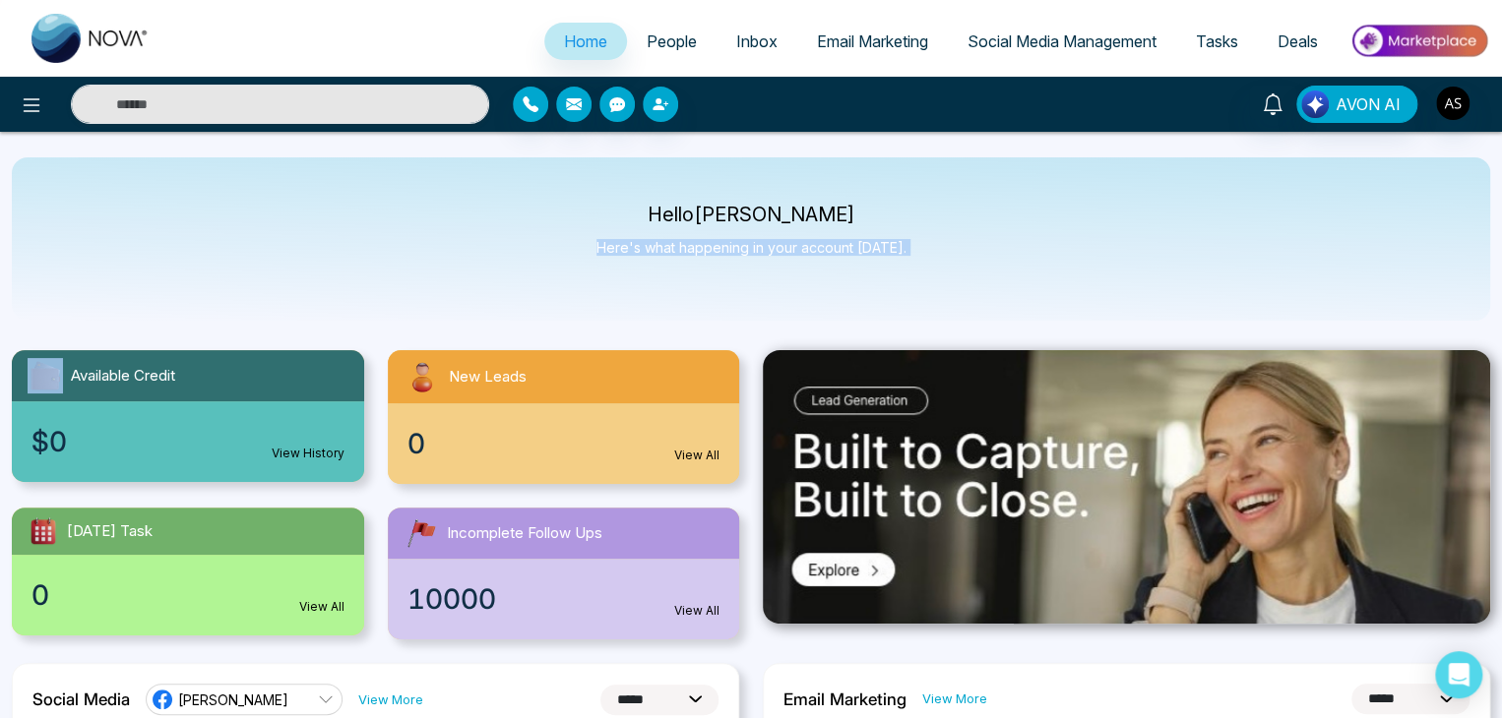
click at [901, 243] on div "Hello [PERSON_NAME] Here's what happening in your account [DATE]." at bounding box center [751, 238] width 1478 height 163
click at [28, 86] on button at bounding box center [31, 104] width 39 height 39
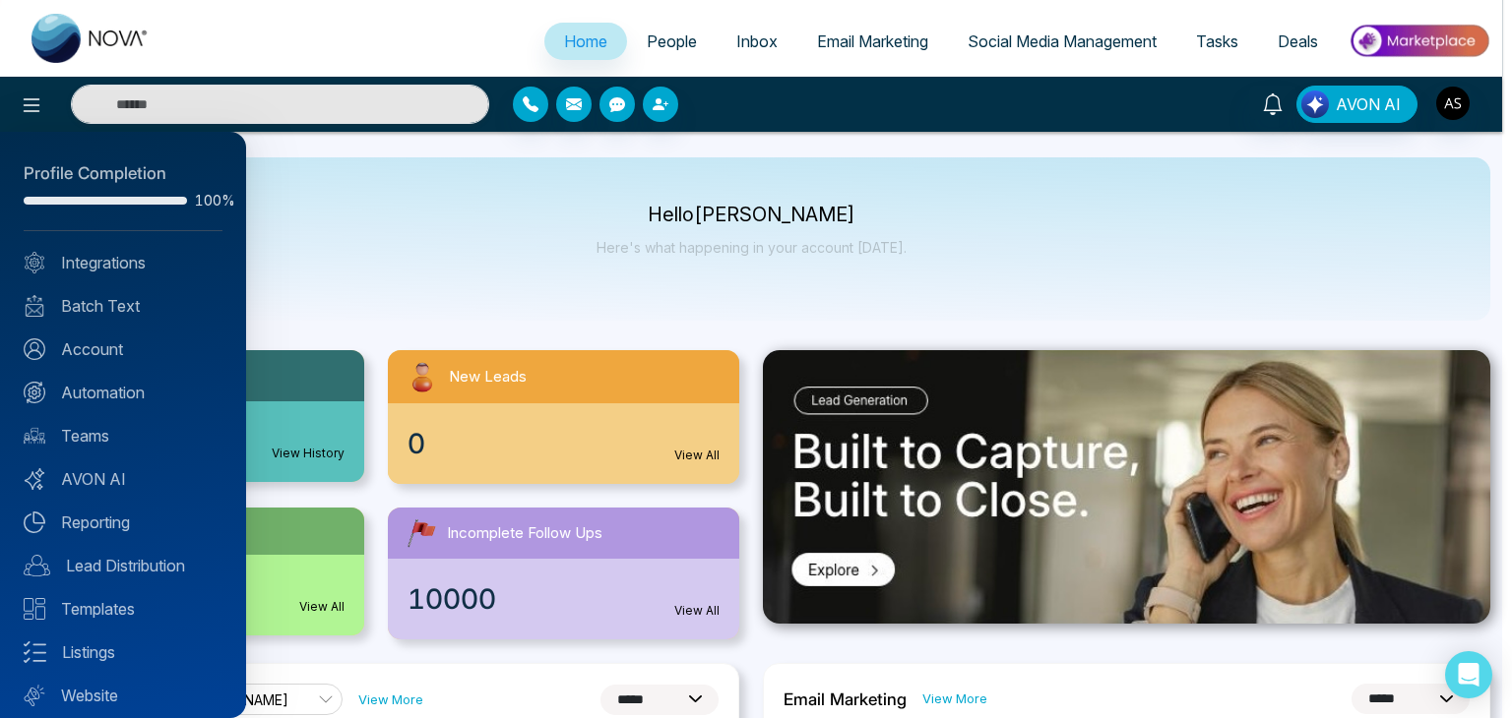
drag, startPoint x: 424, startPoint y: 314, endPoint x: 437, endPoint y: 307, distance: 14.5
click at [424, 314] on div at bounding box center [756, 359] width 1512 height 718
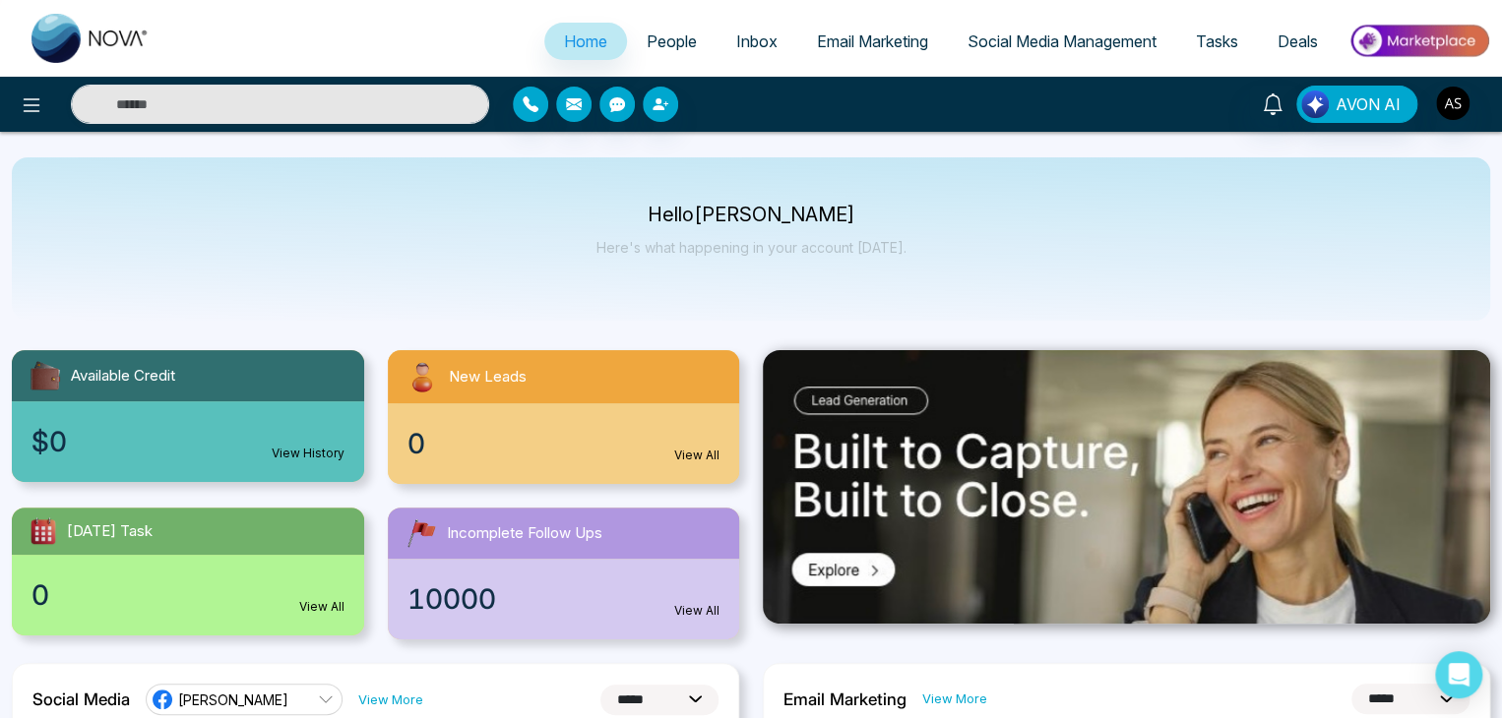
click at [677, 38] on span "People" at bounding box center [672, 41] width 50 height 20
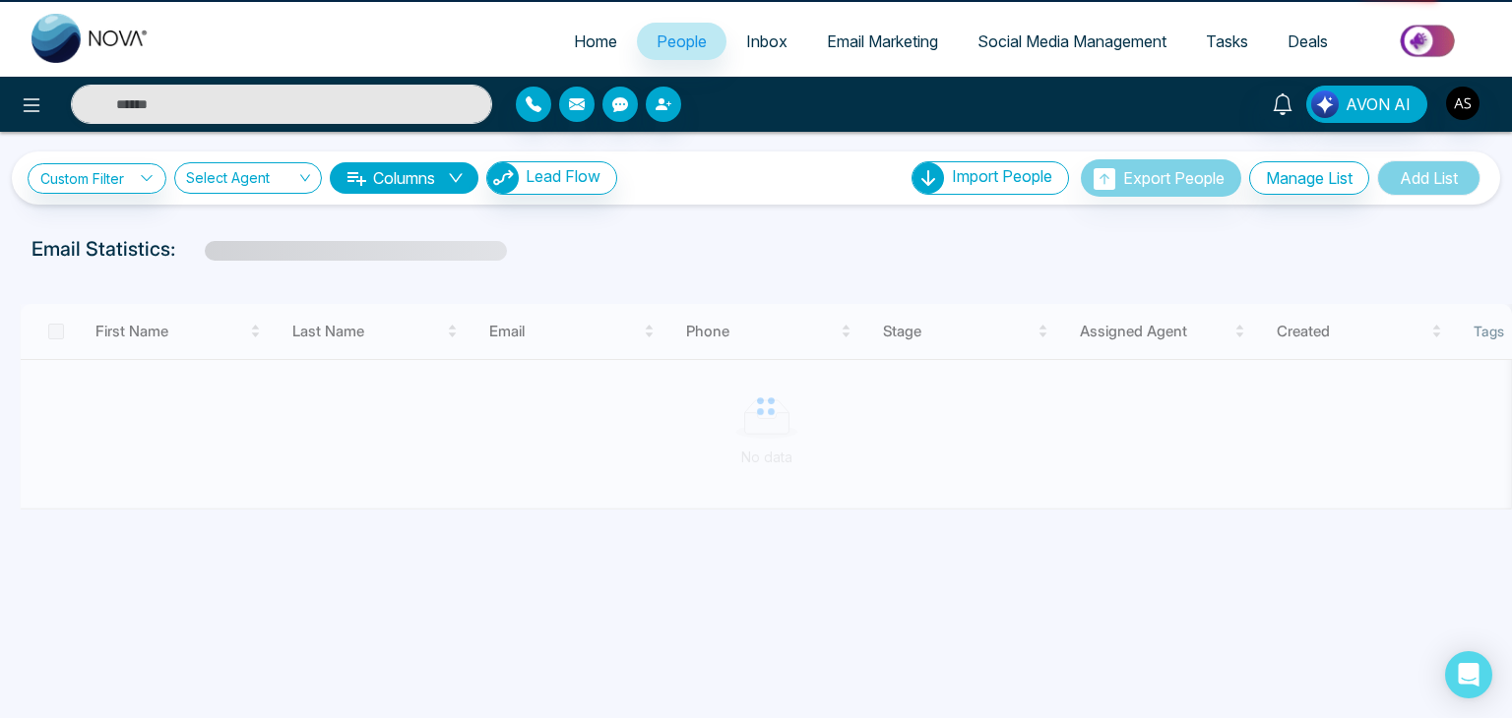
click at [756, 37] on span "Inbox" at bounding box center [766, 41] width 41 height 20
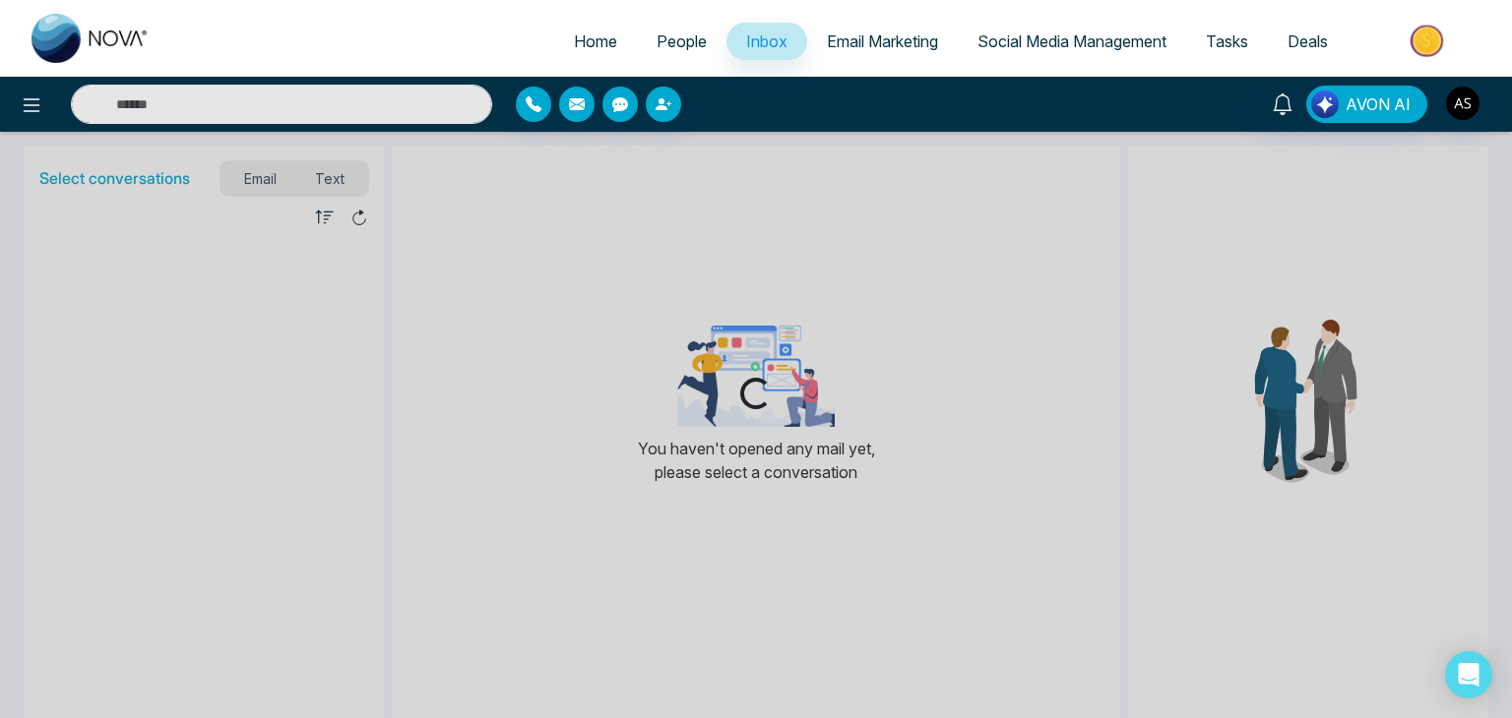
click at [870, 43] on span "Email Marketing" at bounding box center [882, 41] width 111 height 20
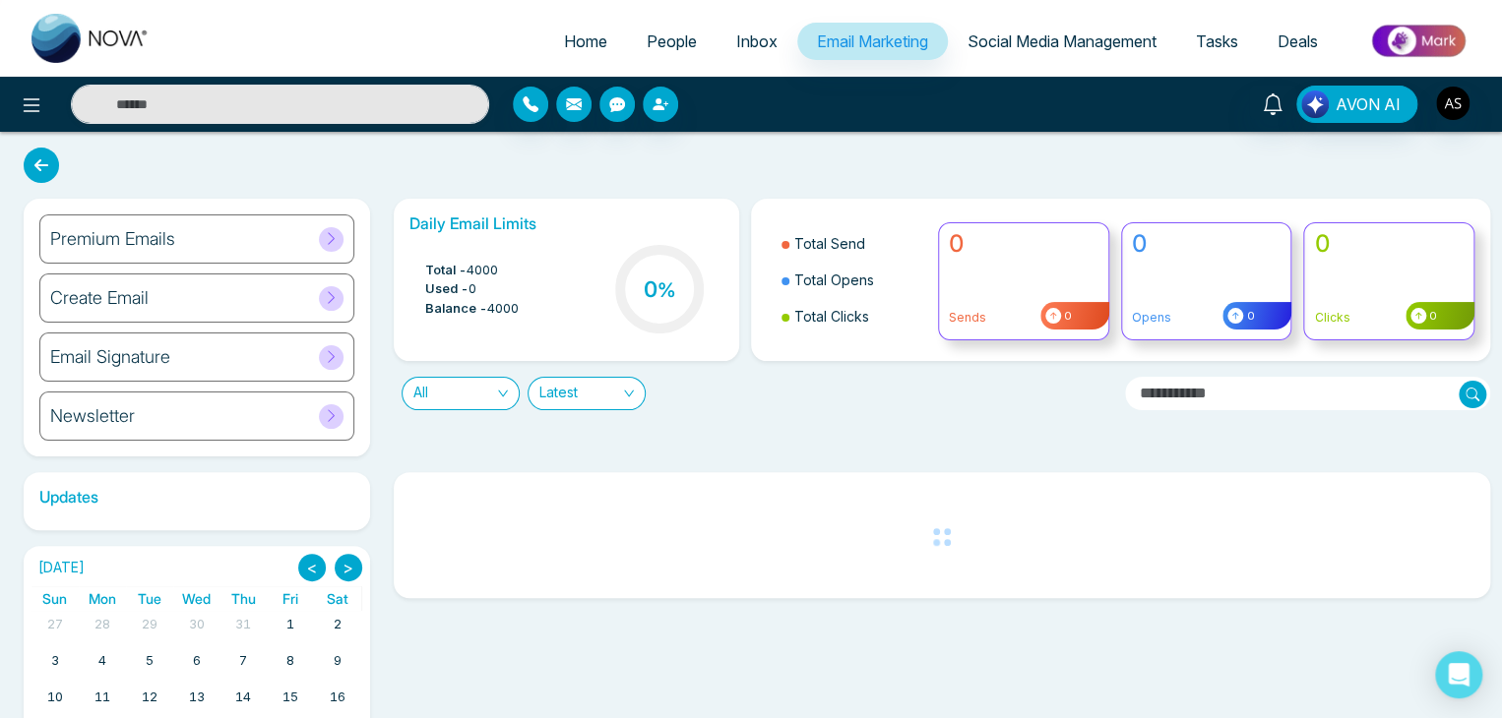
click at [1213, 47] on span "Tasks" at bounding box center [1217, 41] width 42 height 20
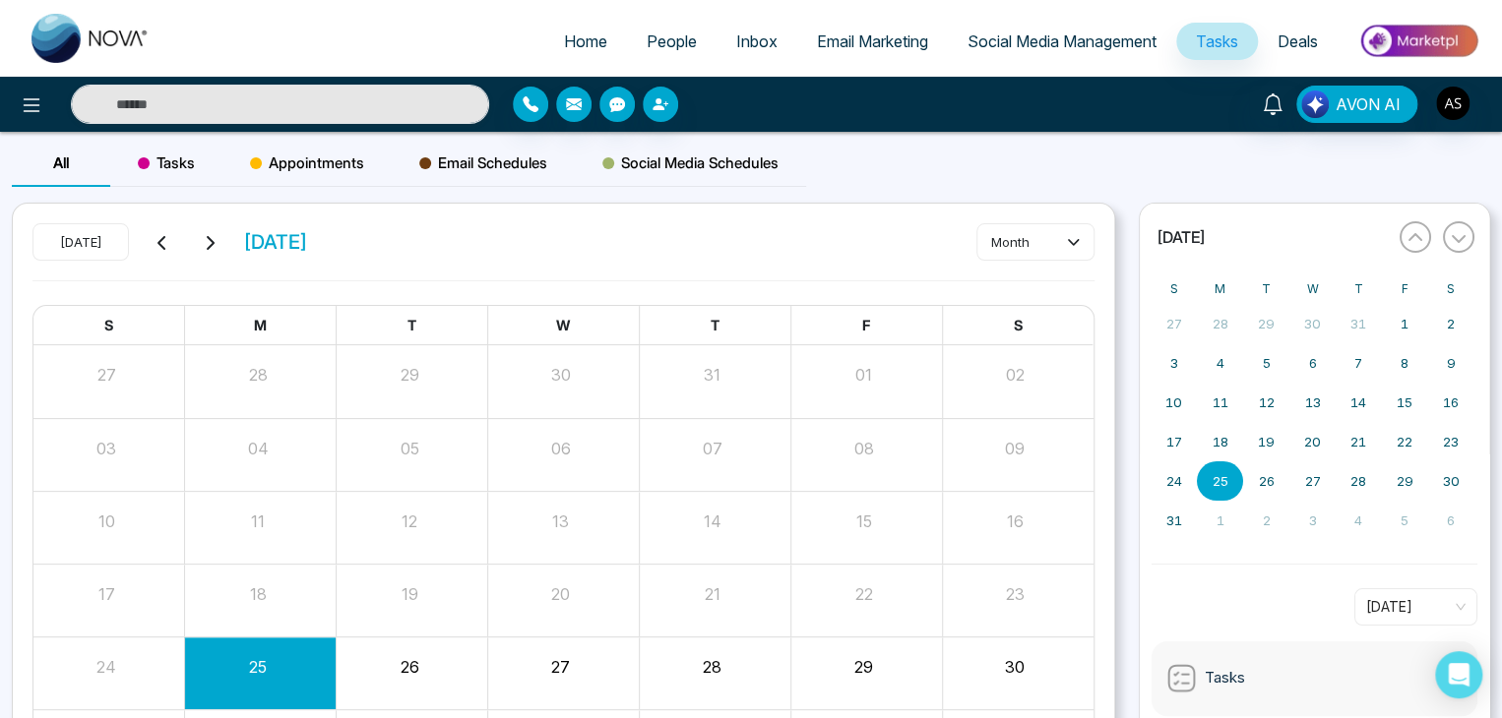
click at [1289, 47] on span "Deals" at bounding box center [1297, 41] width 40 height 20
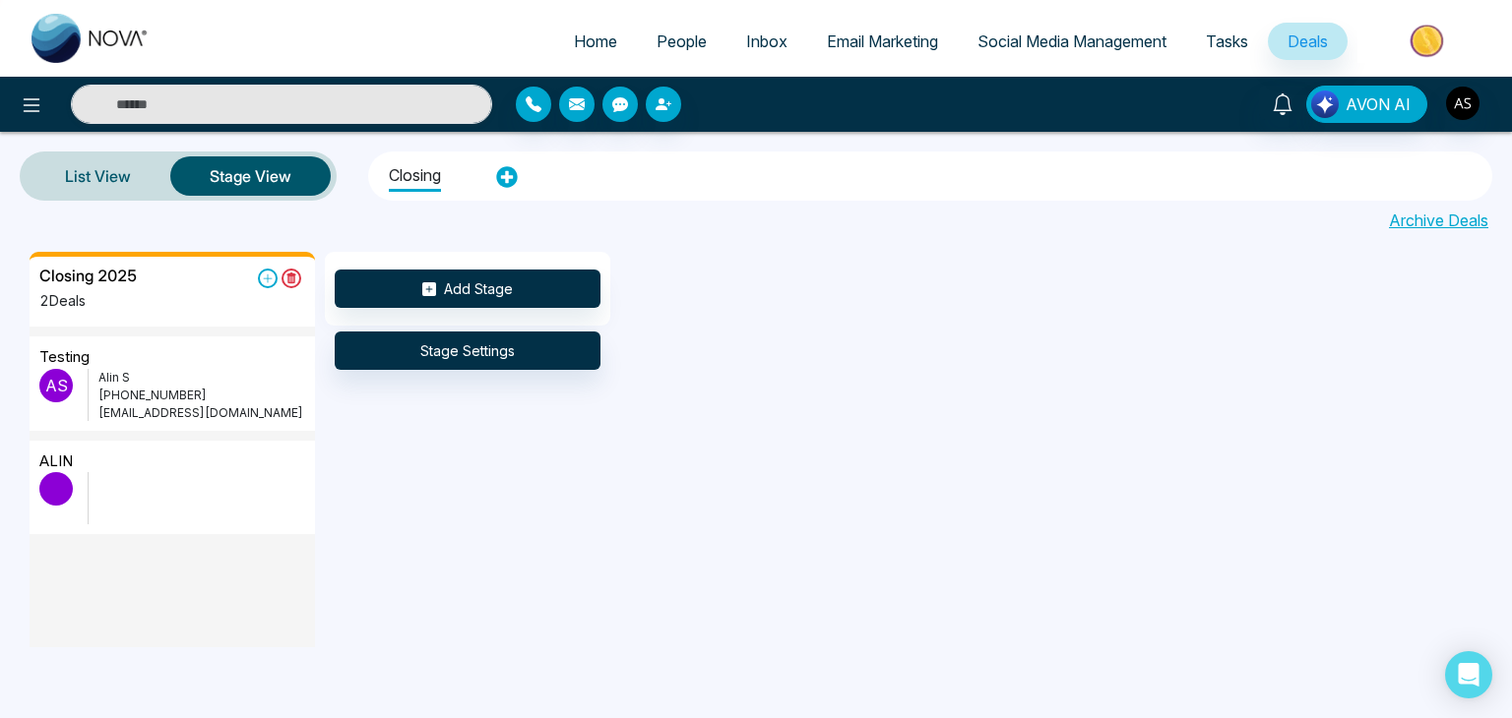
click at [1063, 37] on span "Social Media Management" at bounding box center [1071, 41] width 189 height 20
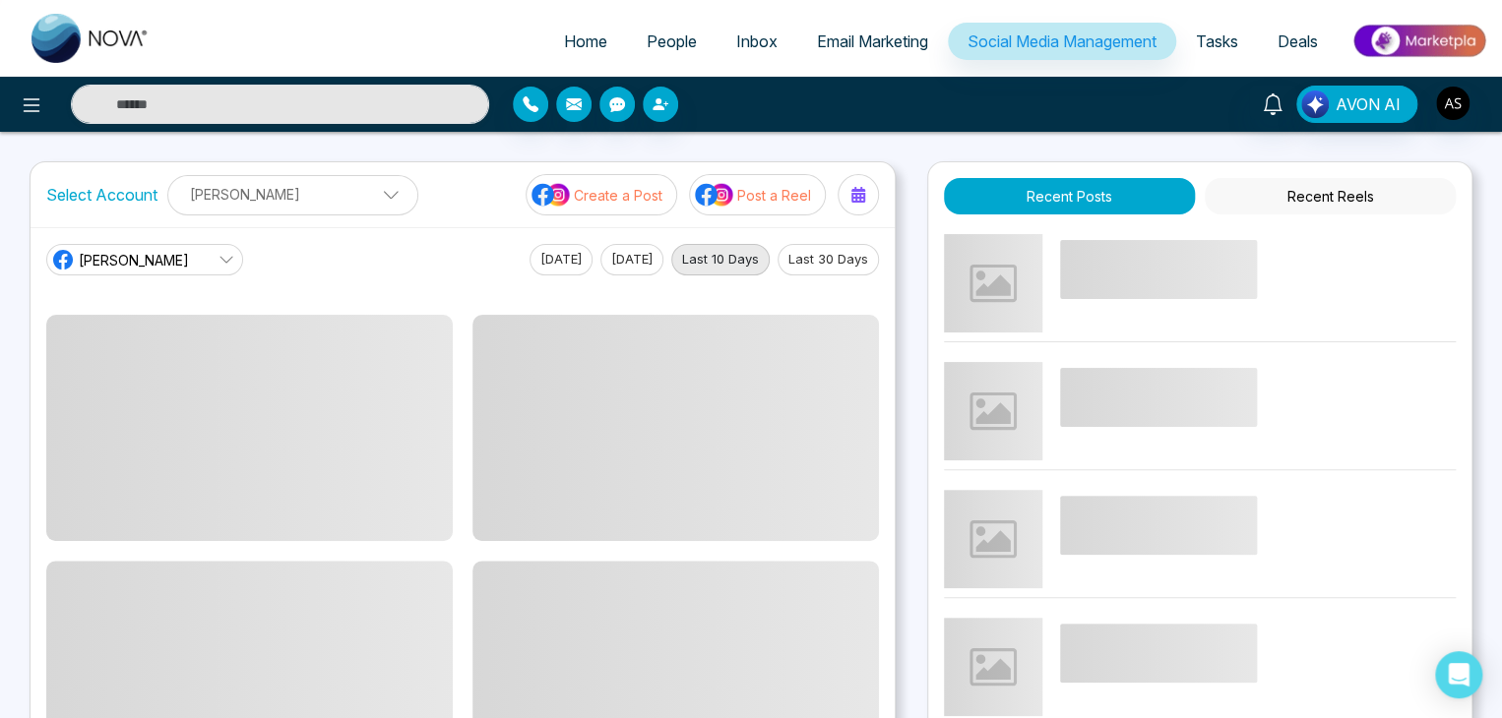
click at [902, 38] on span "Email Marketing" at bounding box center [872, 41] width 111 height 20
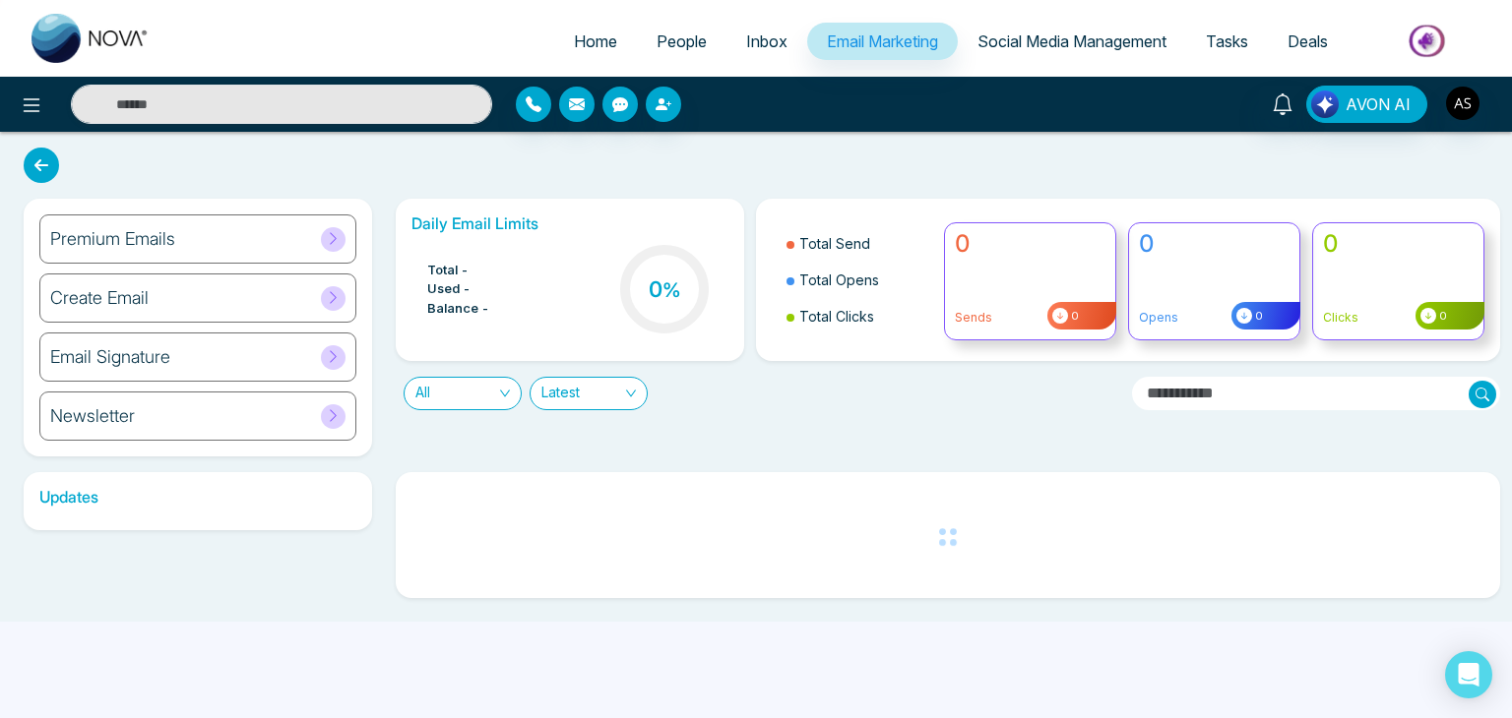
click at [700, 31] on link "People" at bounding box center [682, 41] width 90 height 37
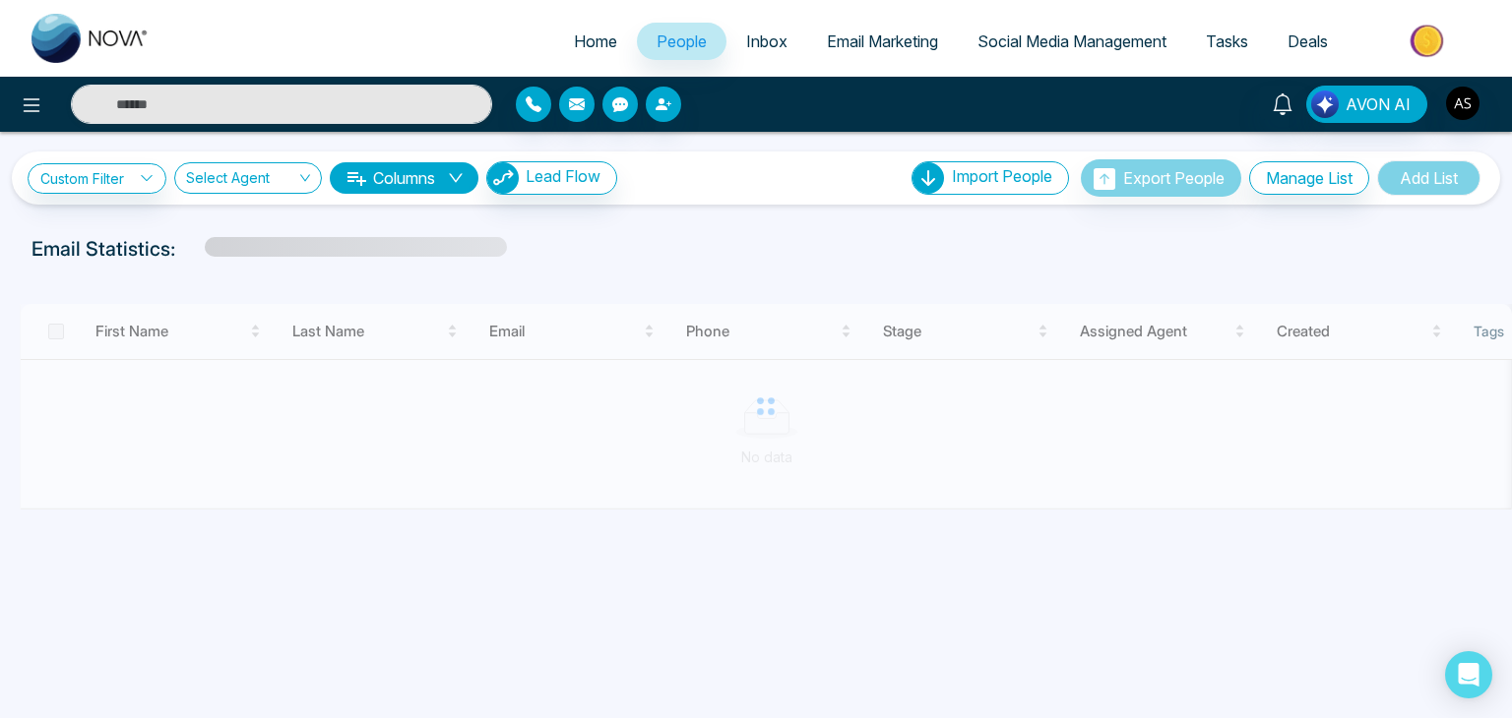
click at [768, 31] on link "Inbox" at bounding box center [766, 41] width 81 height 37
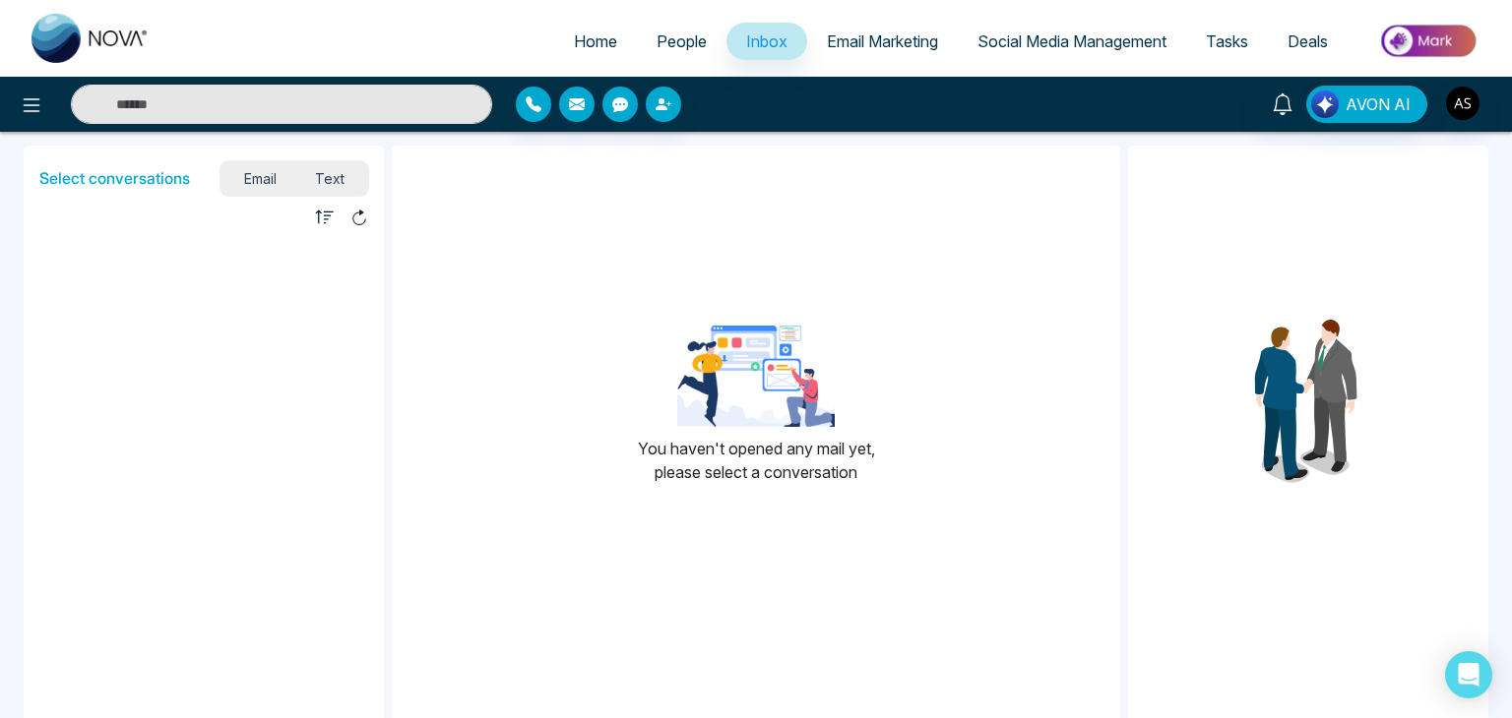
click at [672, 46] on span "People" at bounding box center [681, 41] width 50 height 20
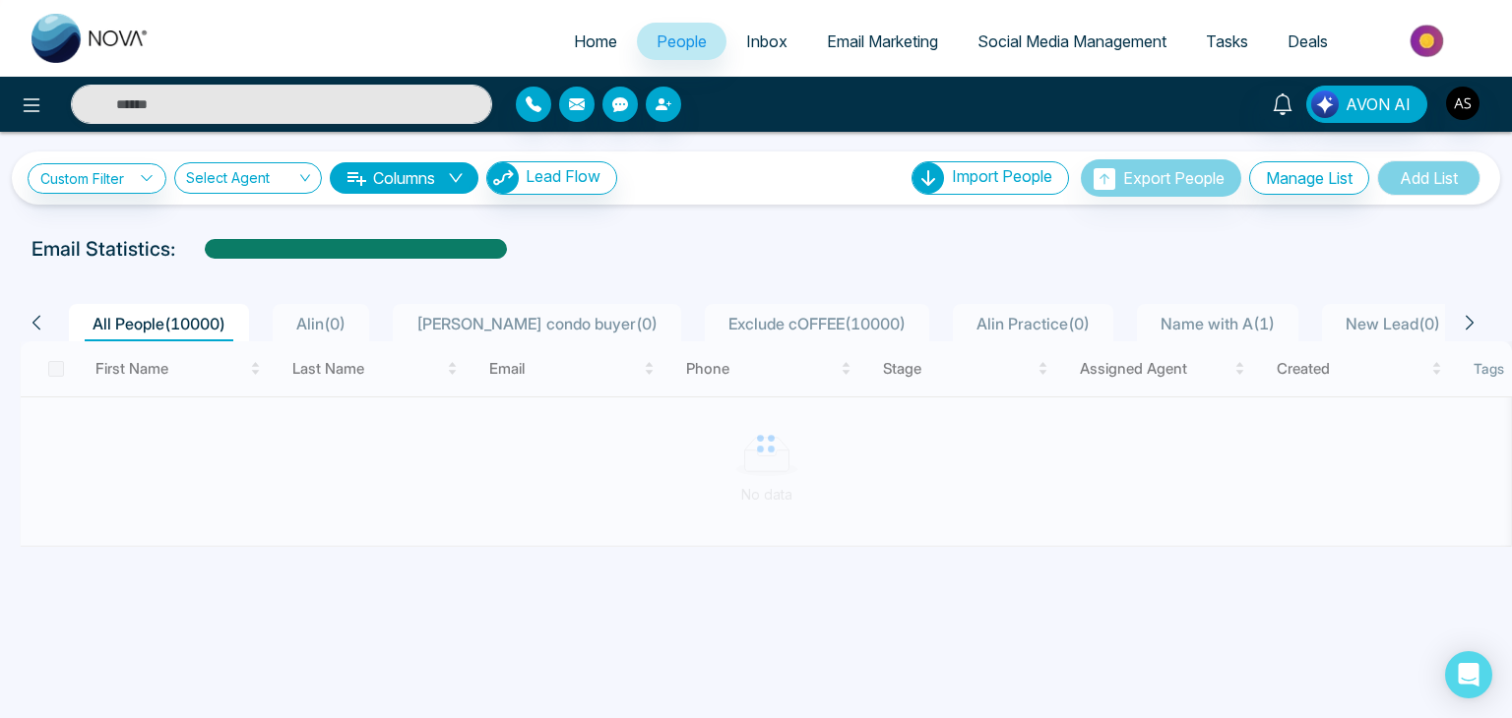
click at [581, 36] on span "Home" at bounding box center [595, 41] width 43 height 20
select select "*"
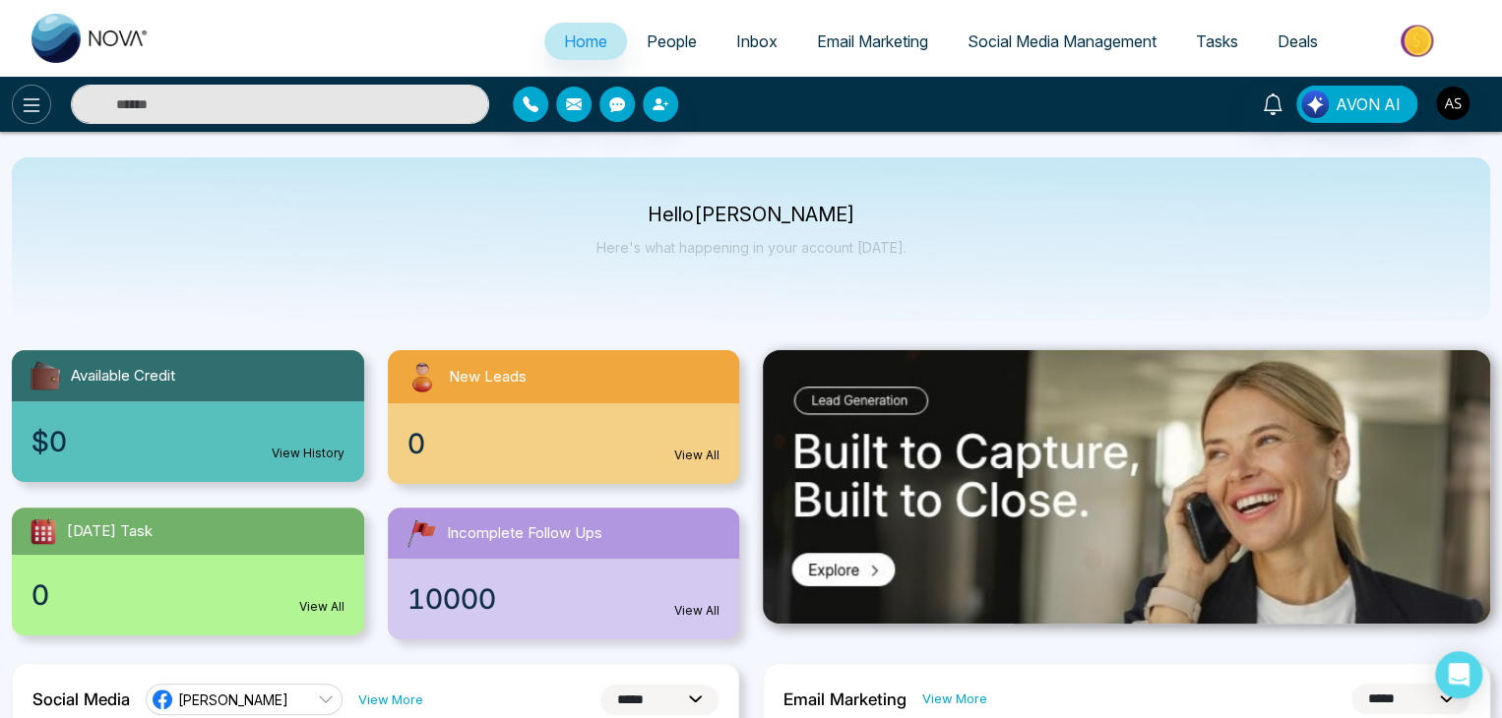
click at [24, 111] on icon at bounding box center [32, 105] width 17 height 14
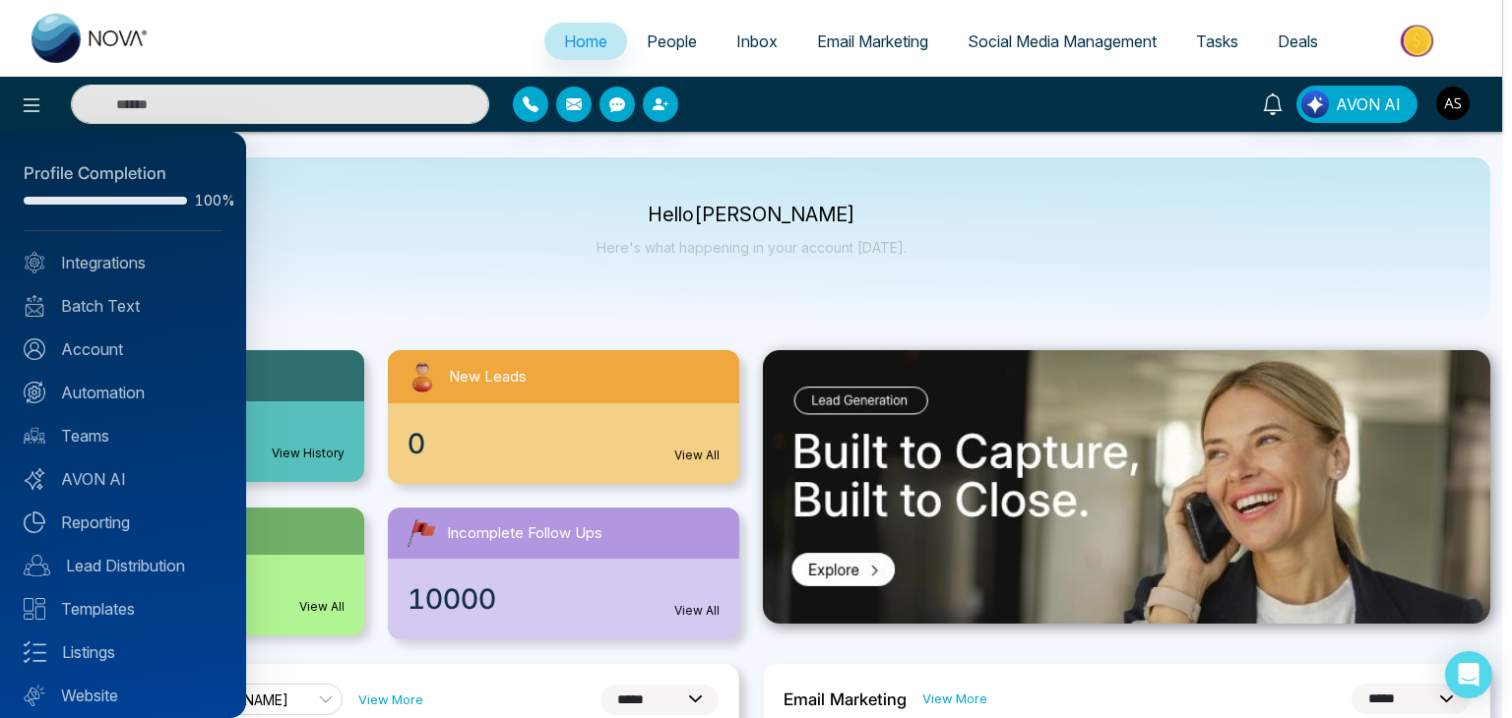
click at [385, 253] on div at bounding box center [756, 359] width 1512 height 718
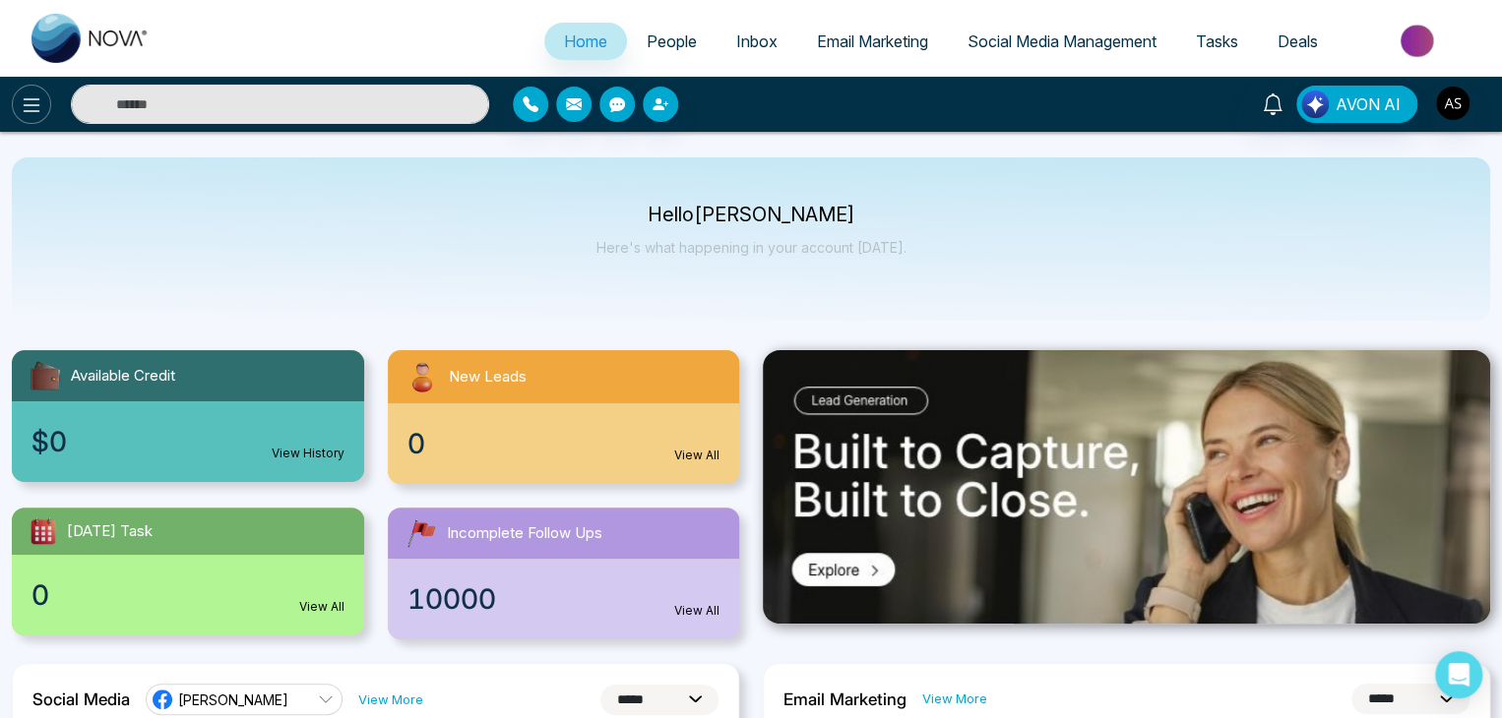
click at [42, 100] on icon at bounding box center [32, 105] width 24 height 24
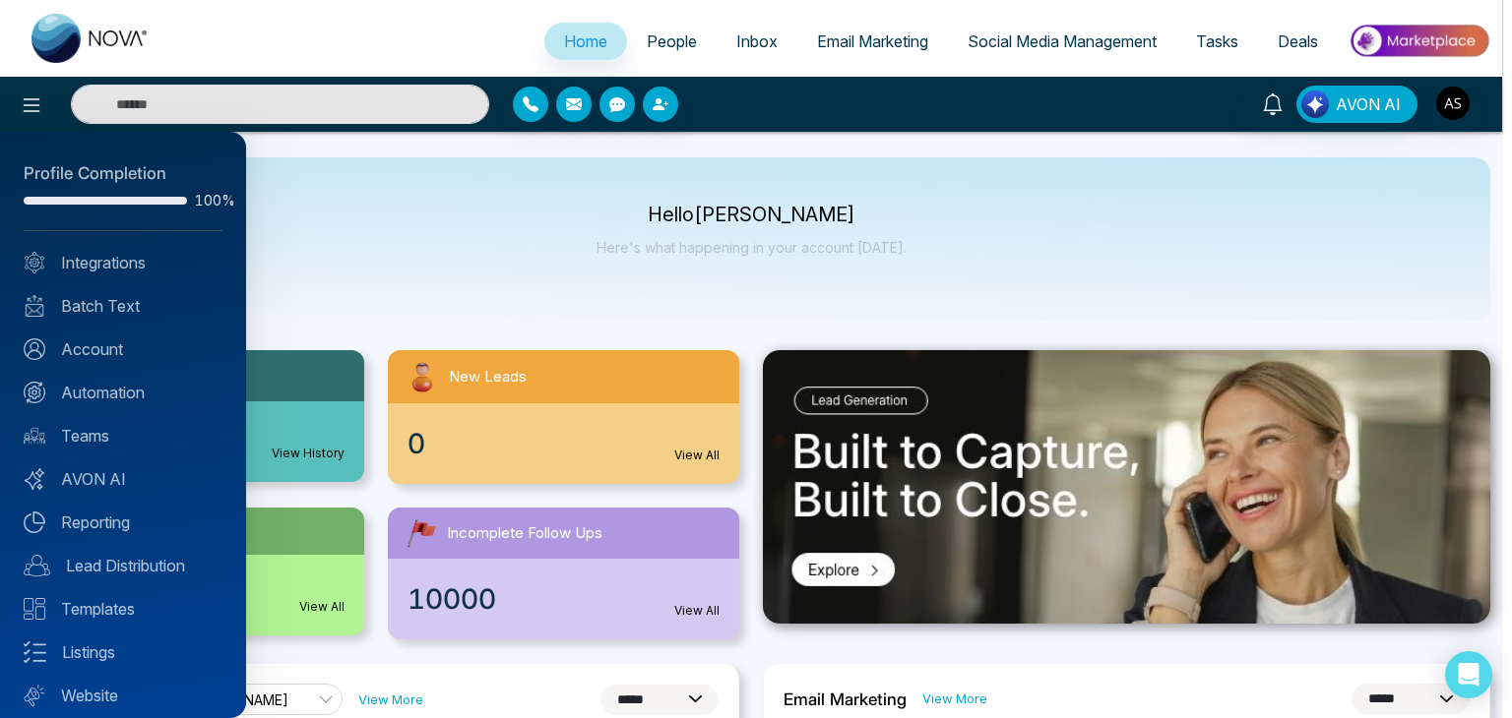
click at [500, 257] on div at bounding box center [756, 359] width 1512 height 718
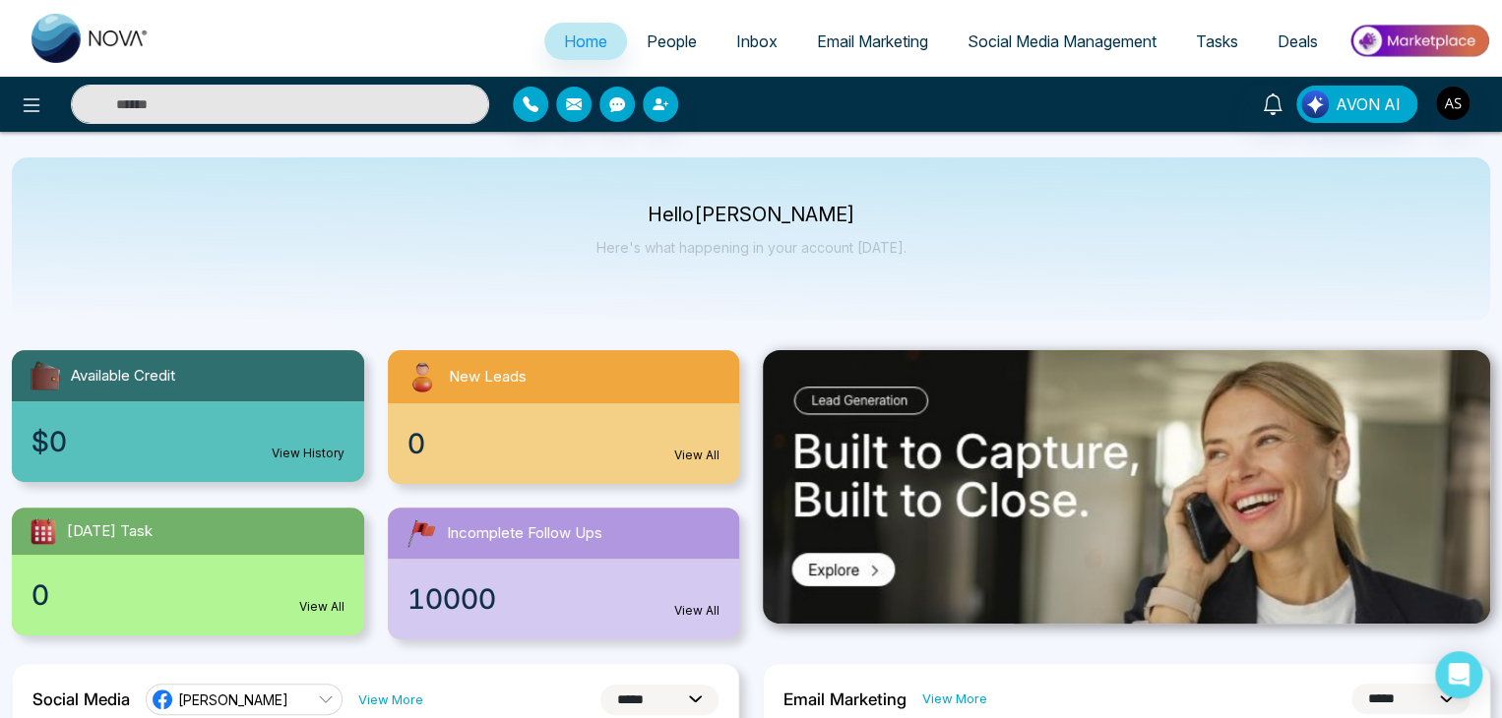
click at [656, 47] on span "People" at bounding box center [672, 41] width 50 height 20
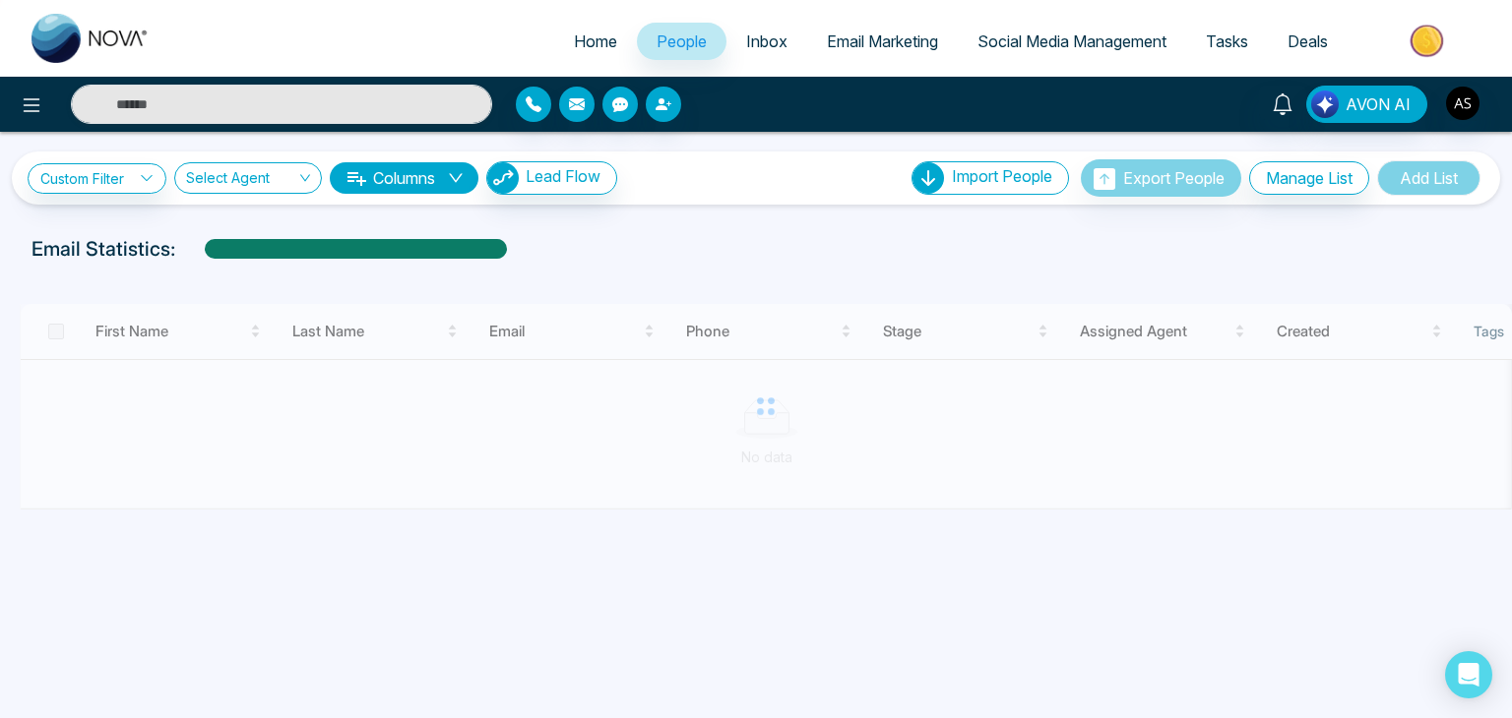
click at [754, 32] on span "Inbox" at bounding box center [766, 41] width 41 height 20
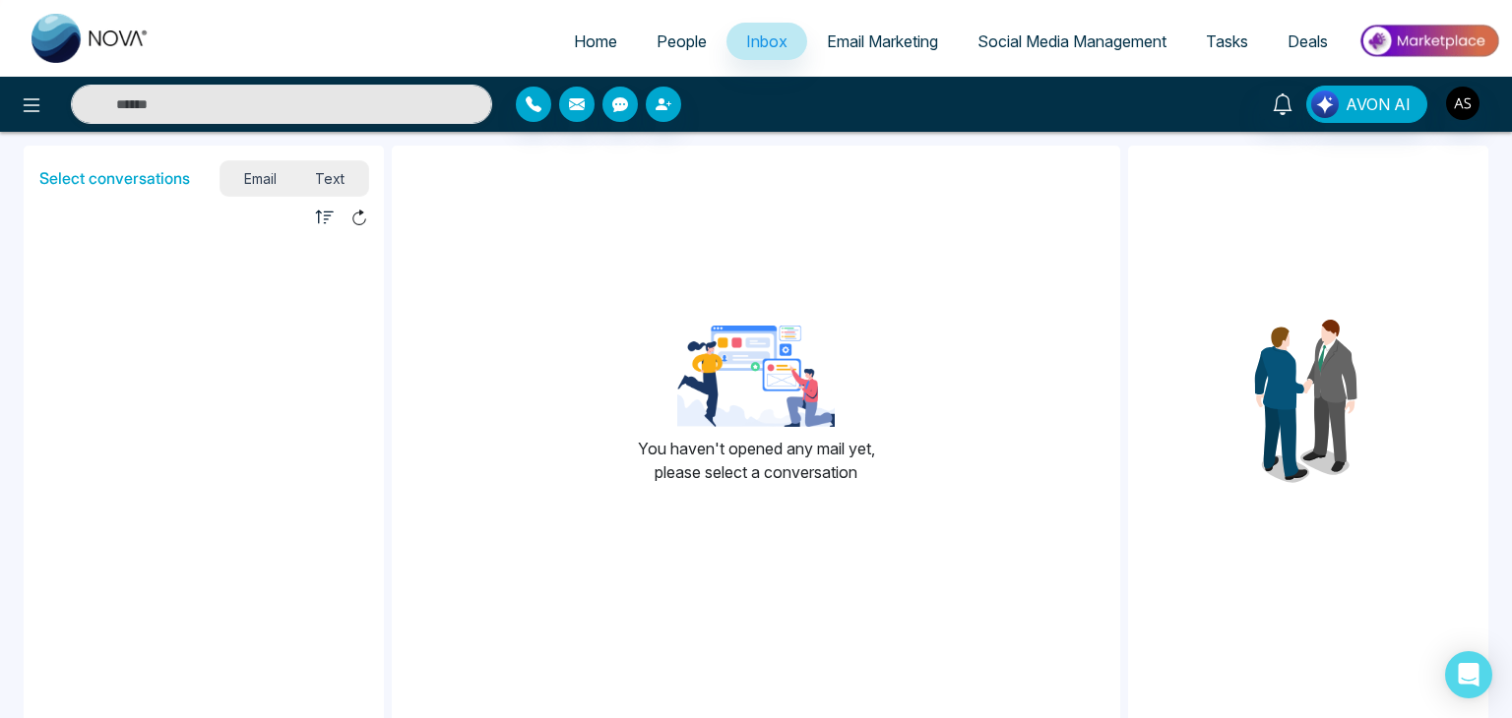
click at [641, 31] on link "People" at bounding box center [682, 41] width 90 height 37
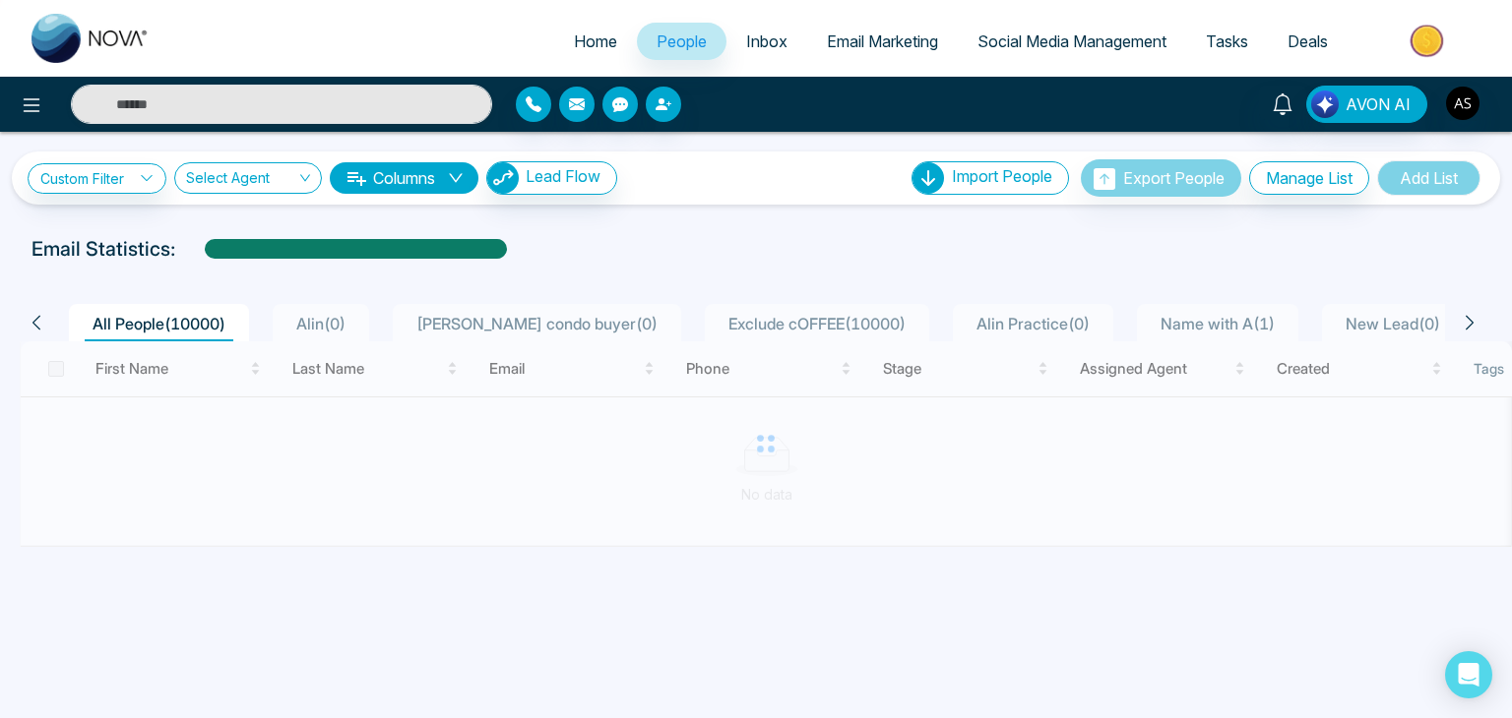
click at [599, 35] on span "Home" at bounding box center [595, 41] width 43 height 20
select select "*"
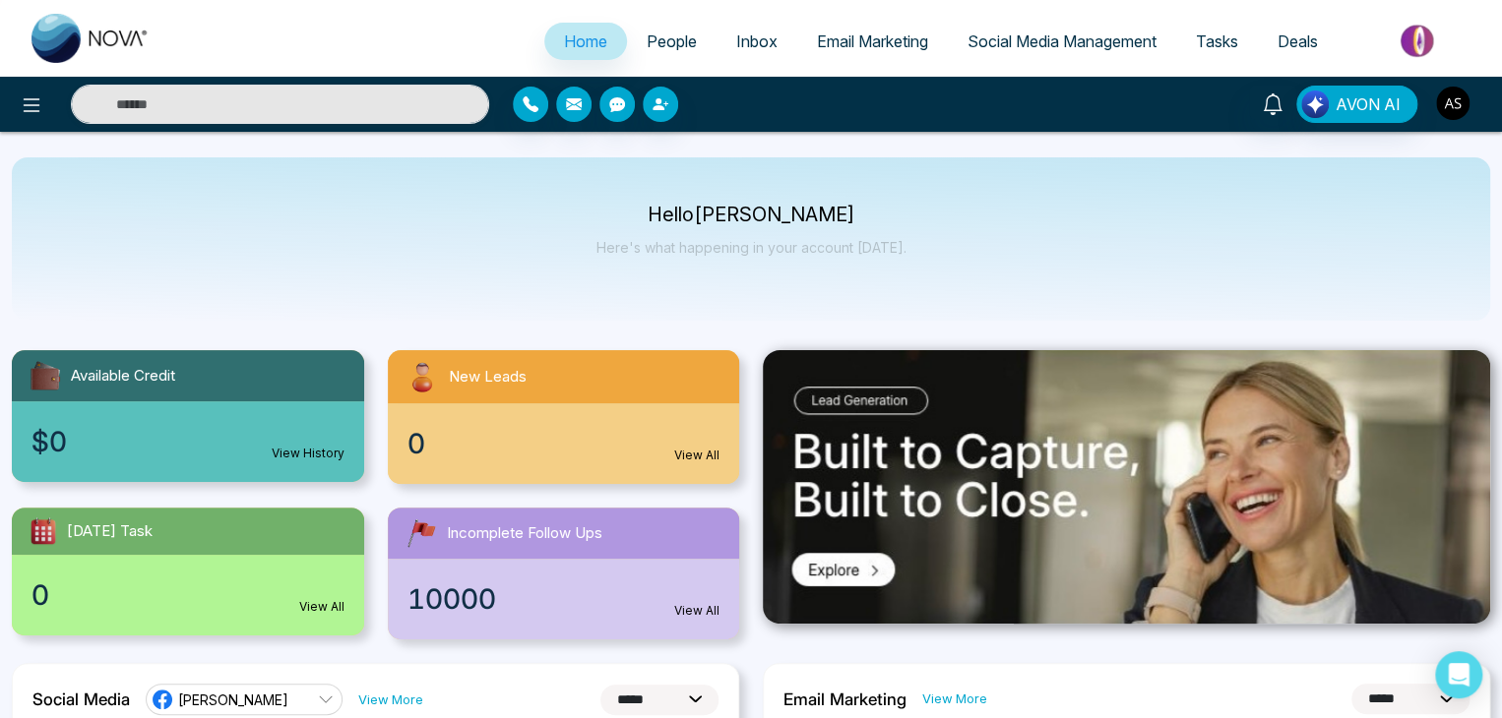
click at [1463, 99] on img "button" at bounding box center [1452, 103] width 33 height 33
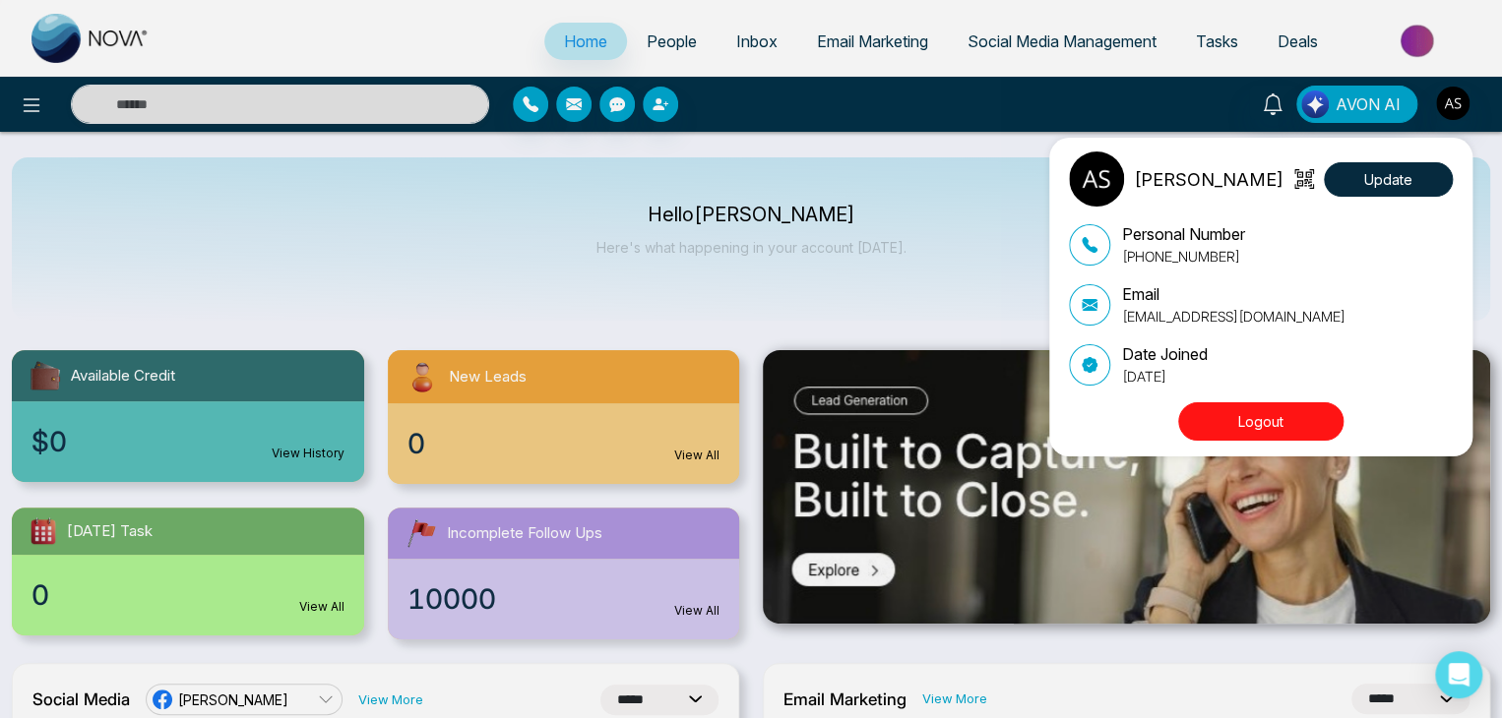
click at [1297, 404] on button "Logout" at bounding box center [1260, 422] width 165 height 38
